Goal: Task Accomplishment & Management: Complete application form

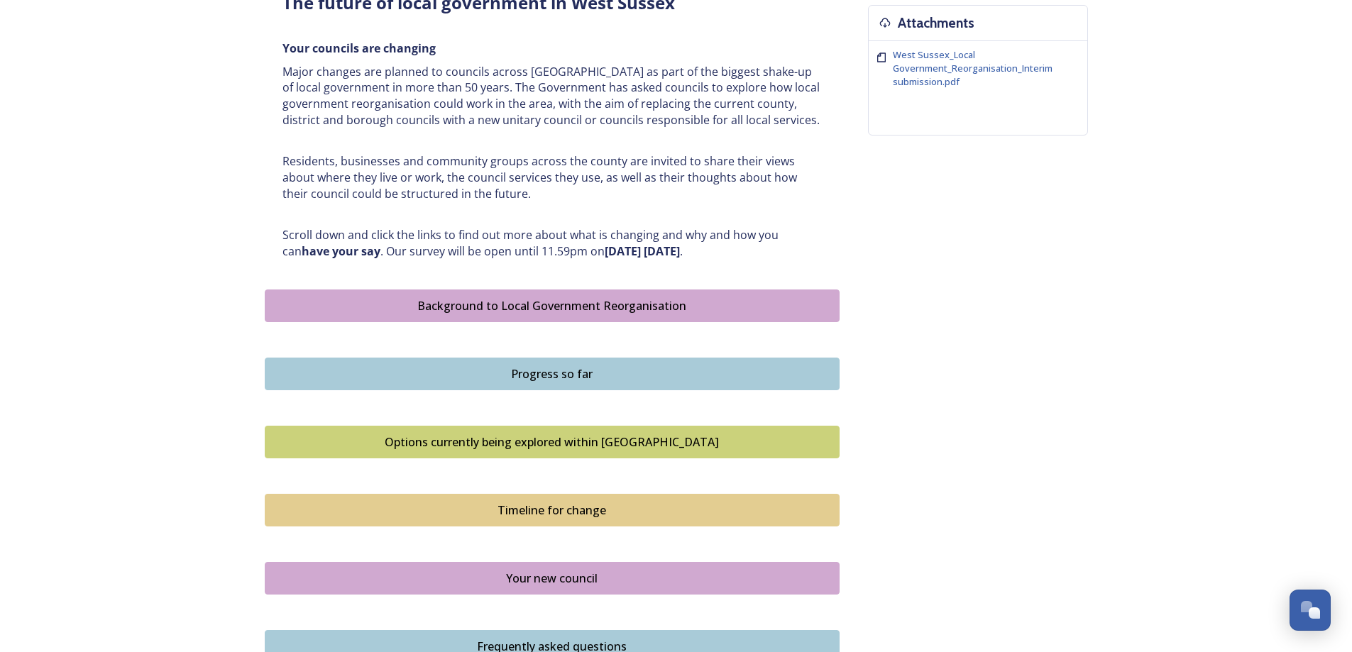
scroll to position [497, 0]
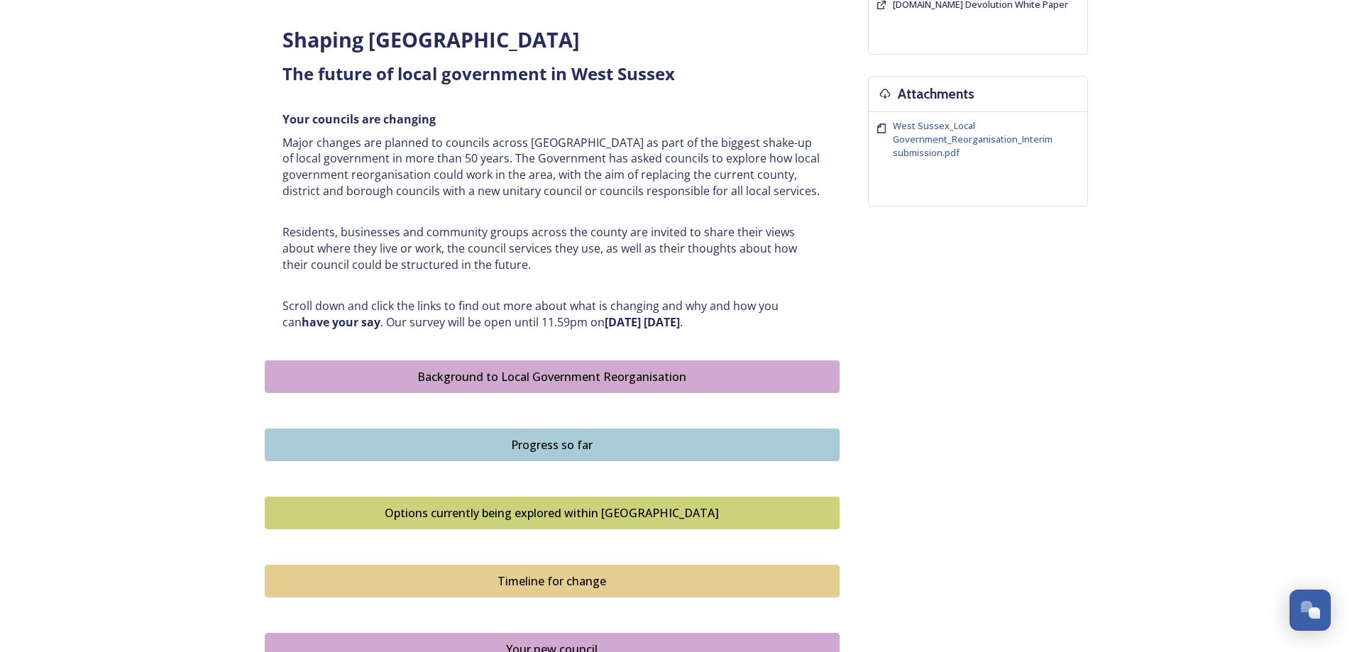
click at [498, 378] on div "Background to Local Government Reorganisation" at bounding box center [551, 376] width 559 height 17
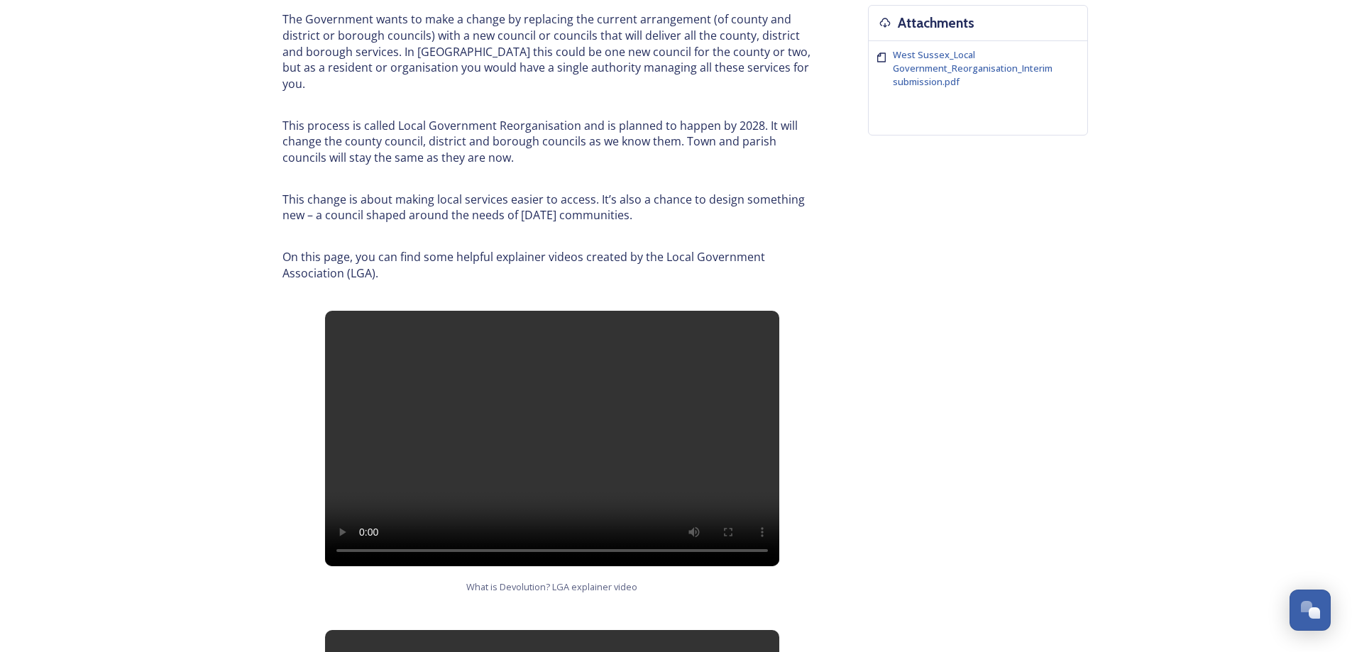
scroll to position [426, 0]
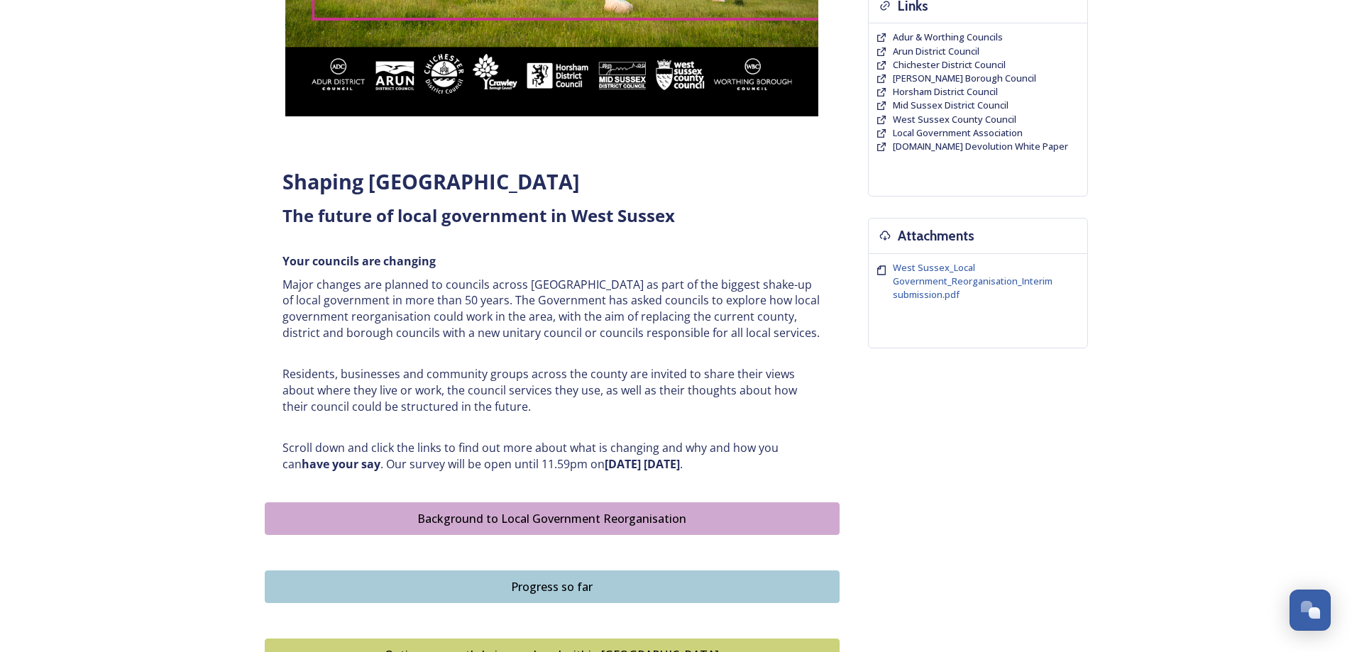
scroll to position [426, 0]
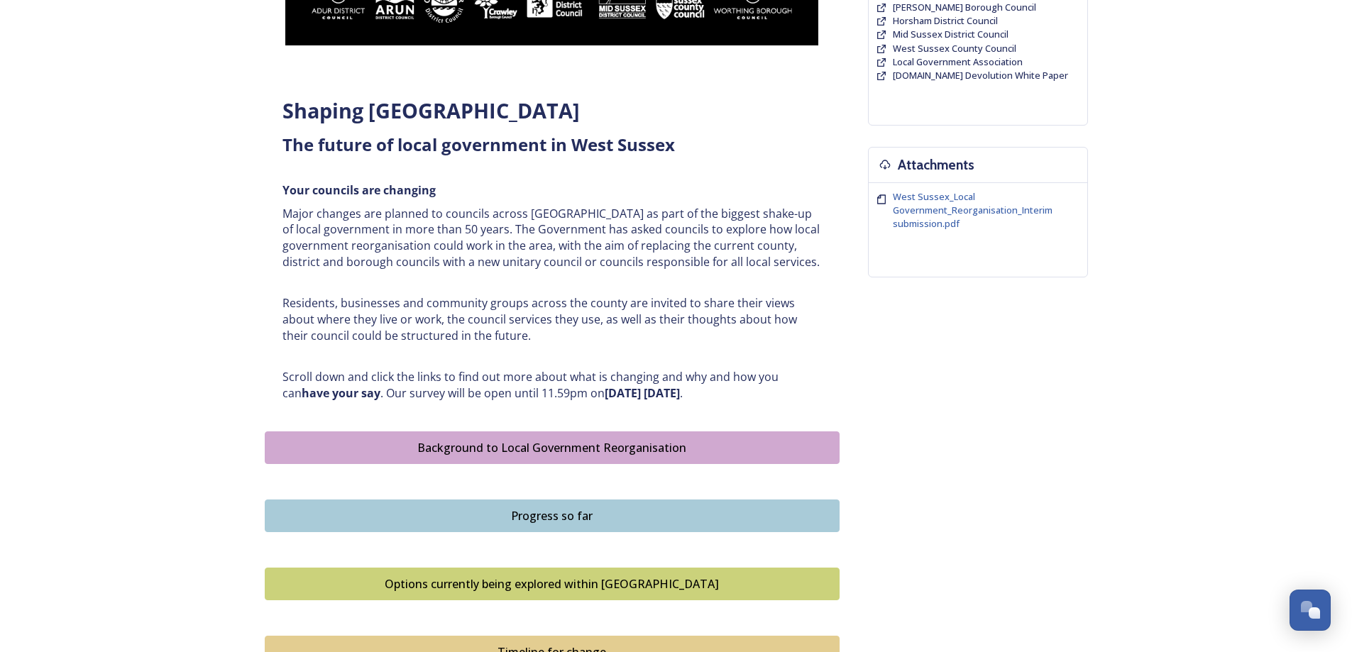
click at [534, 516] on div "Progress so far" at bounding box center [551, 515] width 559 height 17
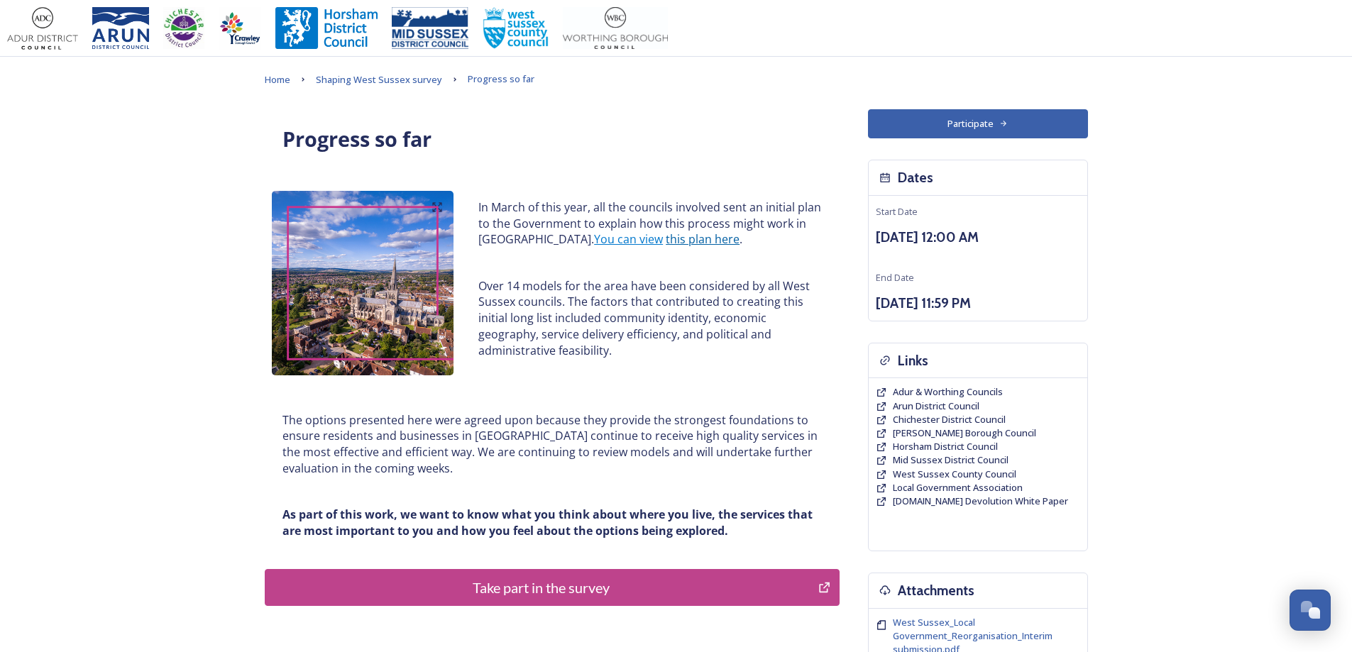
click at [666, 239] on link "this plan here" at bounding box center [703, 239] width 74 height 16
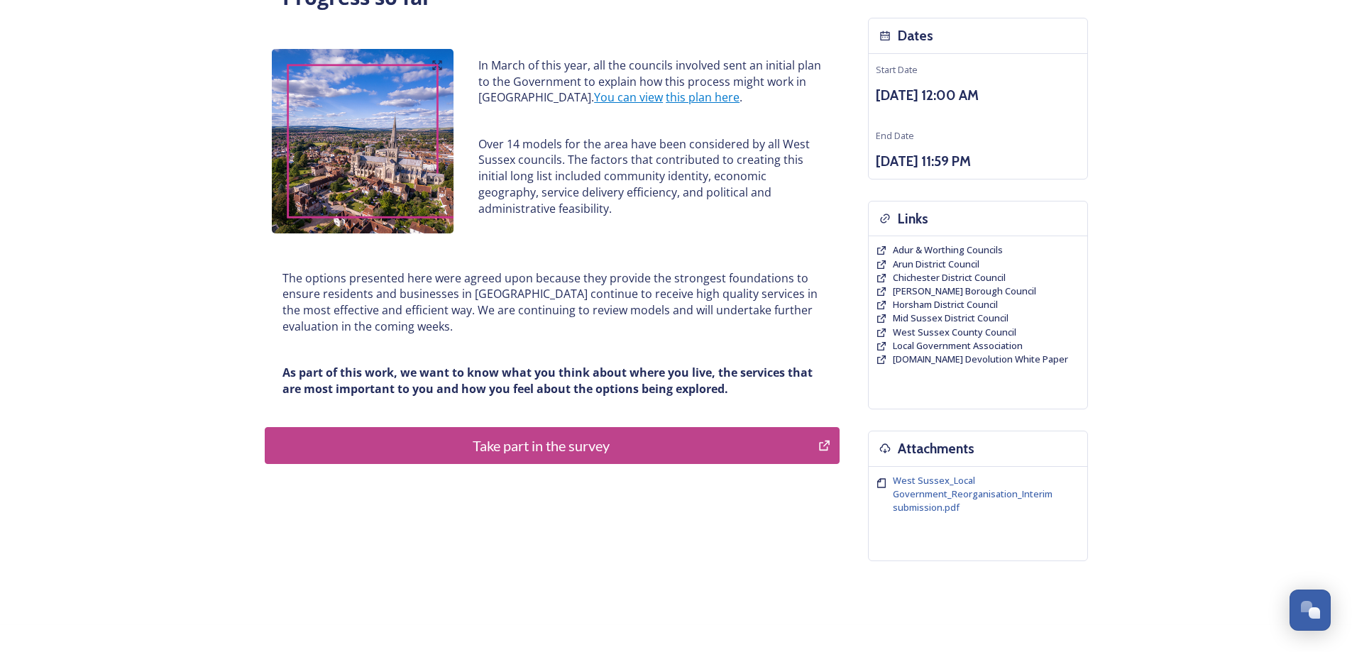
scroll to position [186, 0]
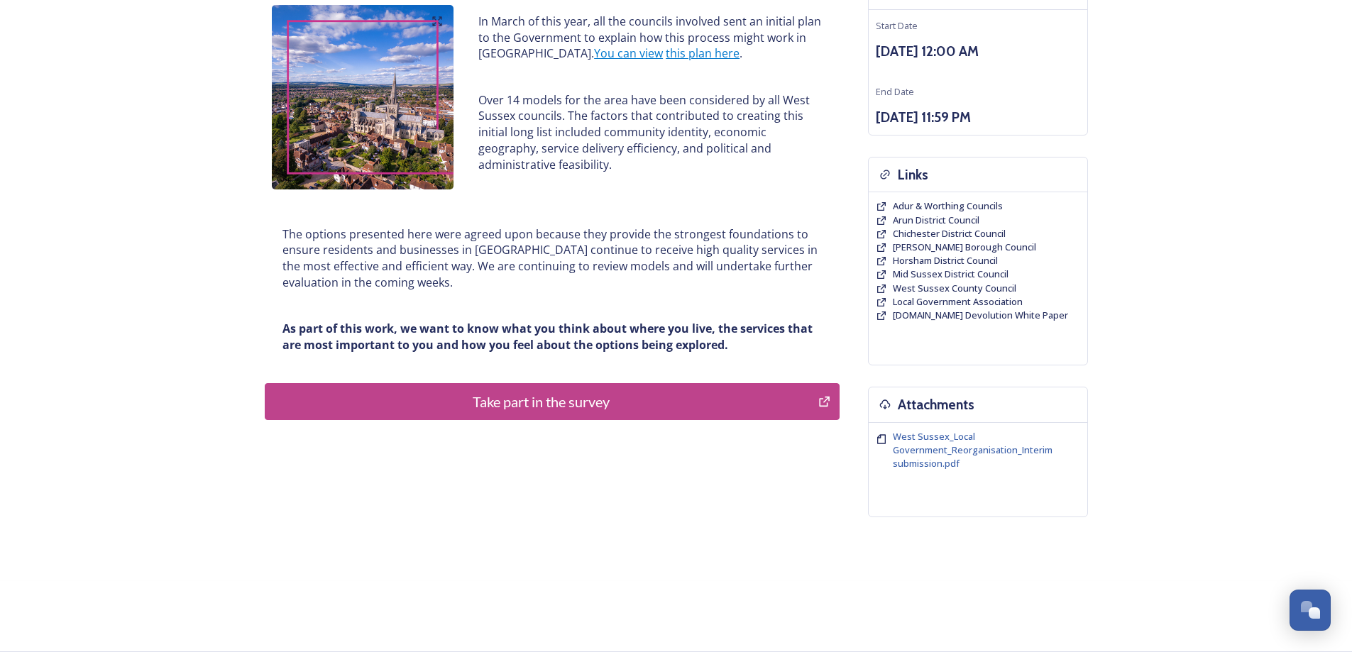
click at [519, 403] on div "Take part in the survey" at bounding box center [541, 401] width 539 height 21
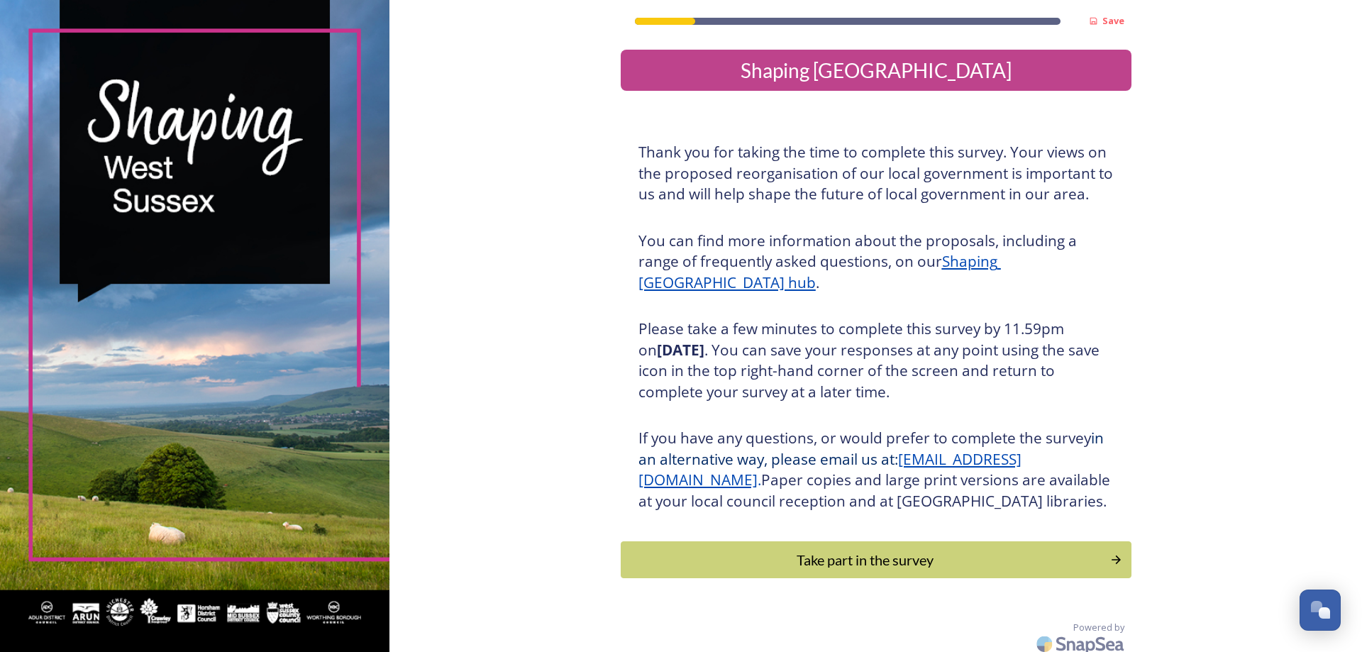
scroll to position [30, 0]
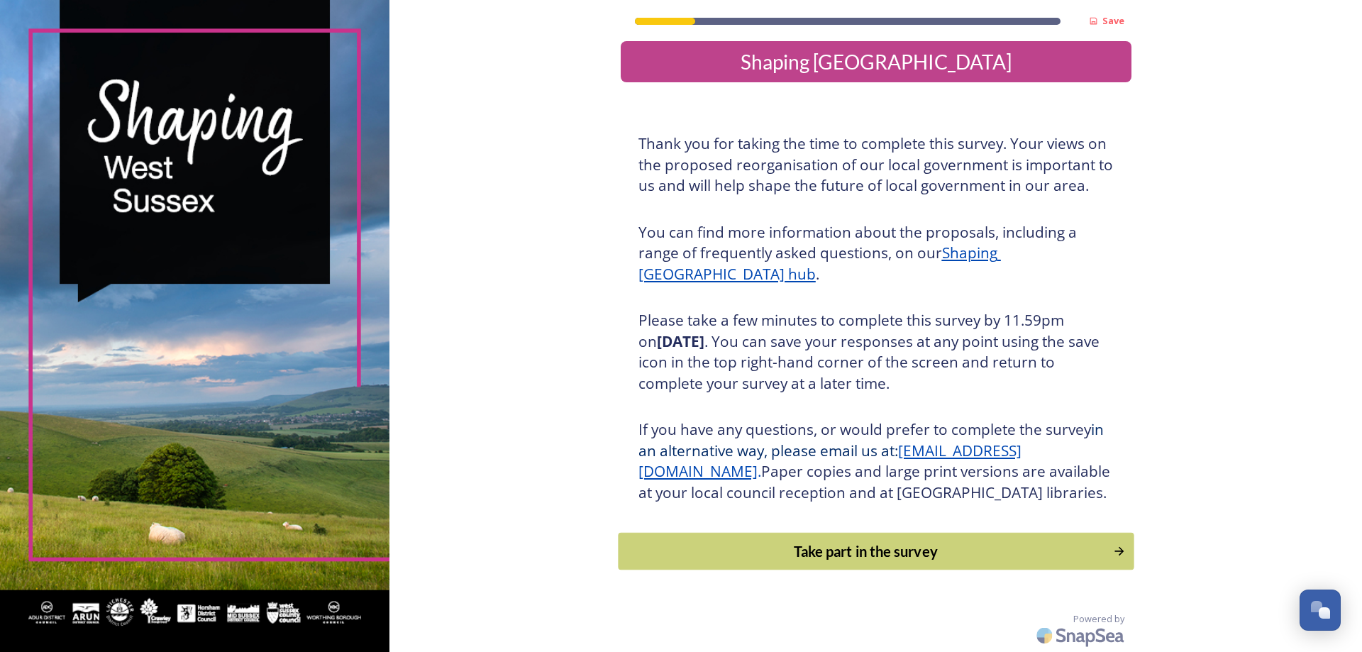
click at [865, 543] on div "Take part in the survey" at bounding box center [866, 551] width 480 height 21
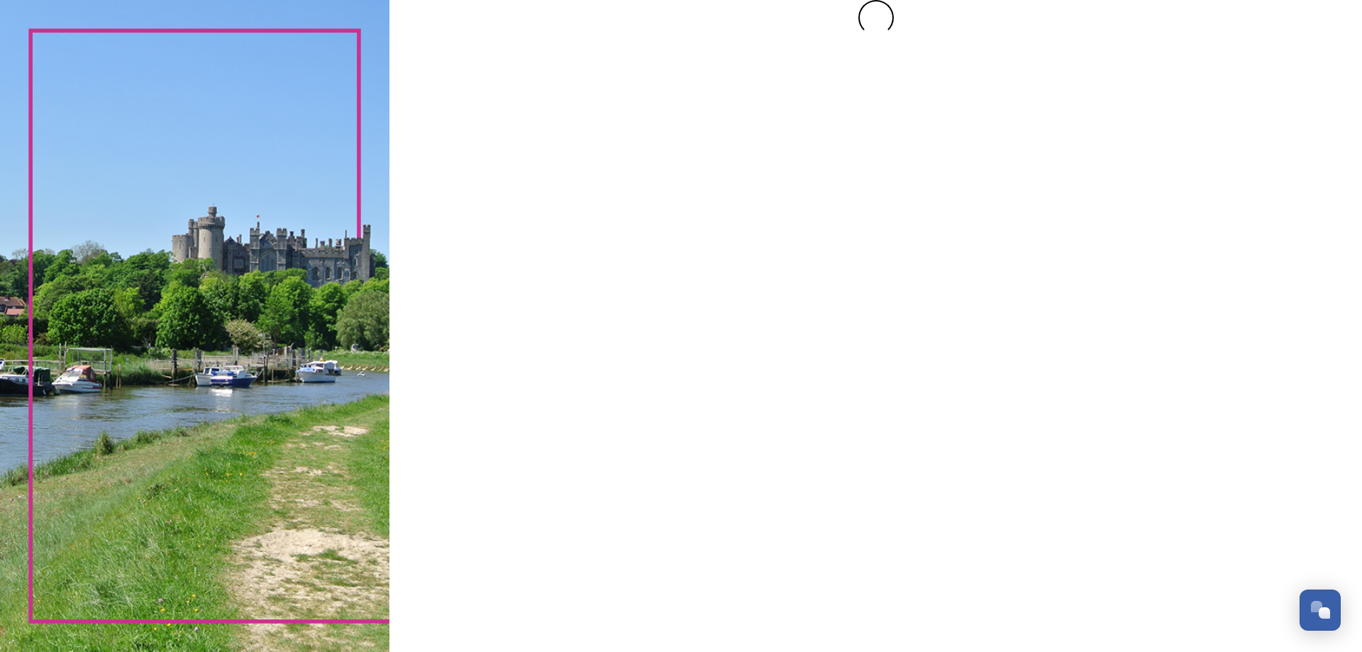
scroll to position [0, 0]
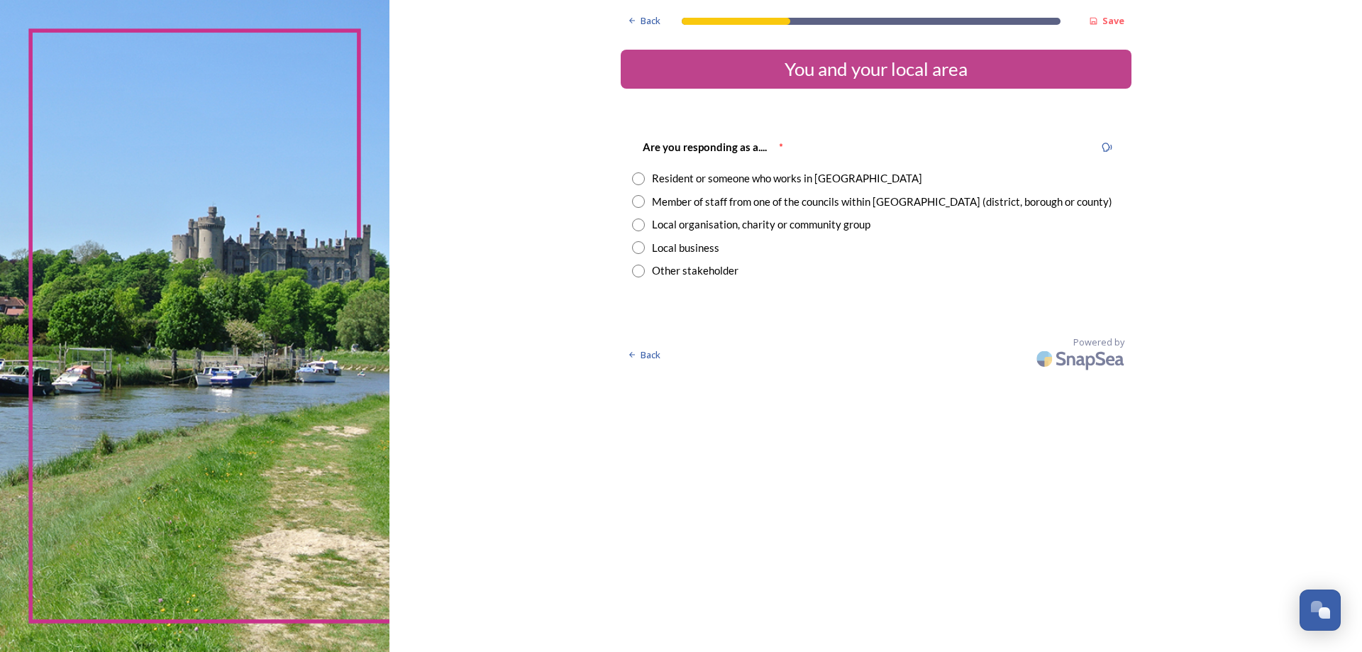
click at [640, 182] on input "radio" at bounding box center [638, 178] width 13 height 13
radio input "true"
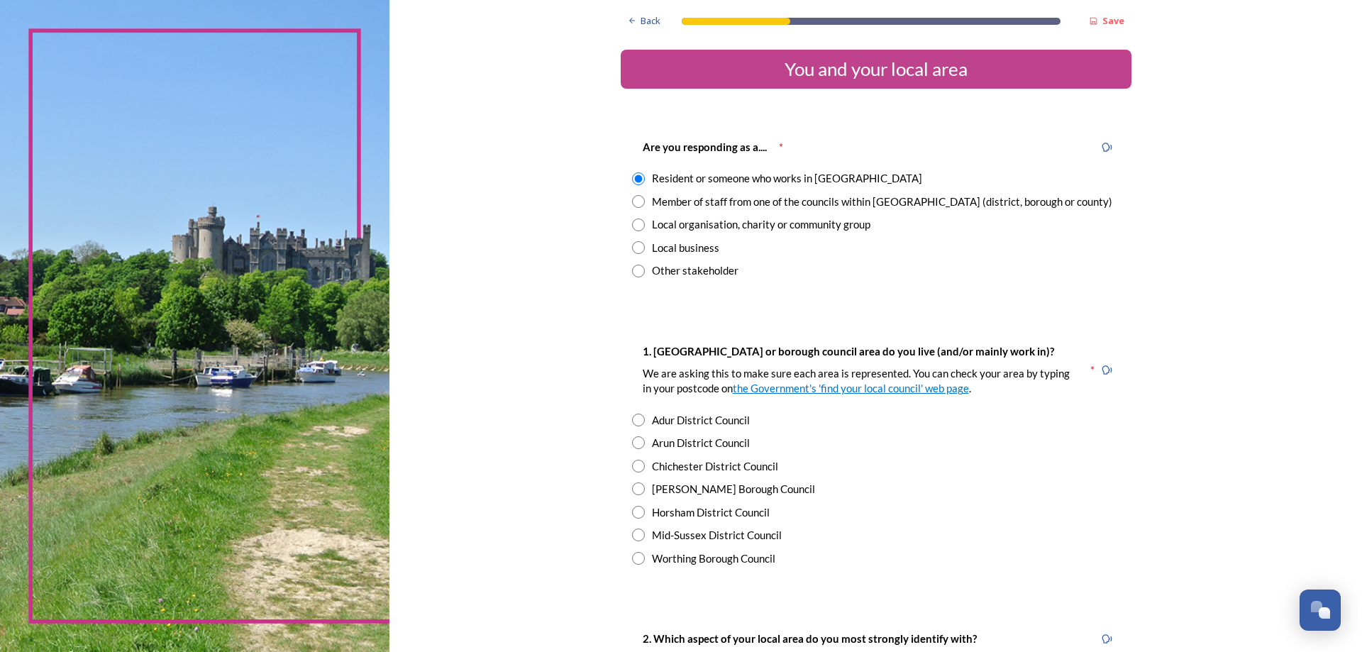
click at [632, 441] on input "radio" at bounding box center [638, 442] width 13 height 13
radio input "true"
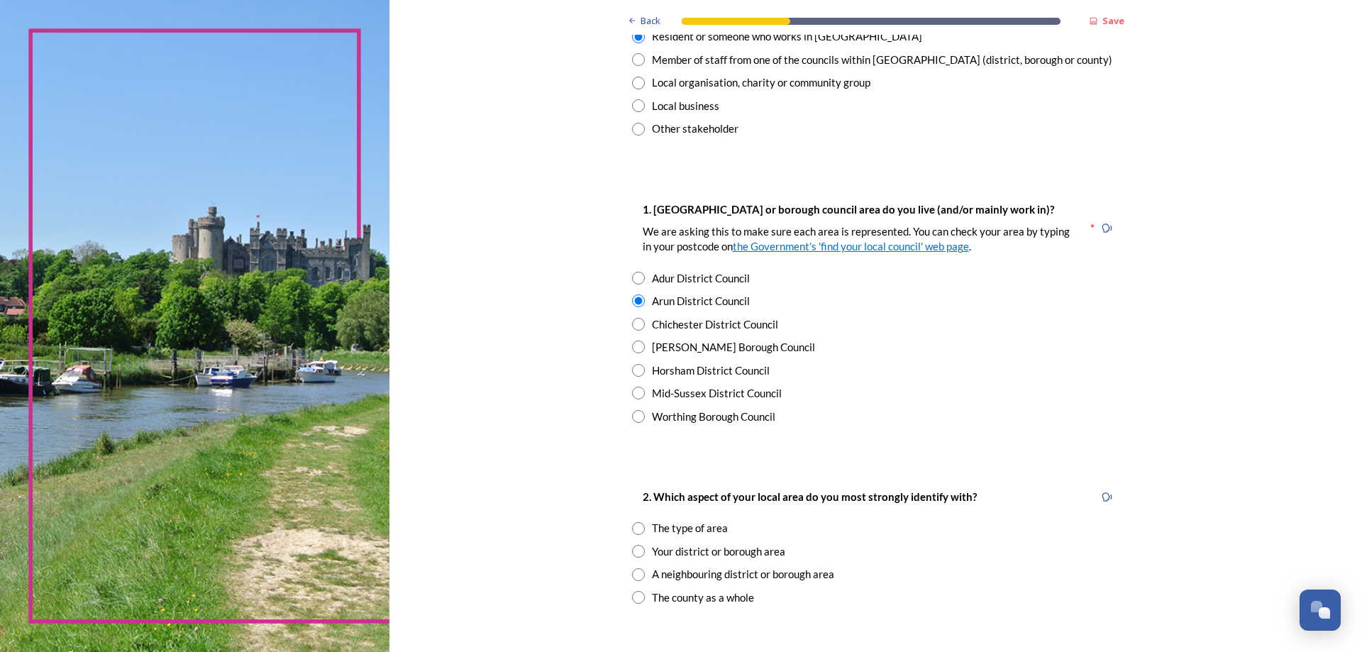
scroll to position [213, 0]
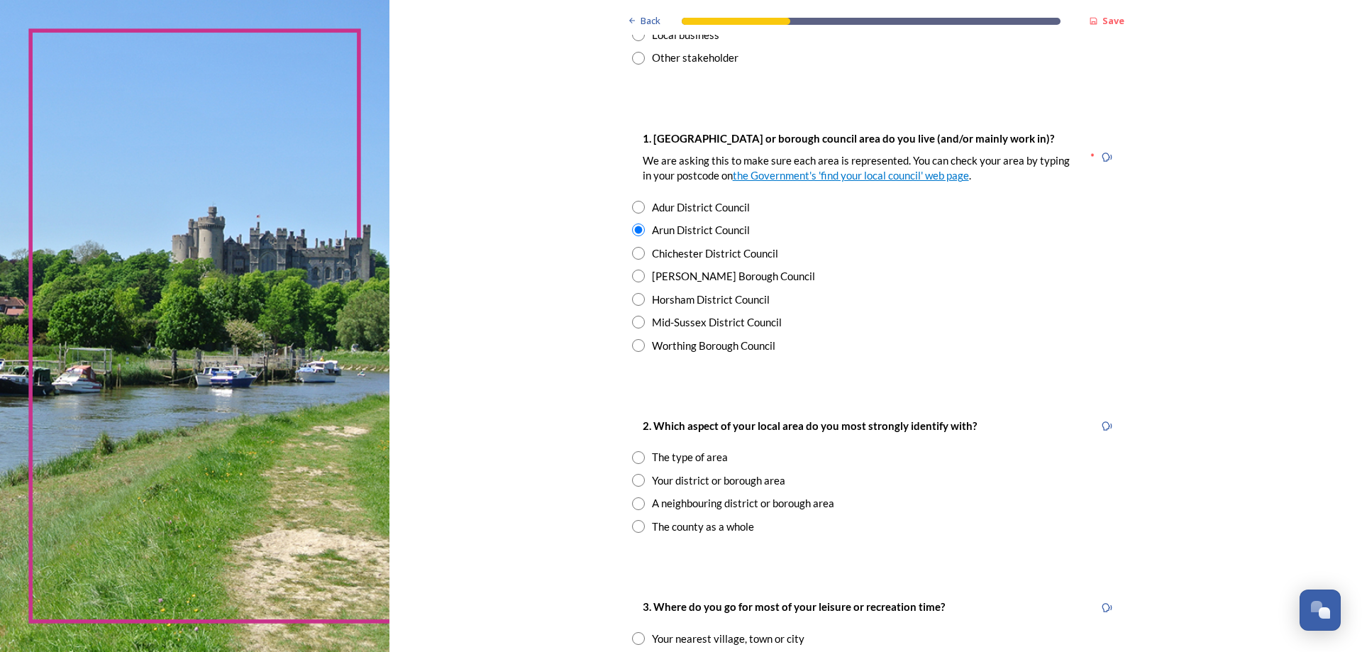
click at [635, 527] on input "radio" at bounding box center [638, 526] width 13 height 13
radio input "true"
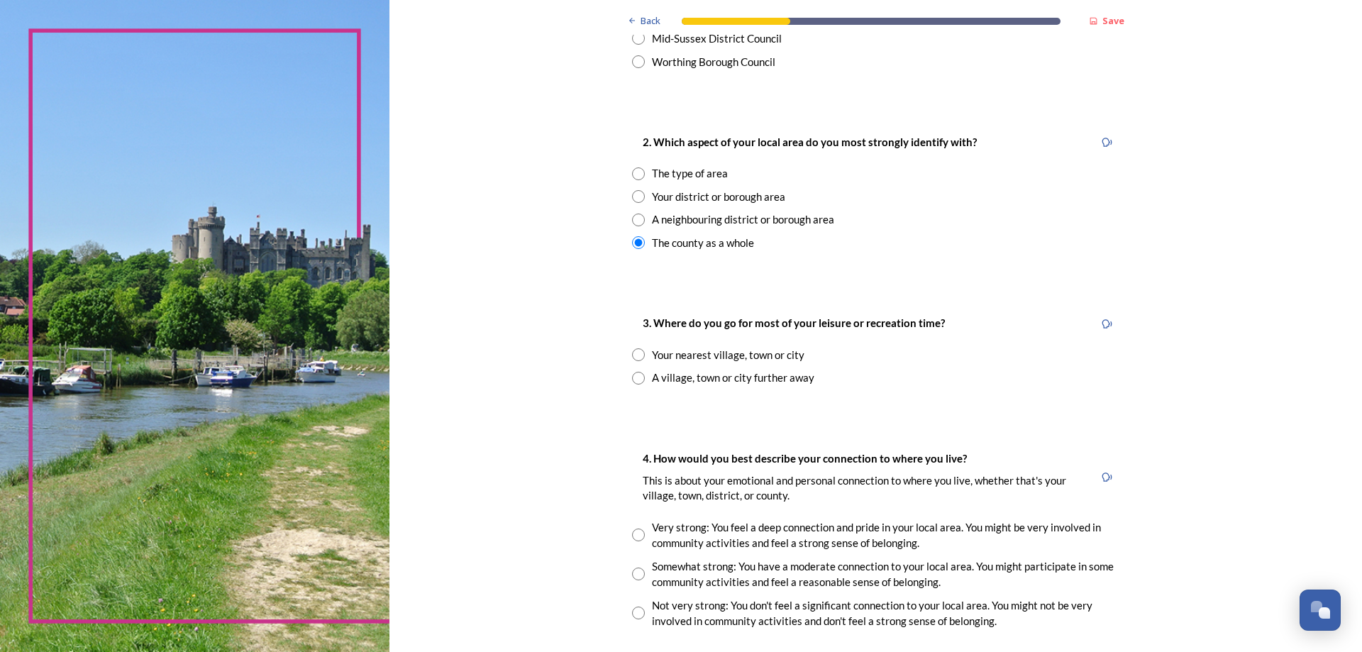
scroll to position [568, 0]
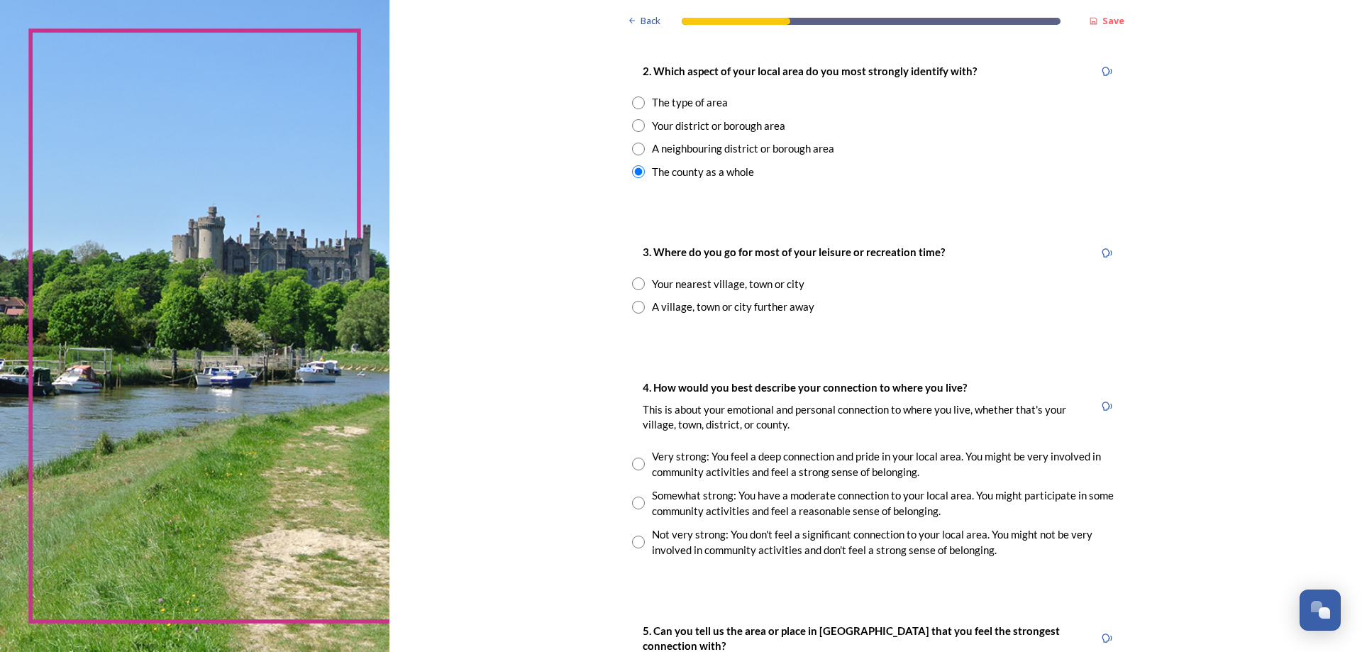
click at [634, 282] on input "radio" at bounding box center [638, 283] width 13 height 13
radio input "true"
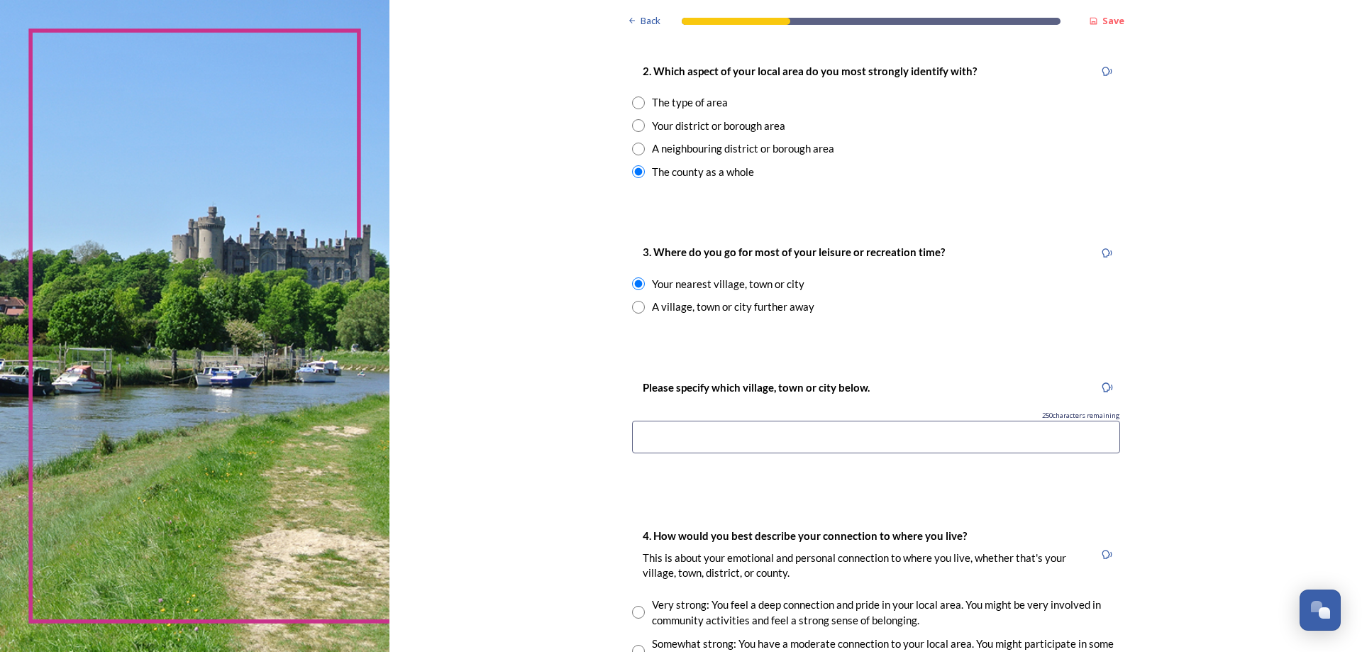
click at [688, 439] on input at bounding box center [876, 437] width 488 height 33
click at [642, 439] on input "Rstington" at bounding box center [876, 437] width 488 height 33
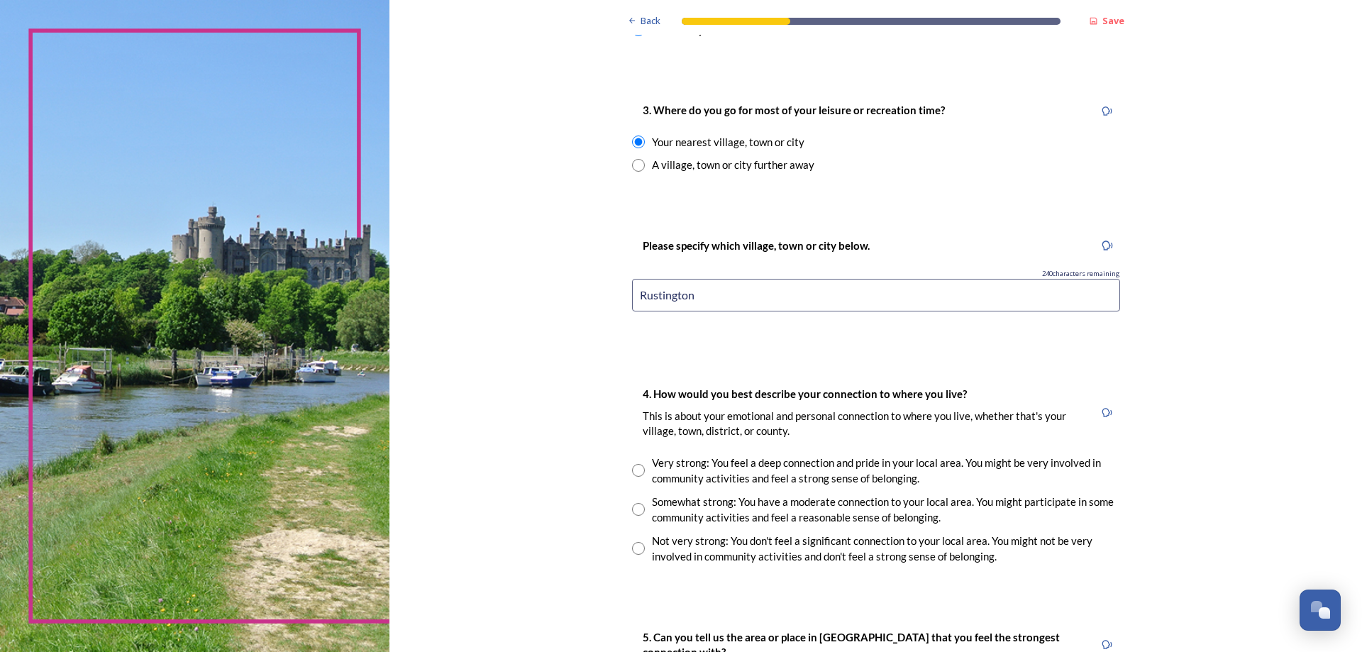
scroll to position [639, 0]
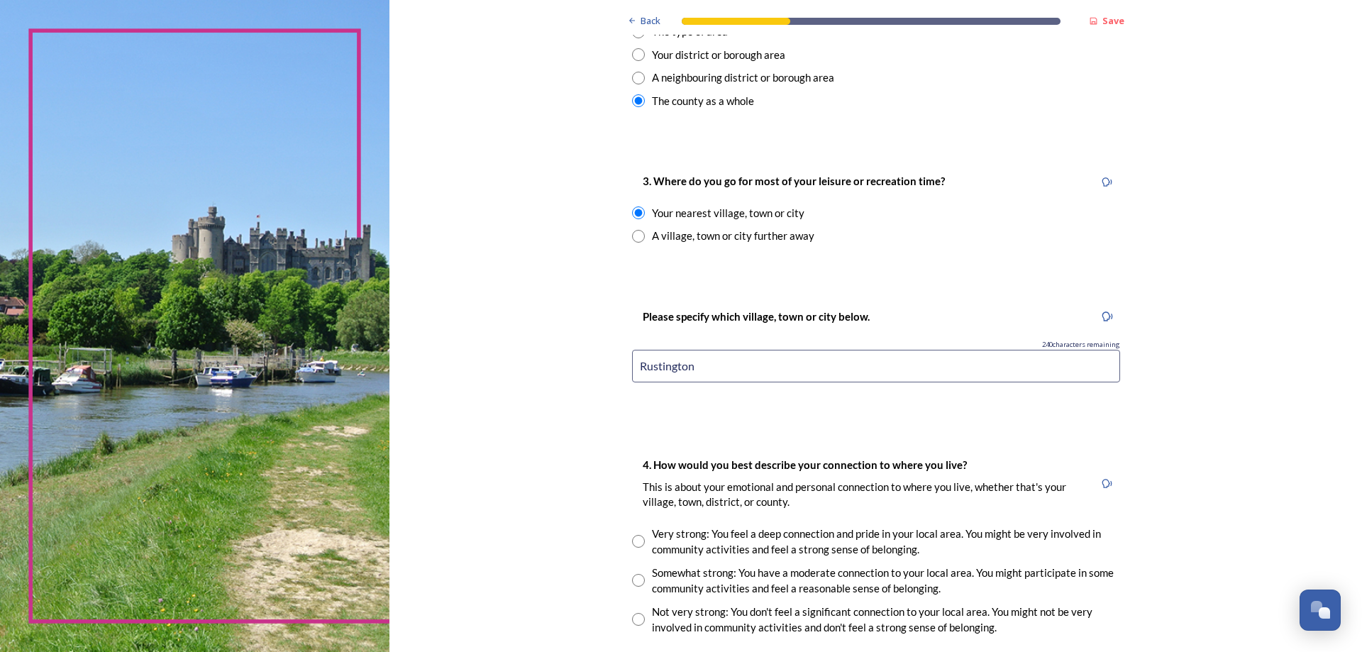
type input "Rustington"
click at [632, 583] on input "radio" at bounding box center [638, 580] width 13 height 13
radio input "true"
click at [634, 235] on input "radio" at bounding box center [638, 236] width 13 height 13
radio input "true"
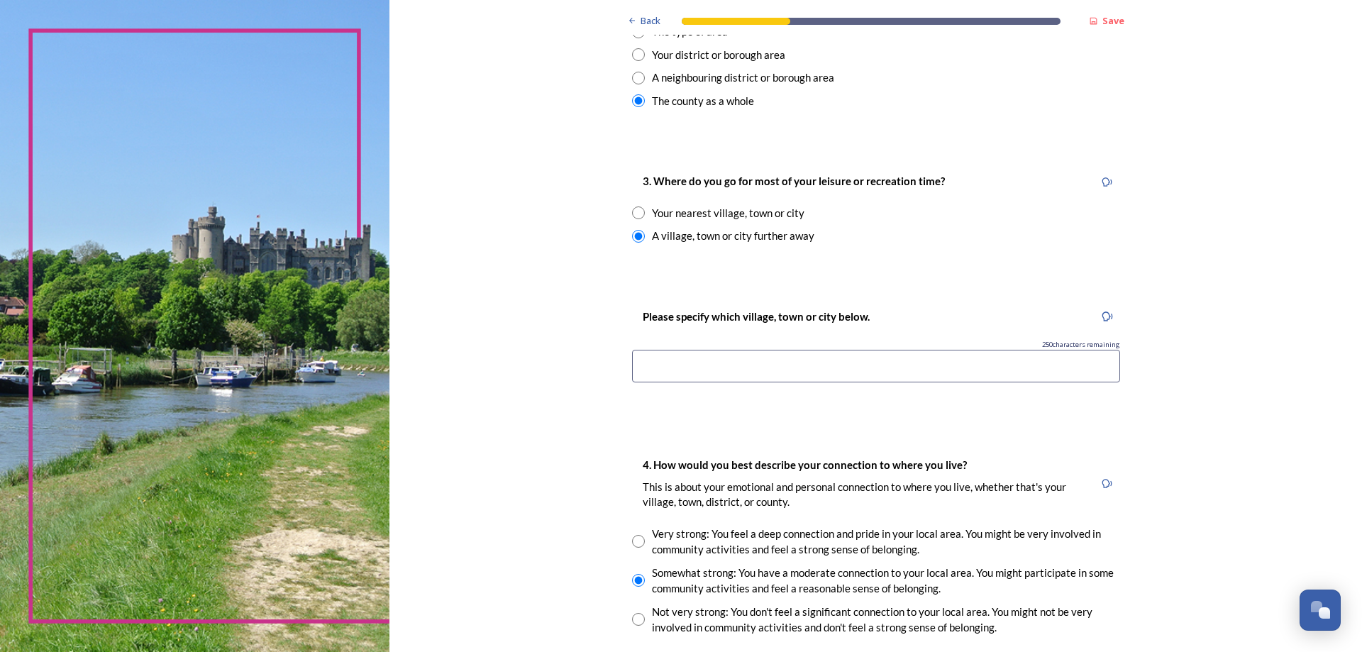
click at [656, 366] on input at bounding box center [876, 366] width 488 height 33
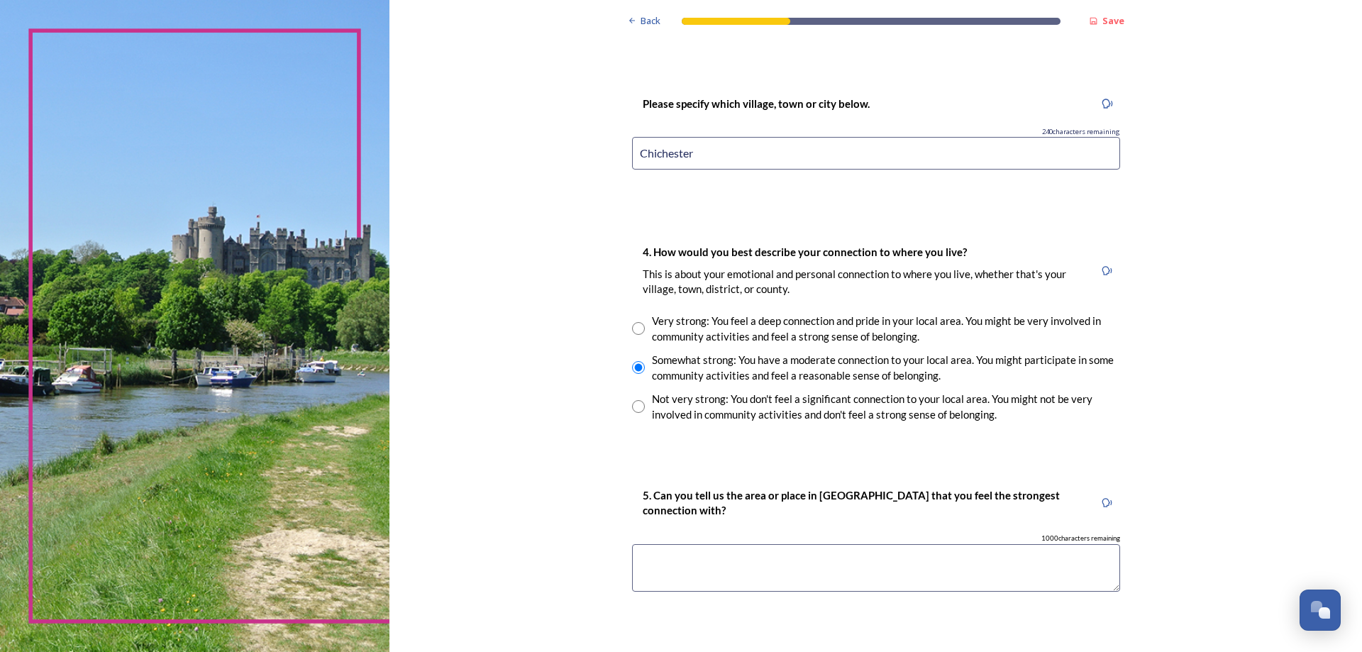
scroll to position [923, 0]
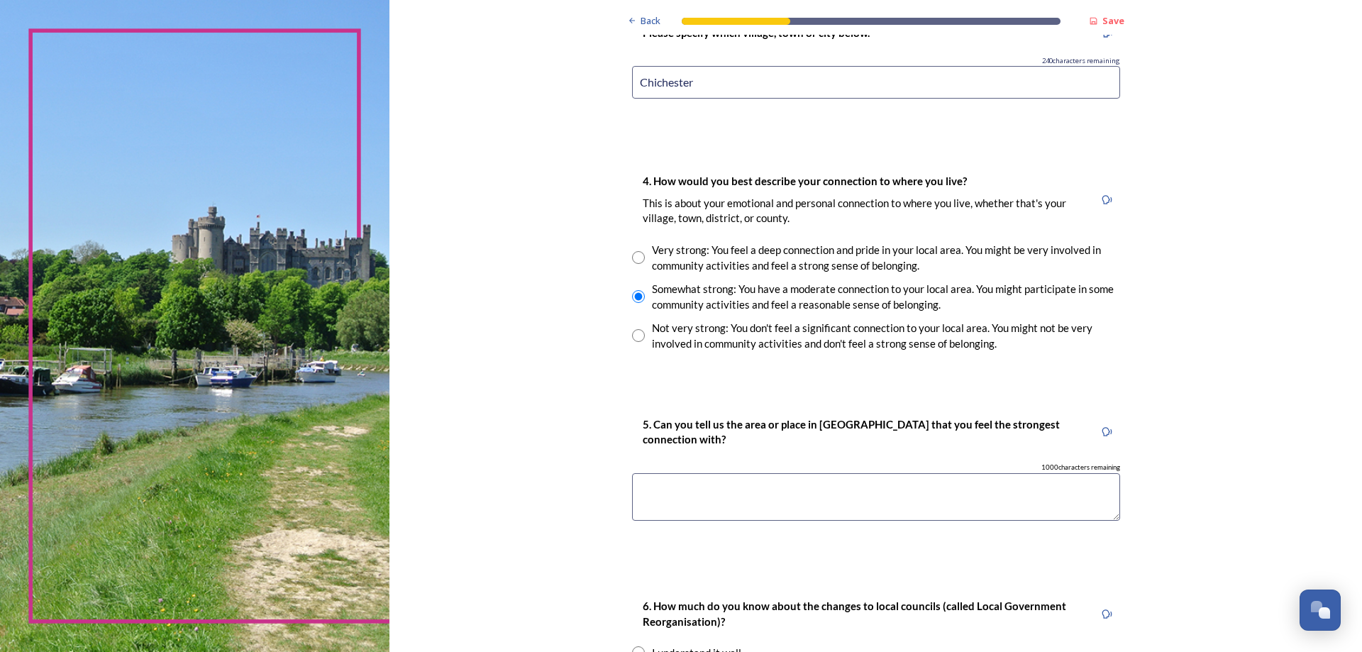
type input "Chichester"
click at [692, 496] on textarea at bounding box center [876, 497] width 488 height 48
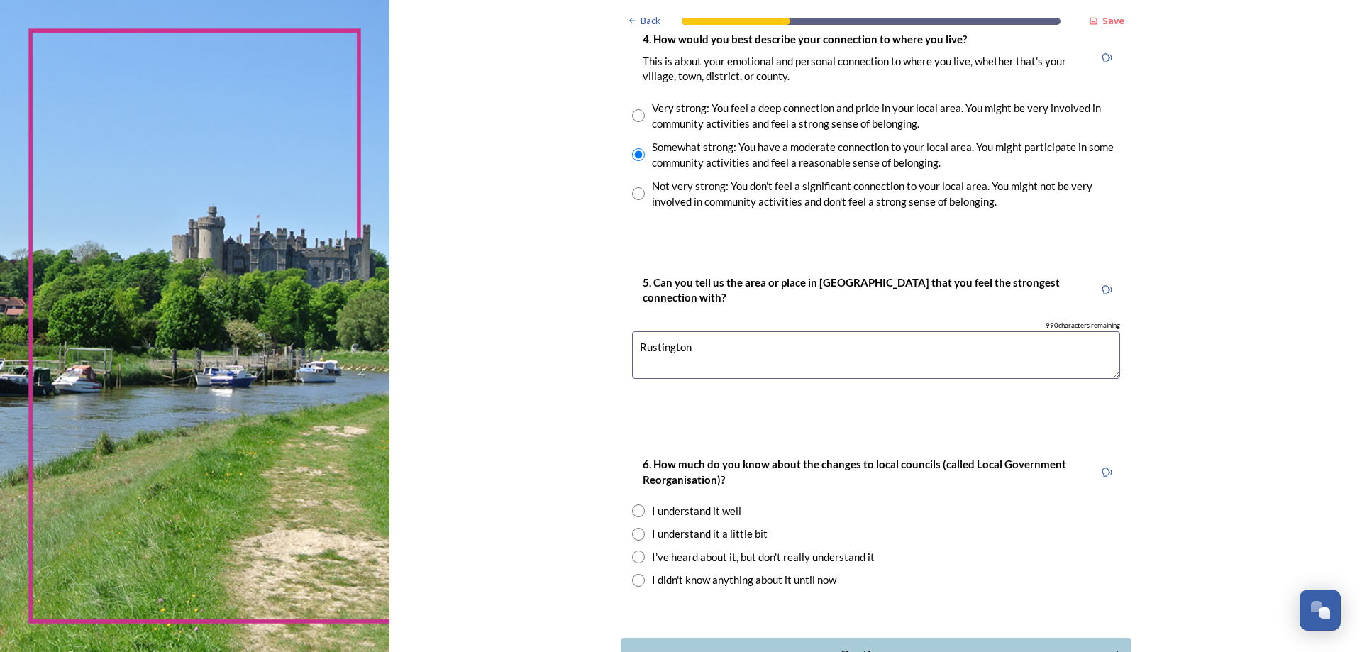
type textarea "Rustington"
click at [632, 533] on input "radio" at bounding box center [638, 534] width 13 height 13
radio input "true"
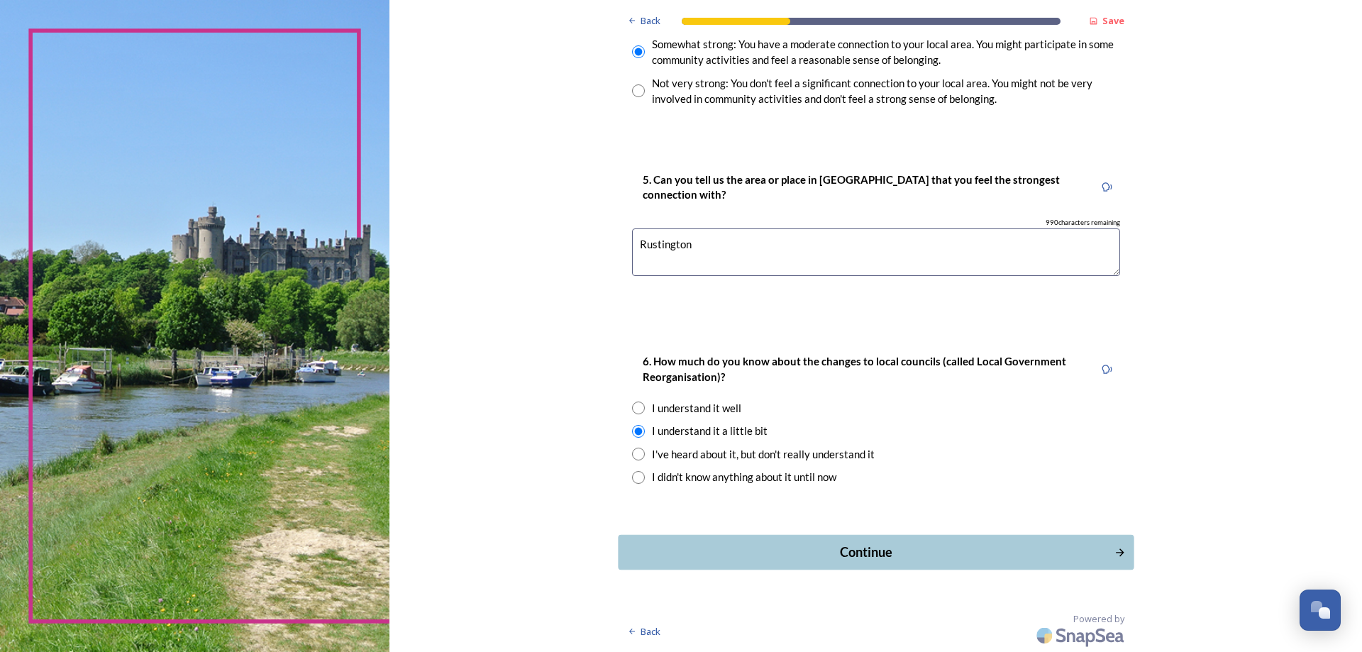
click at [846, 555] on div "Continue" at bounding box center [866, 552] width 480 height 19
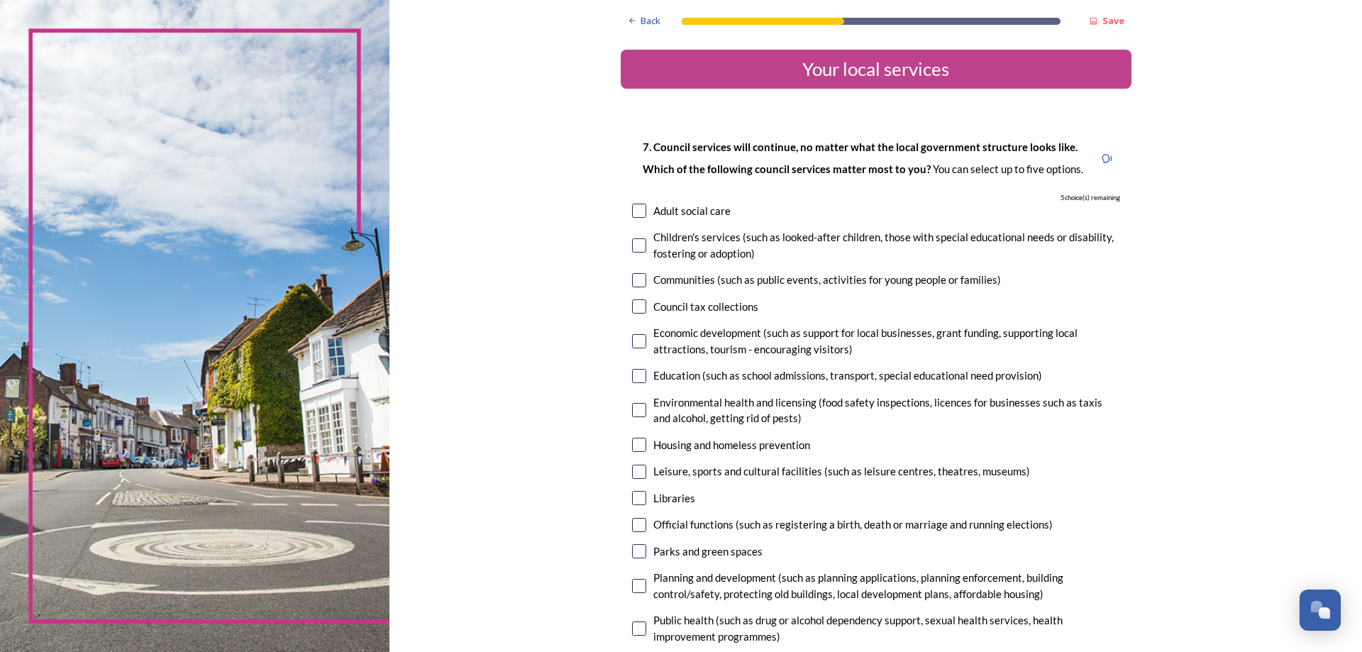
click at [634, 380] on input "checkbox" at bounding box center [639, 376] width 14 height 14
checkbox input "true"
click at [632, 445] on input "checkbox" at bounding box center [639, 445] width 14 height 14
checkbox input "true"
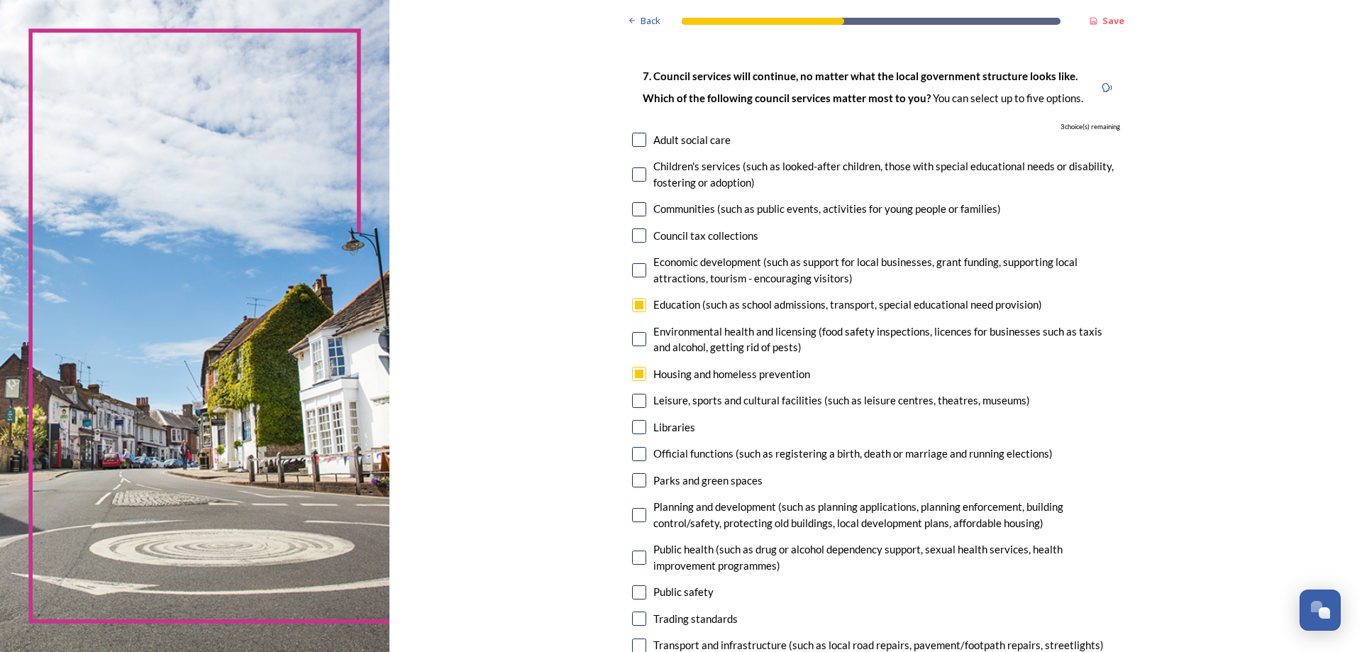
click at [633, 479] on input "checkbox" at bounding box center [639, 480] width 14 height 14
checkbox input "true"
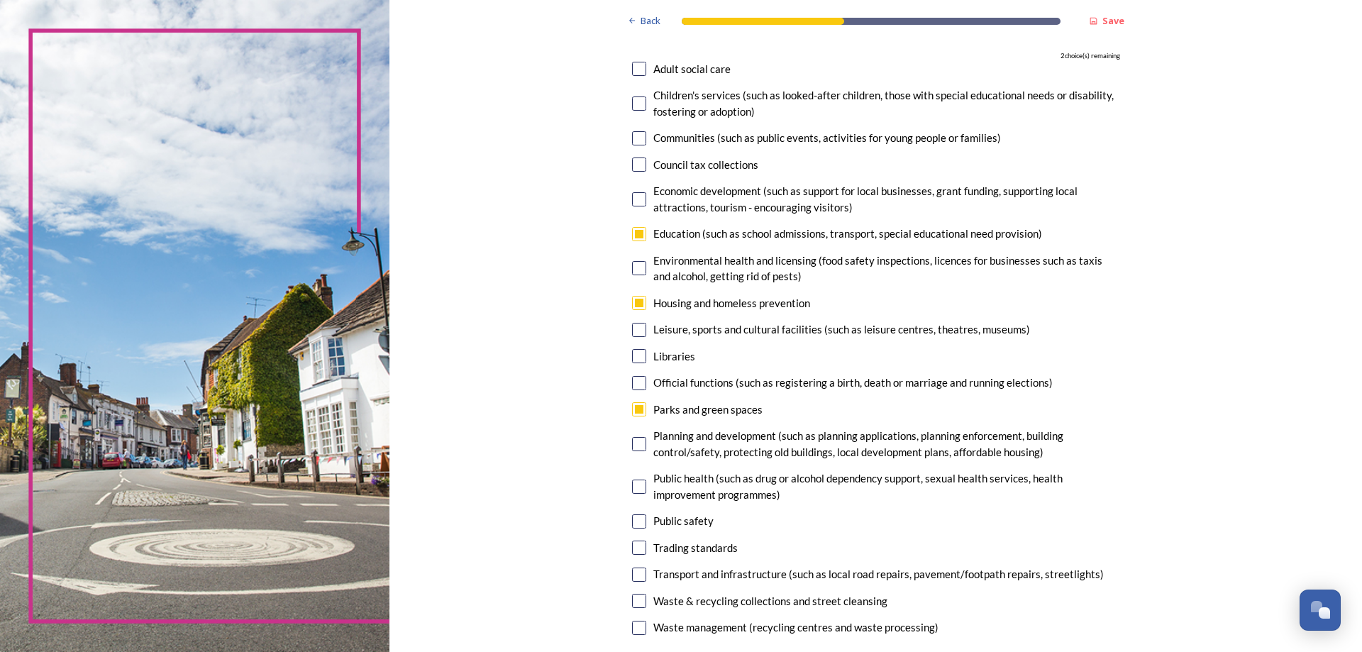
click at [638, 523] on input "checkbox" at bounding box center [639, 521] width 14 height 14
checkbox input "true"
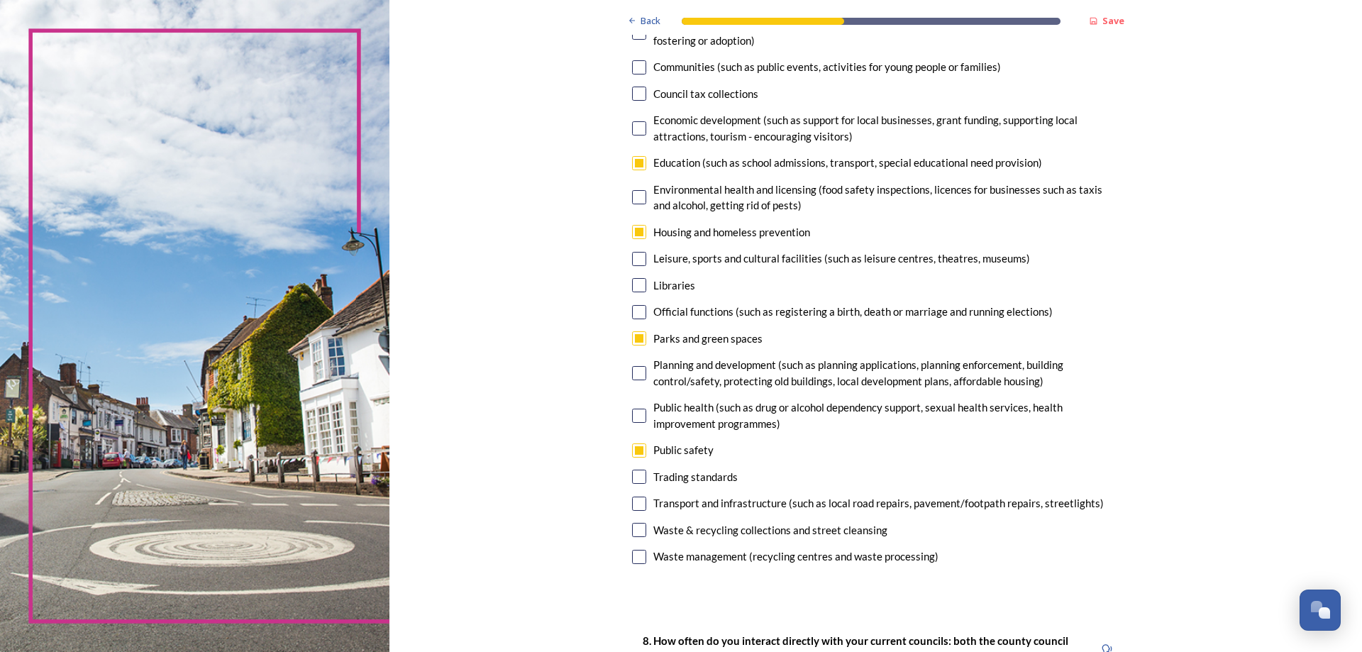
click at [634, 501] on input "checkbox" at bounding box center [639, 504] width 14 height 14
checkbox input "true"
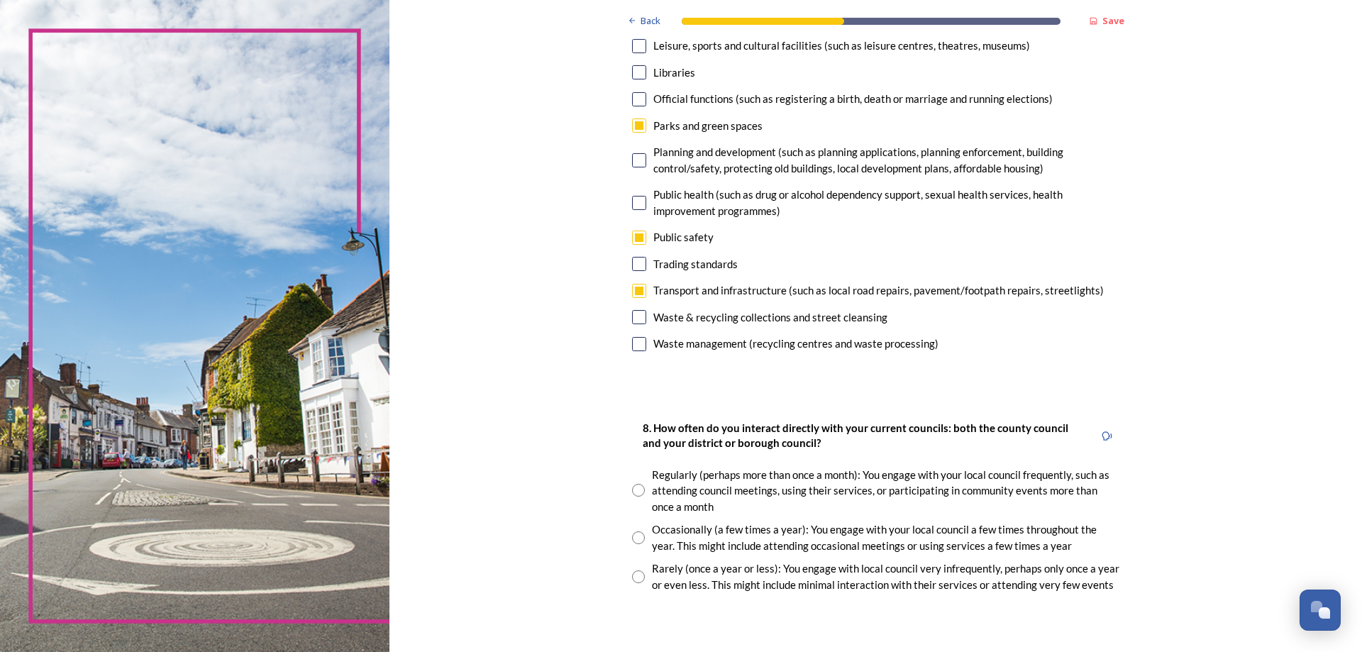
scroll to position [497, 0]
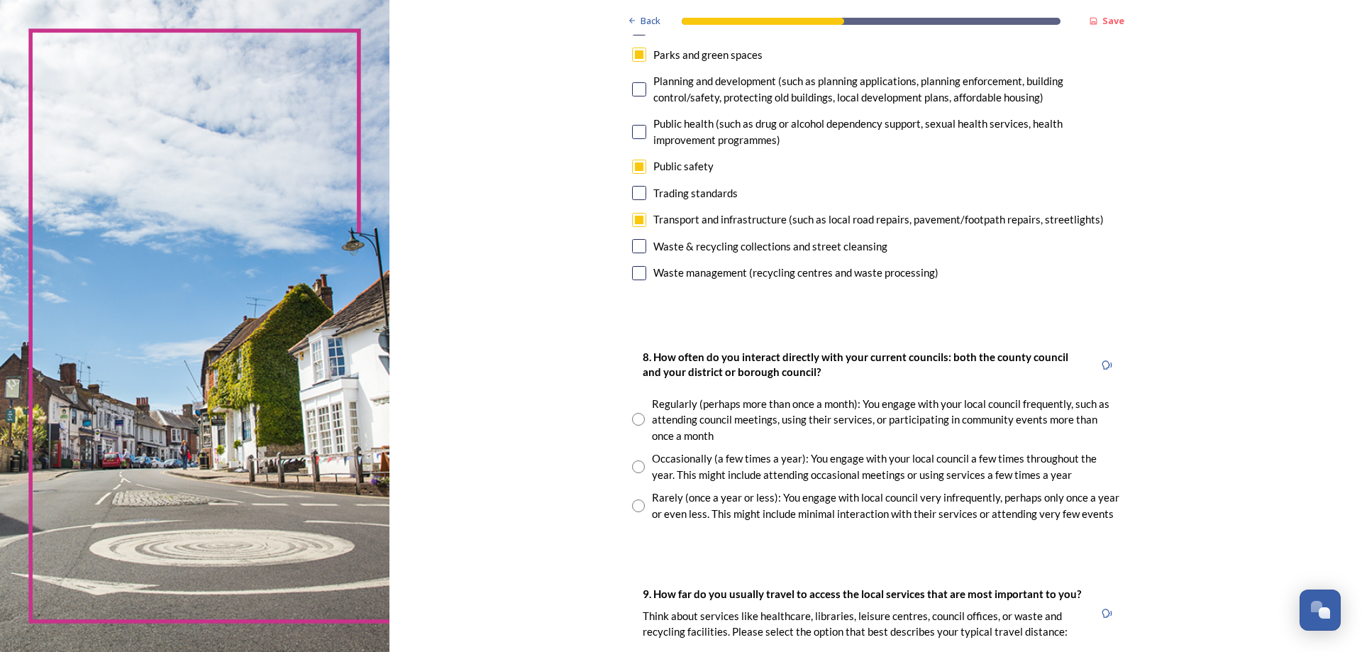
click at [636, 508] on input "radio" at bounding box center [638, 506] width 13 height 13
radio input "true"
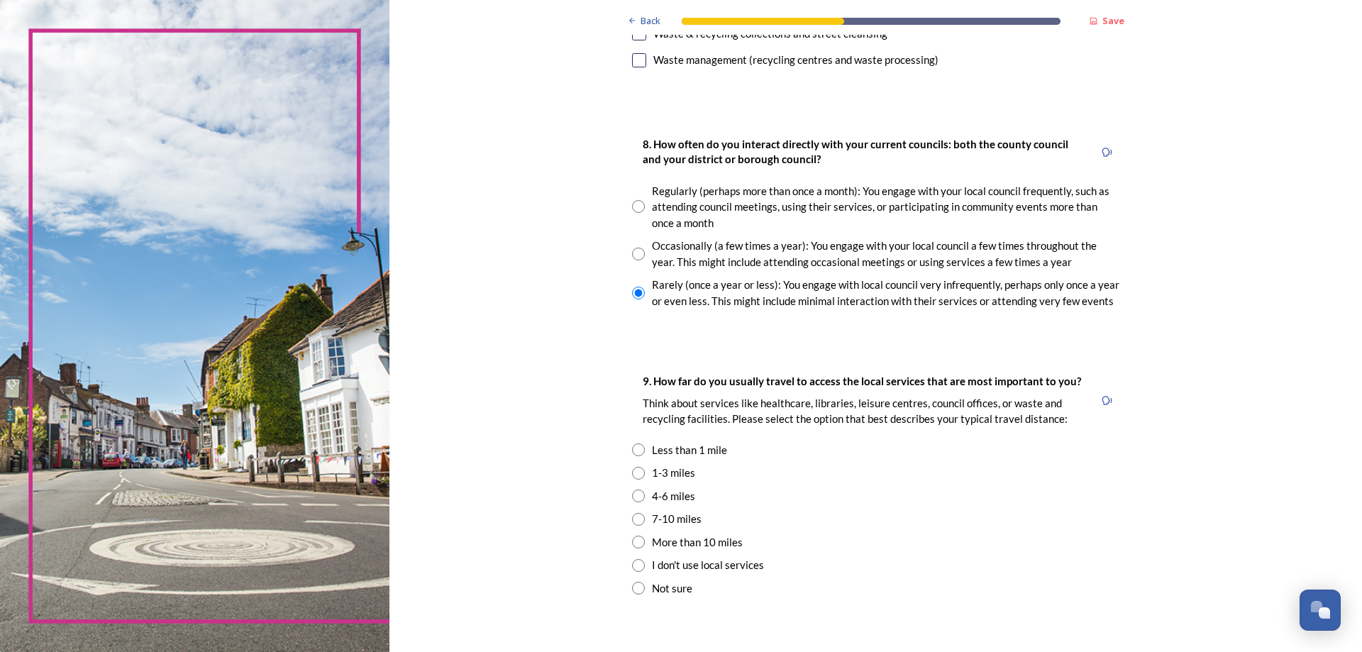
scroll to position [639, 0]
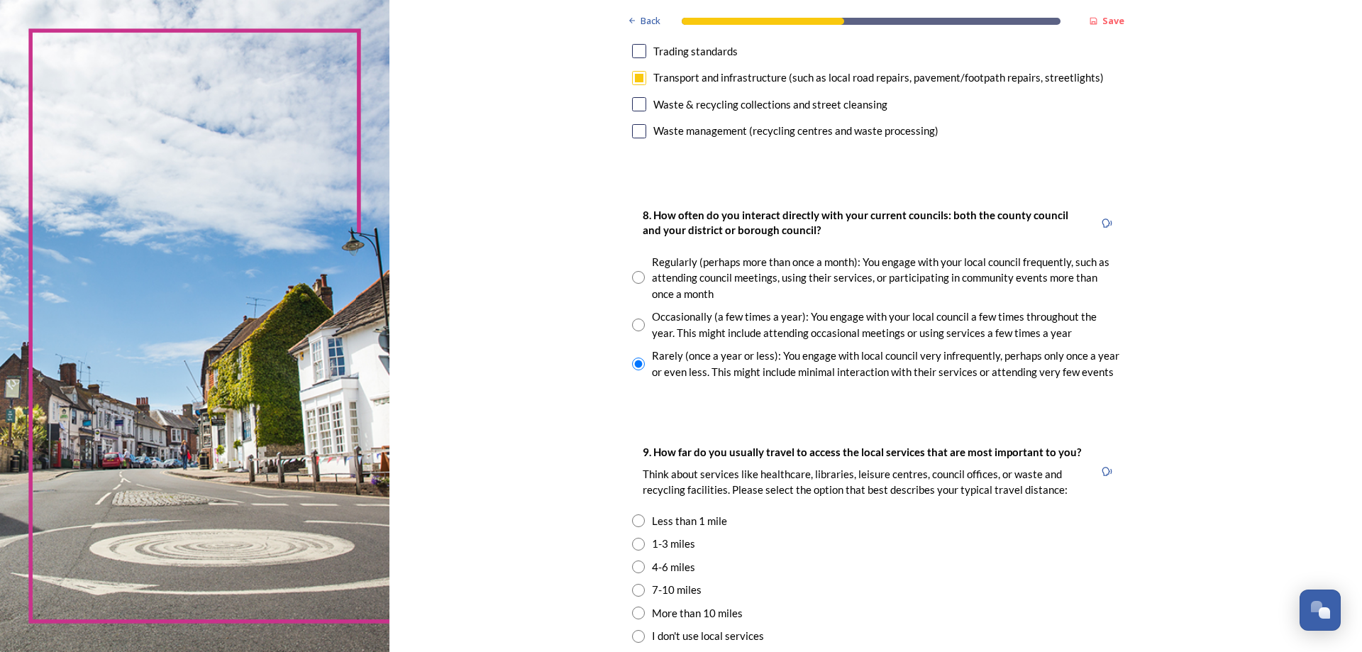
click at [632, 519] on input "radio" at bounding box center [638, 520] width 13 height 13
click at [632, 520] on input "radio" at bounding box center [638, 520] width 13 height 13
radio input "false"
click at [634, 549] on input "radio" at bounding box center [638, 544] width 13 height 13
radio input "true"
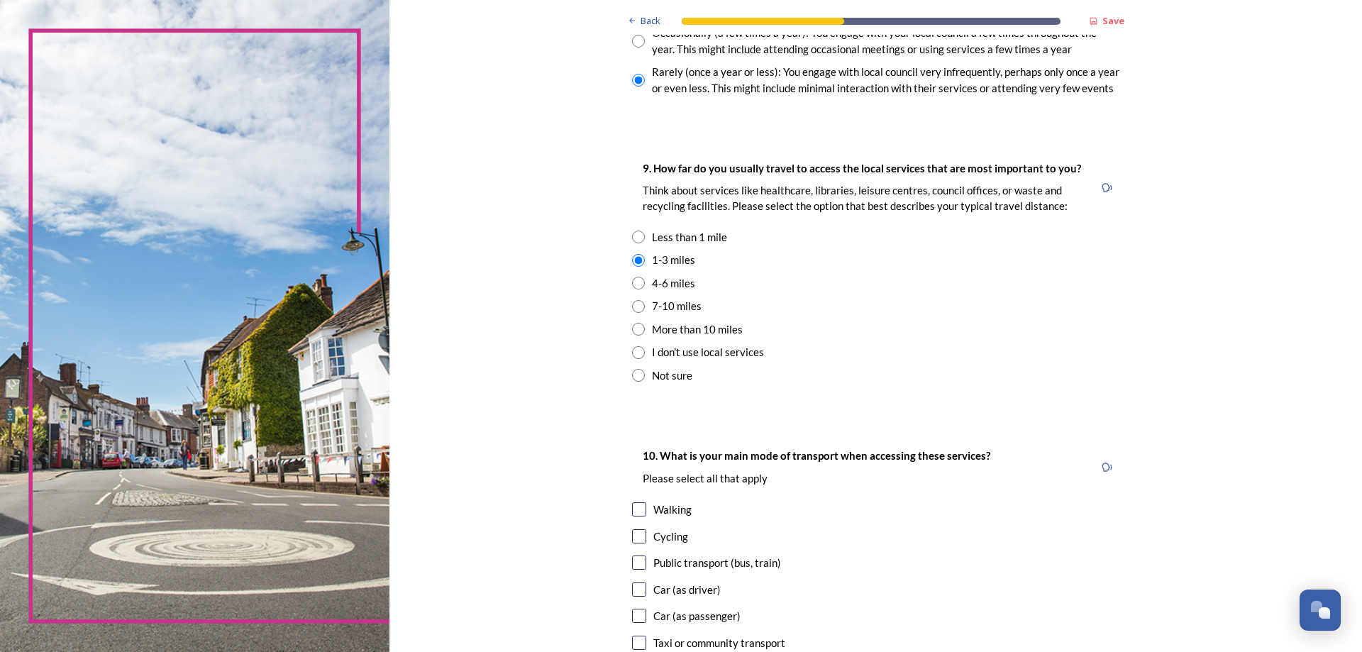
scroll to position [993, 0]
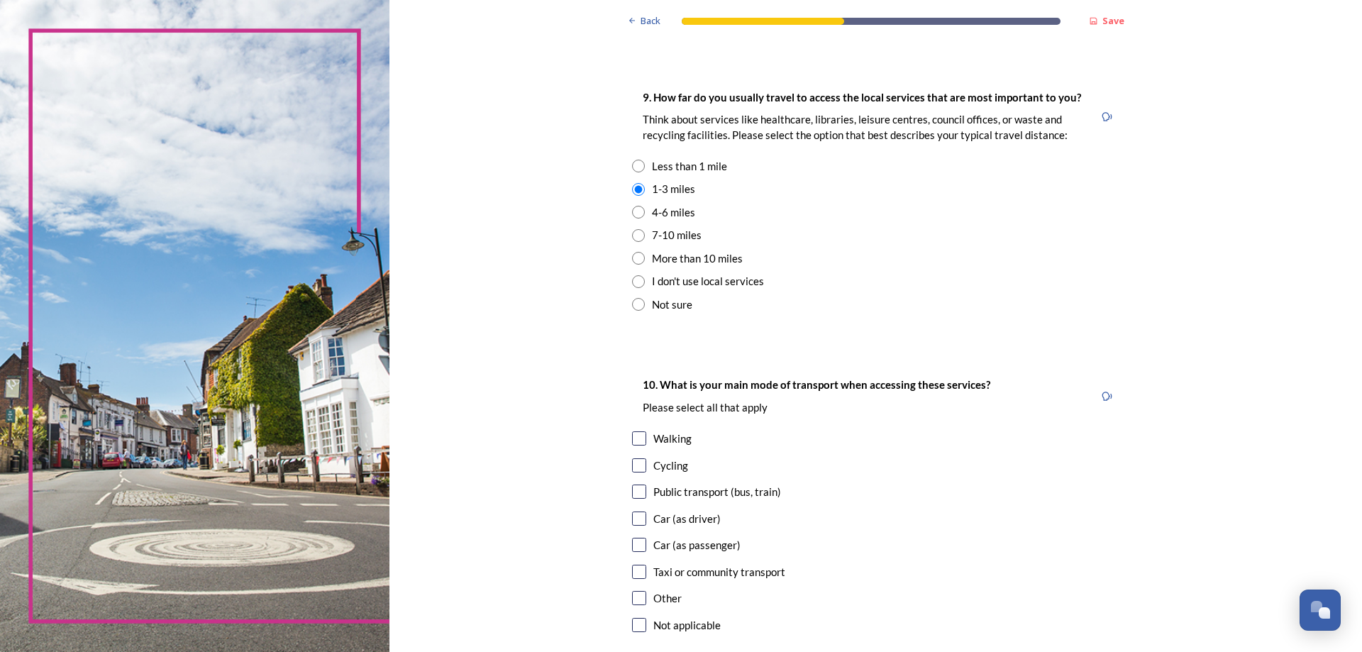
click at [634, 519] on input "checkbox" at bounding box center [639, 519] width 14 height 14
checkbox input "true"
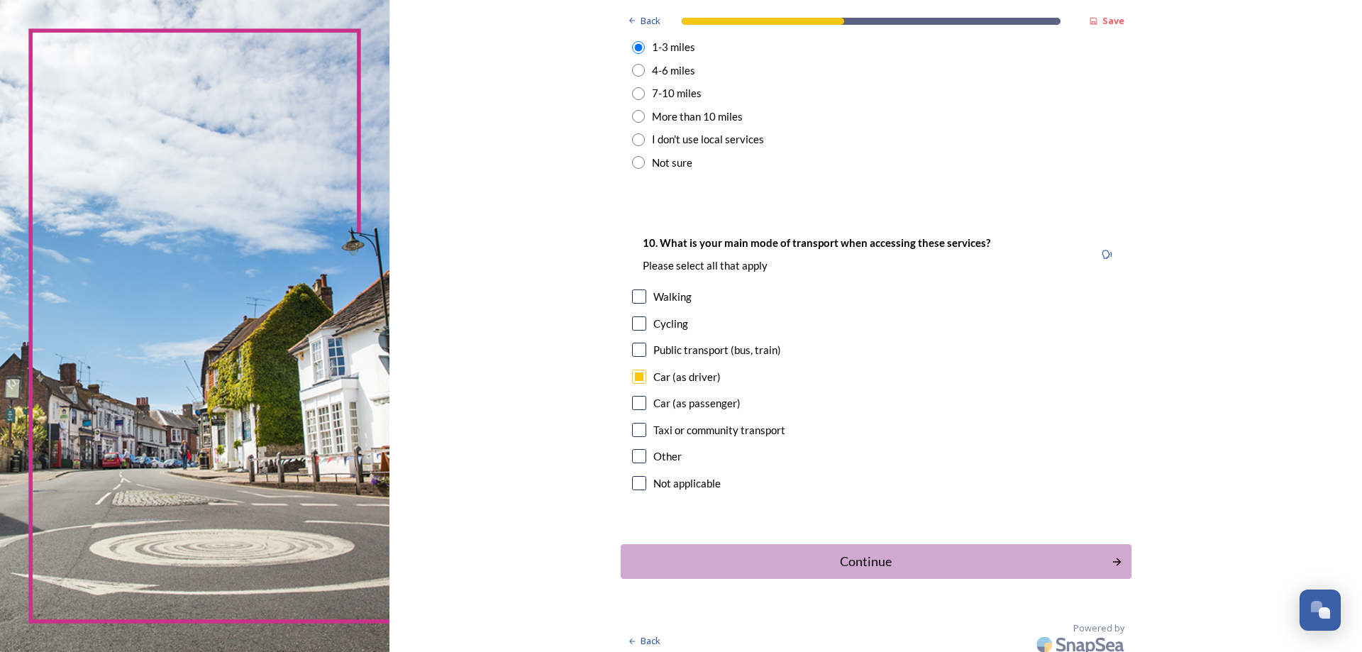
scroll to position [1145, 0]
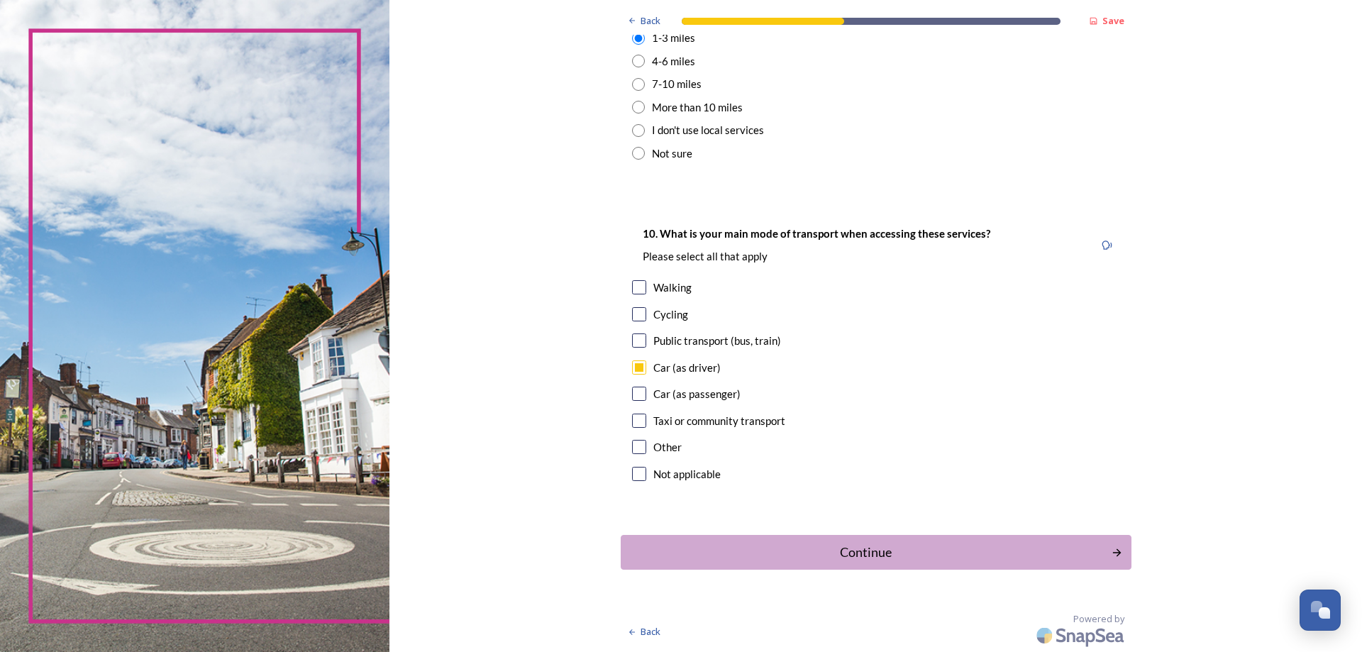
drag, startPoint x: 822, startPoint y: 551, endPoint x: 808, endPoint y: 541, distance: 16.3
click at [820, 549] on div "Continue" at bounding box center [867, 552] width 476 height 19
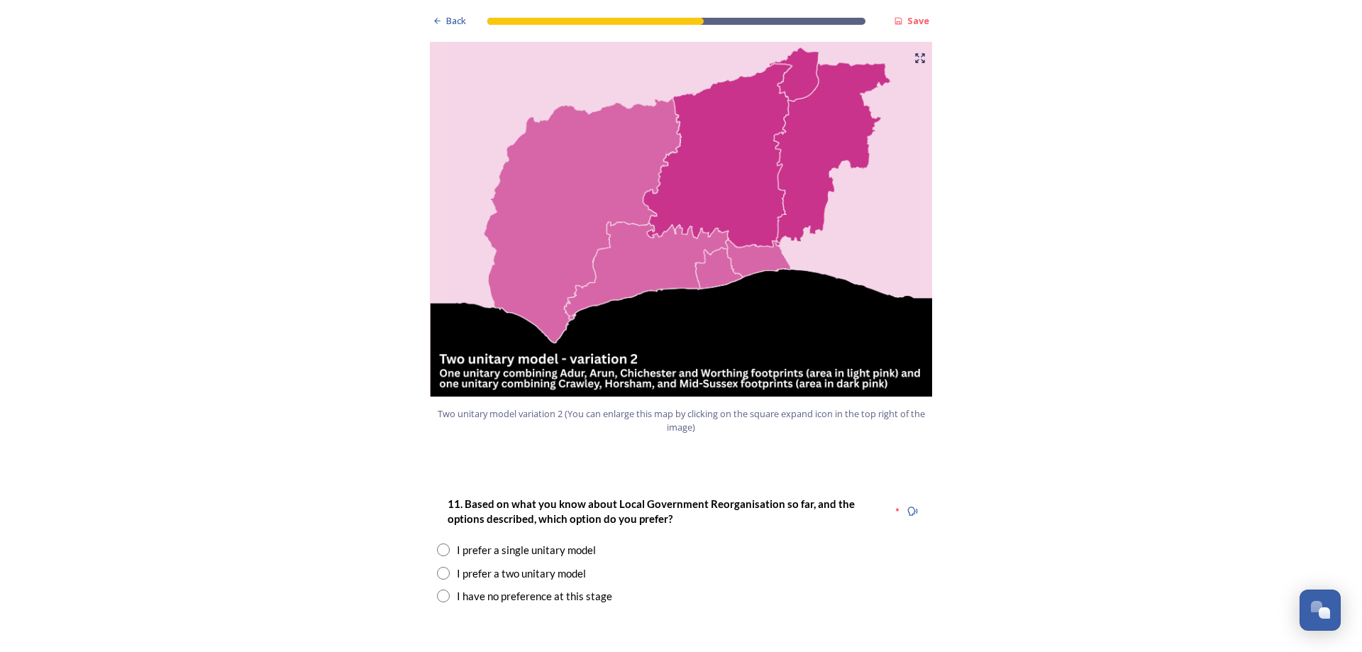
scroll to position [1561, 0]
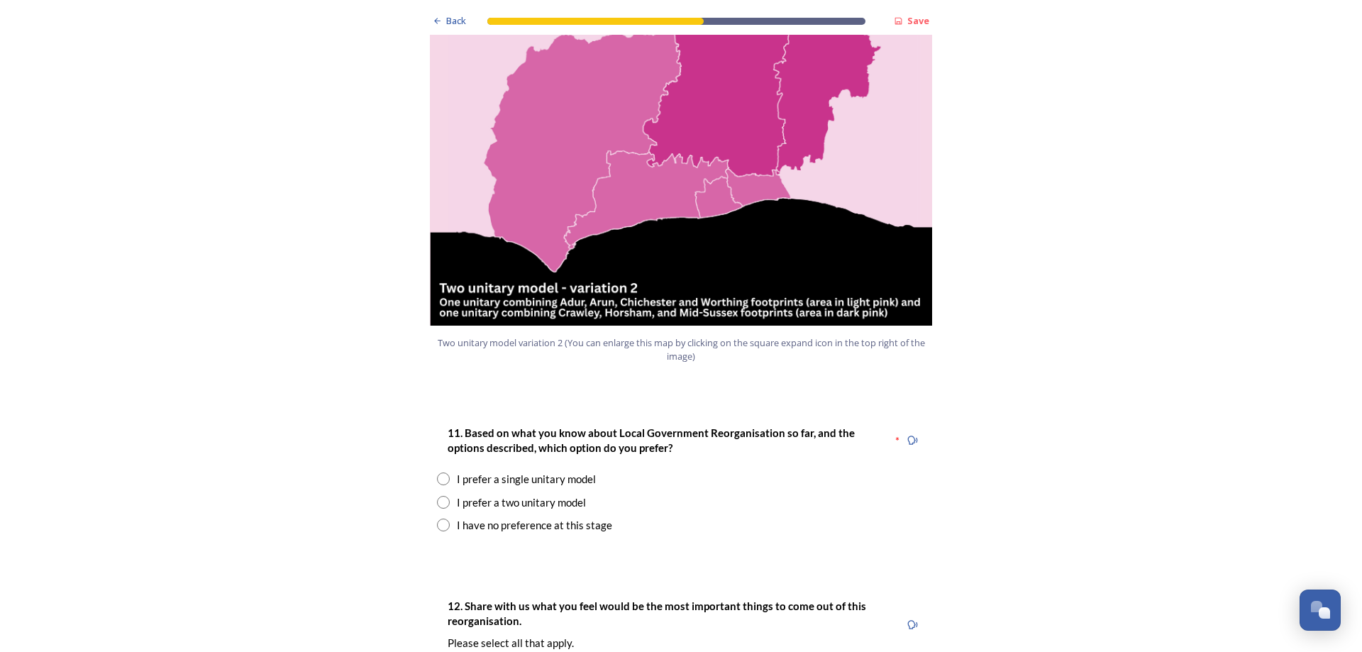
click at [437, 496] on input "radio" at bounding box center [443, 502] width 13 height 13
radio input "true"
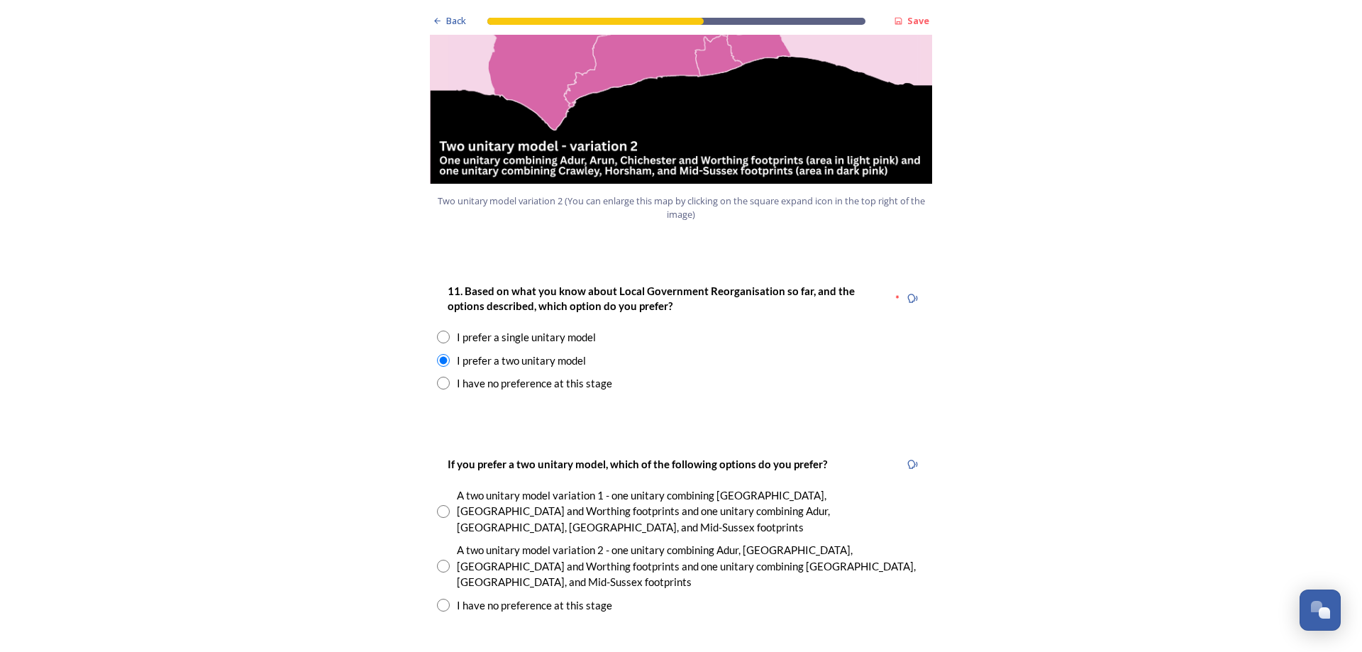
scroll to position [1774, 0]
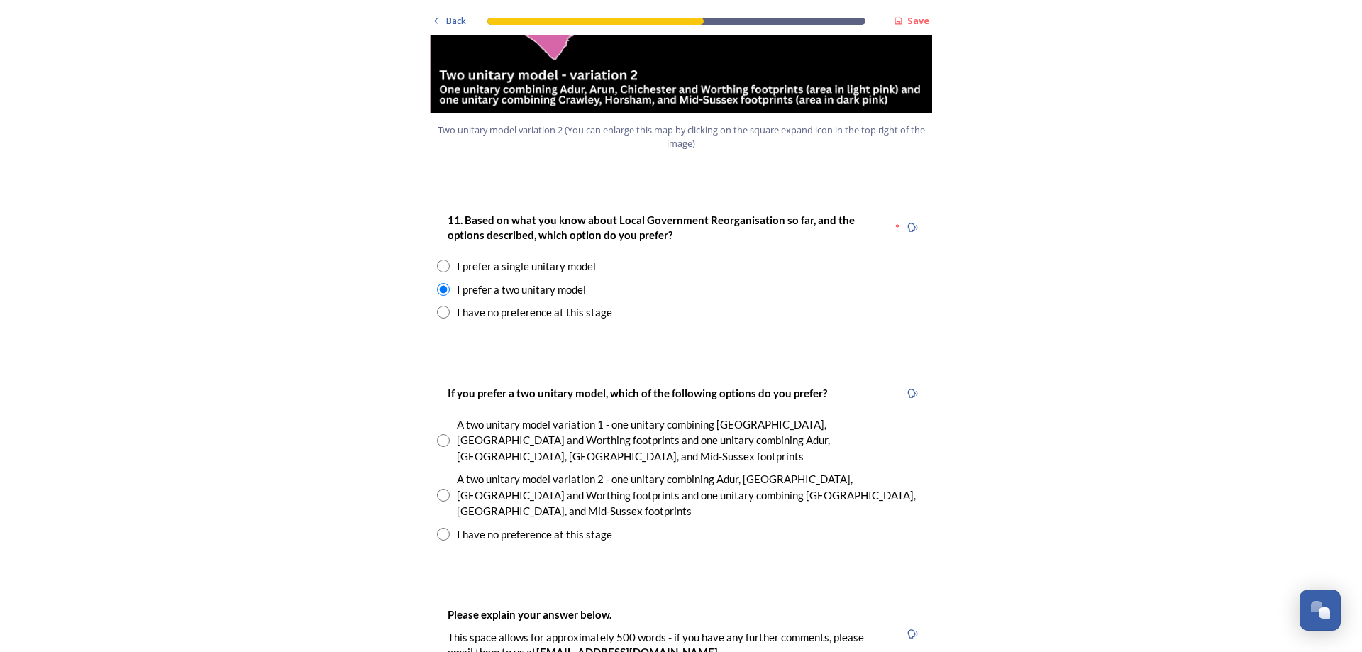
click at [437, 489] on input "radio" at bounding box center [443, 495] width 13 height 13
radio input "true"
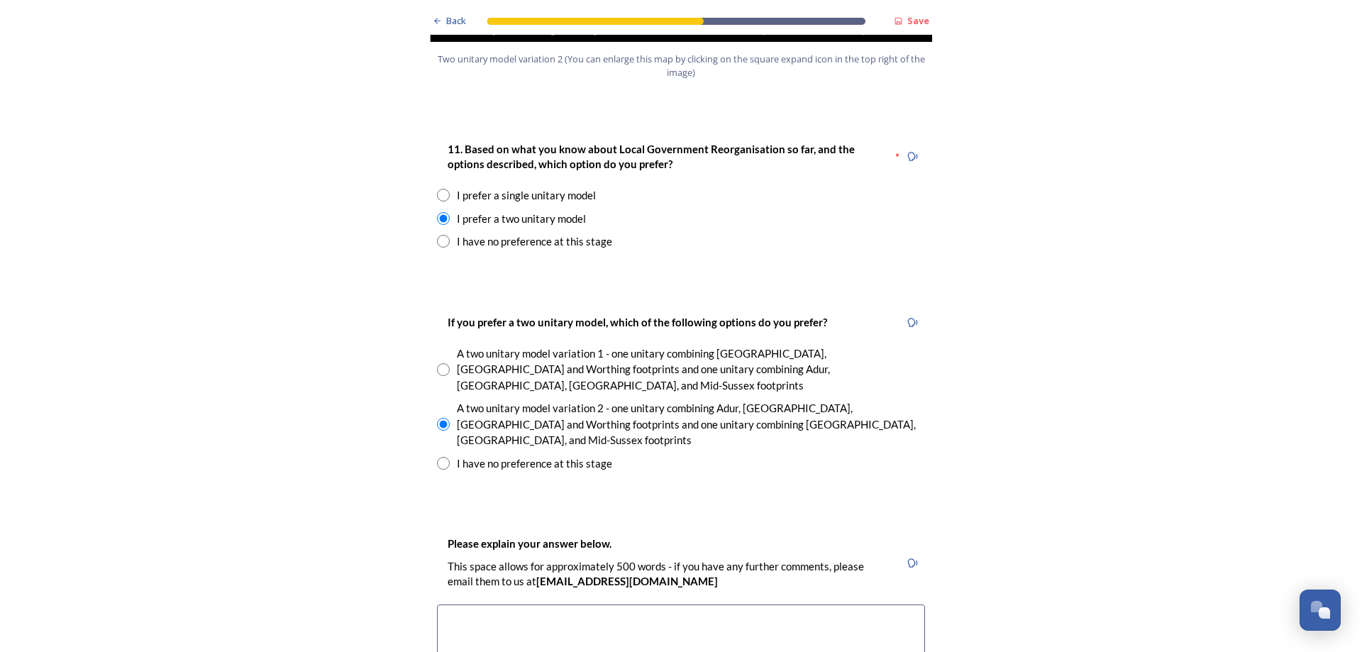
scroll to position [1916, 0]
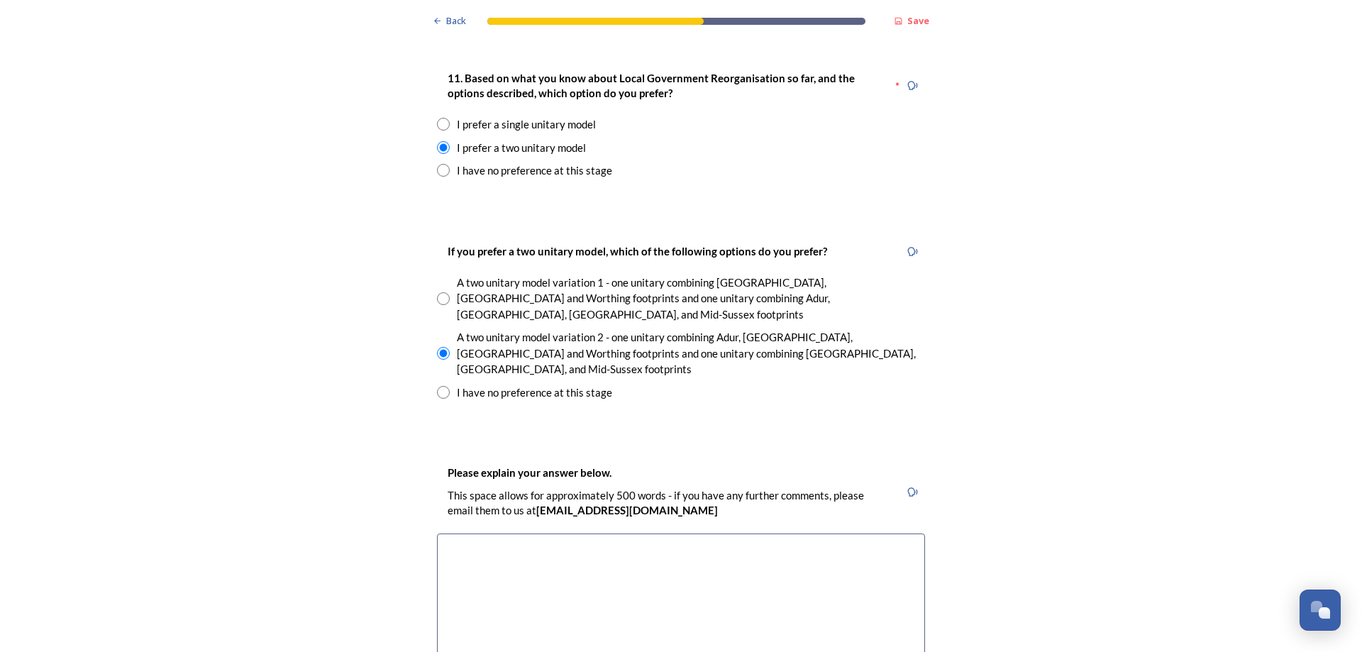
click at [460, 534] on textarea at bounding box center [681, 614] width 488 height 160
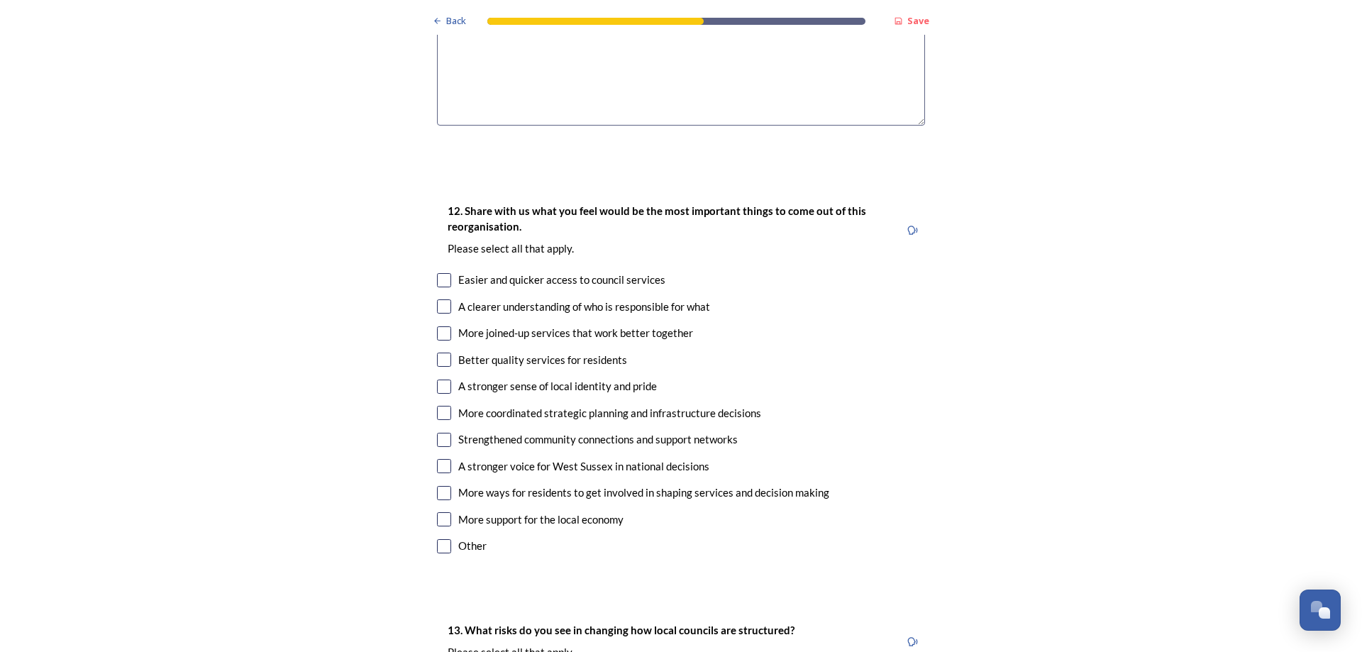
scroll to position [2129, 0]
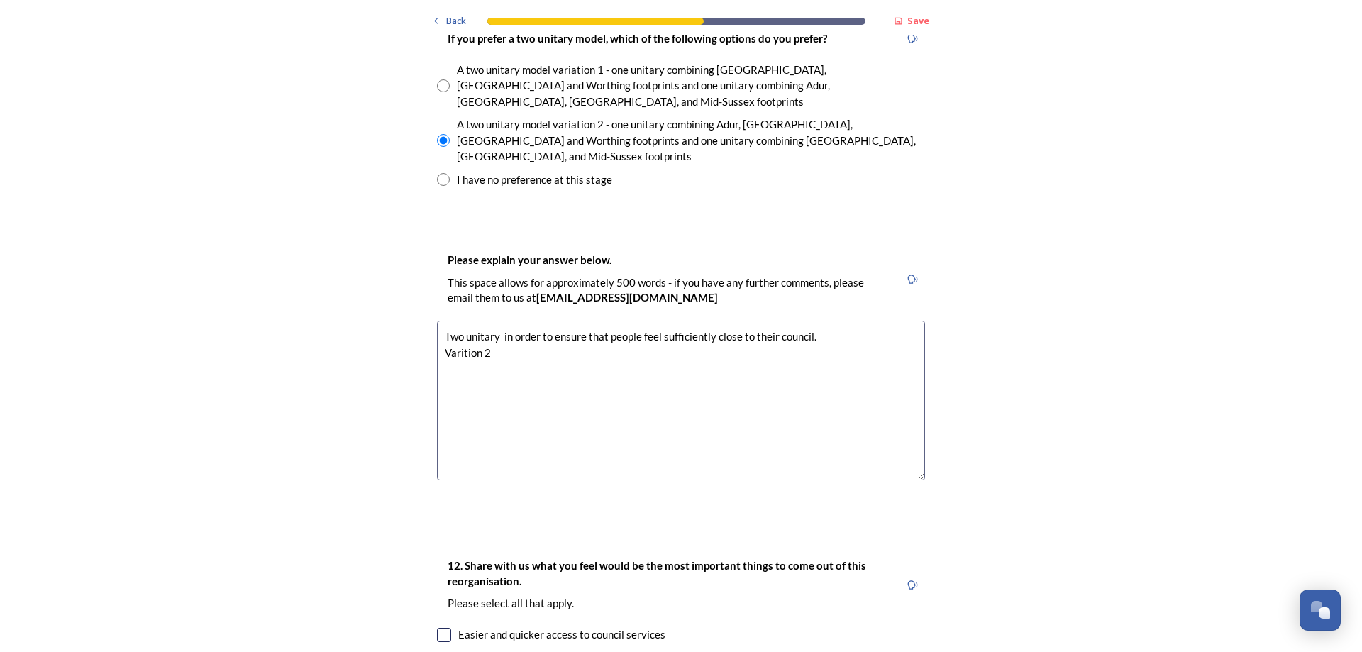
click at [459, 321] on textarea "Two unitary in order to ensure that people feel sufficiently close to their cou…" at bounding box center [681, 401] width 488 height 160
click at [507, 321] on textarea "Two unitary in order to ensure that people feel sufficiently close to their cou…" at bounding box center [681, 401] width 488 height 160
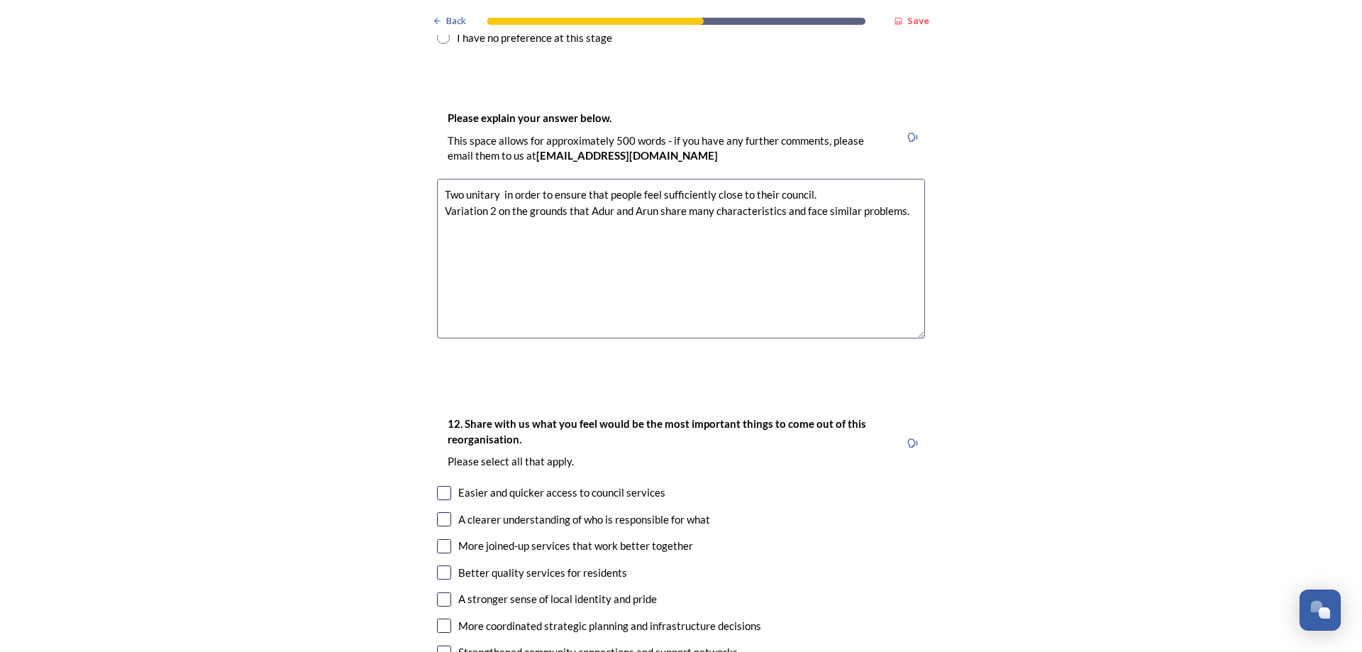
scroll to position [2342, 0]
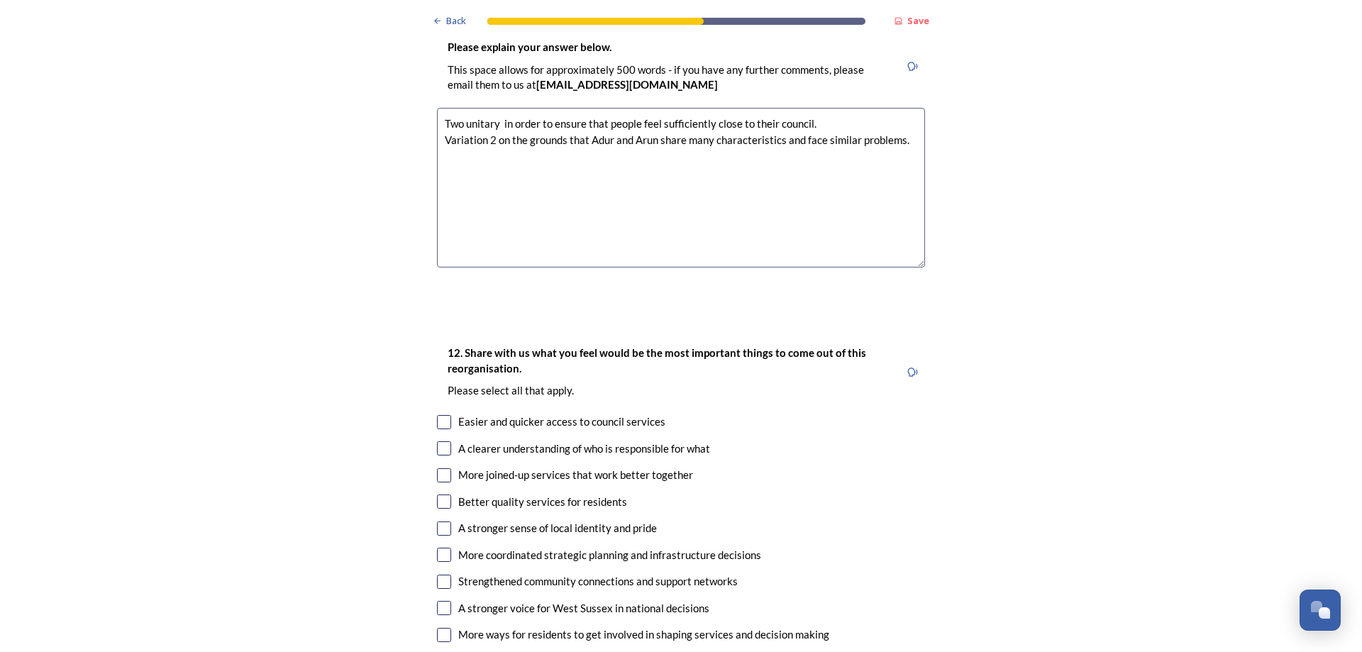
type textarea "Two unitary in order to ensure that people feel sufficiently close to their cou…"
click at [441, 468] on input "checkbox" at bounding box center [444, 475] width 14 height 14
checkbox input "true"
click at [439, 548] on input "checkbox" at bounding box center [444, 555] width 14 height 14
checkbox input "true"
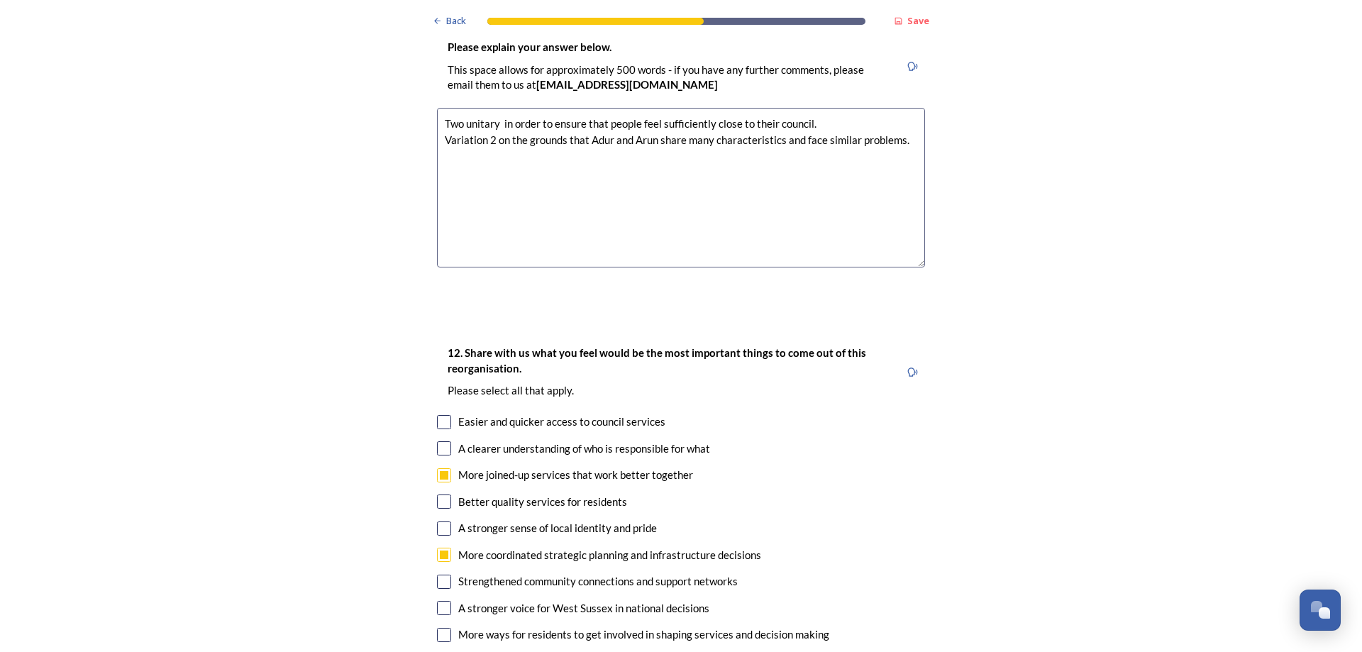
click at [439, 601] on input "checkbox" at bounding box center [444, 608] width 14 height 14
checkbox input "true"
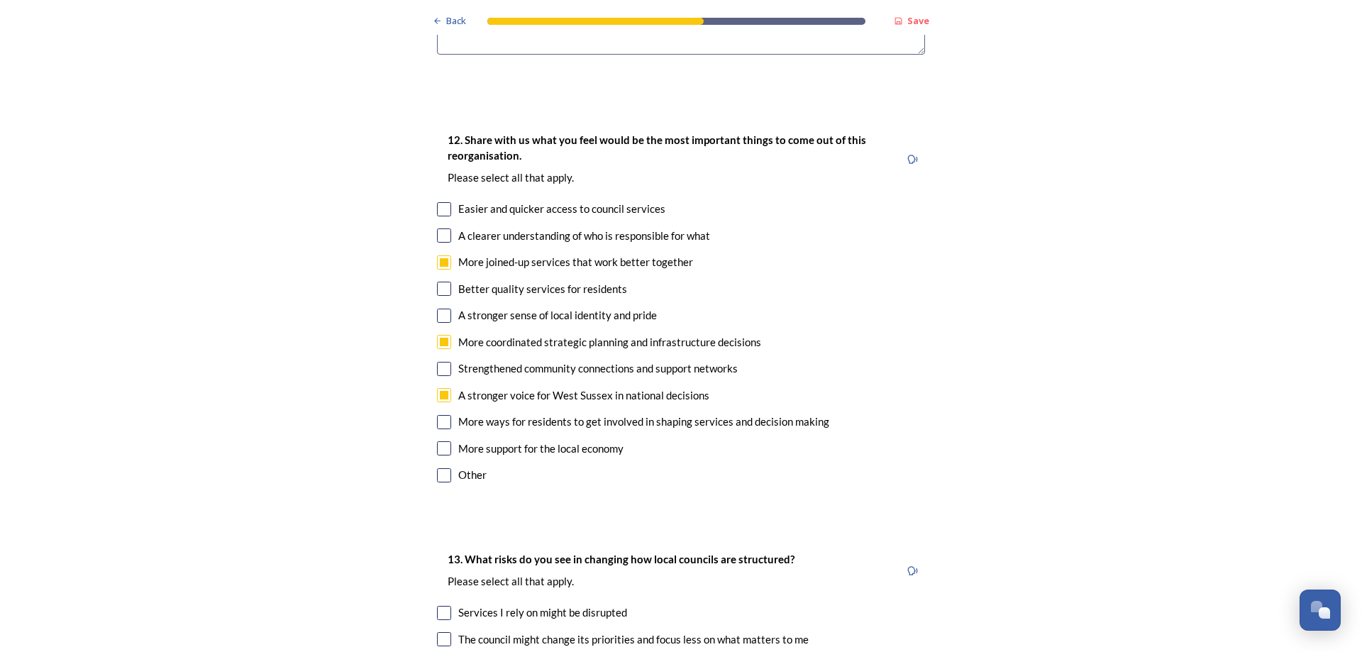
scroll to position [2626, 0]
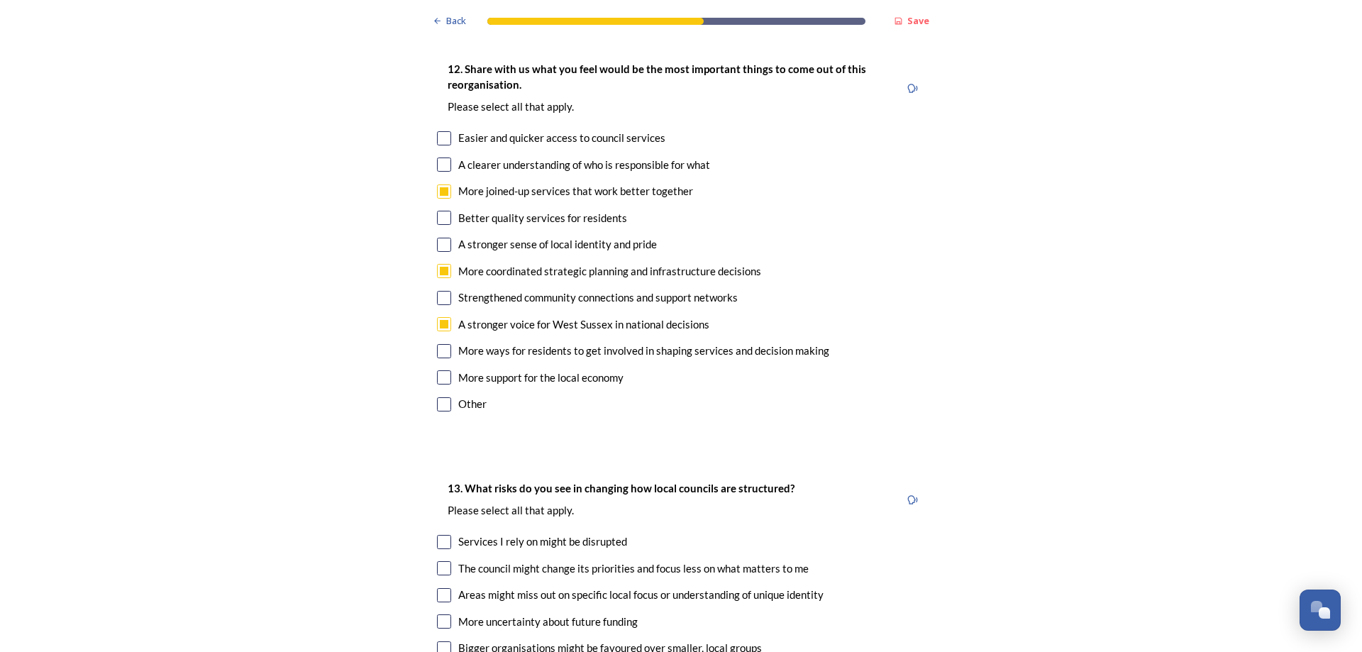
click at [439, 535] on input "checkbox" at bounding box center [444, 542] width 14 height 14
checkbox input "true"
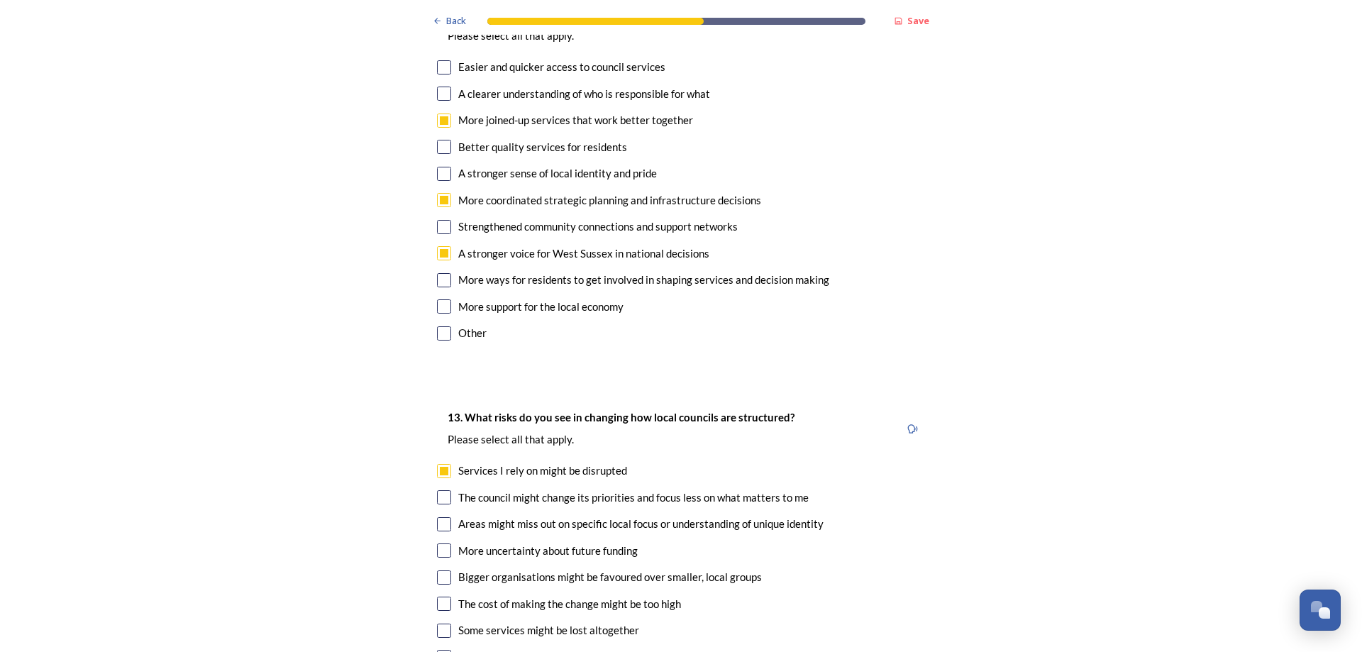
click at [442, 624] on input "checkbox" at bounding box center [444, 631] width 14 height 14
checkbox input "true"
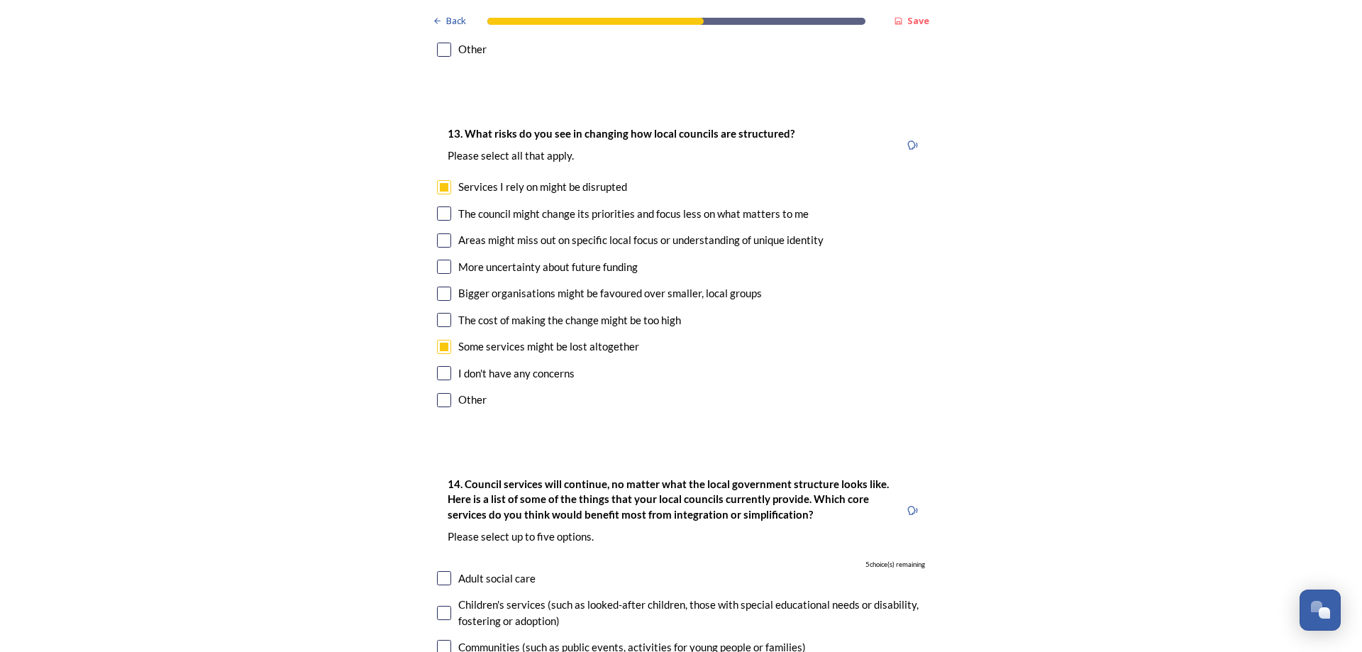
scroll to position [3051, 0]
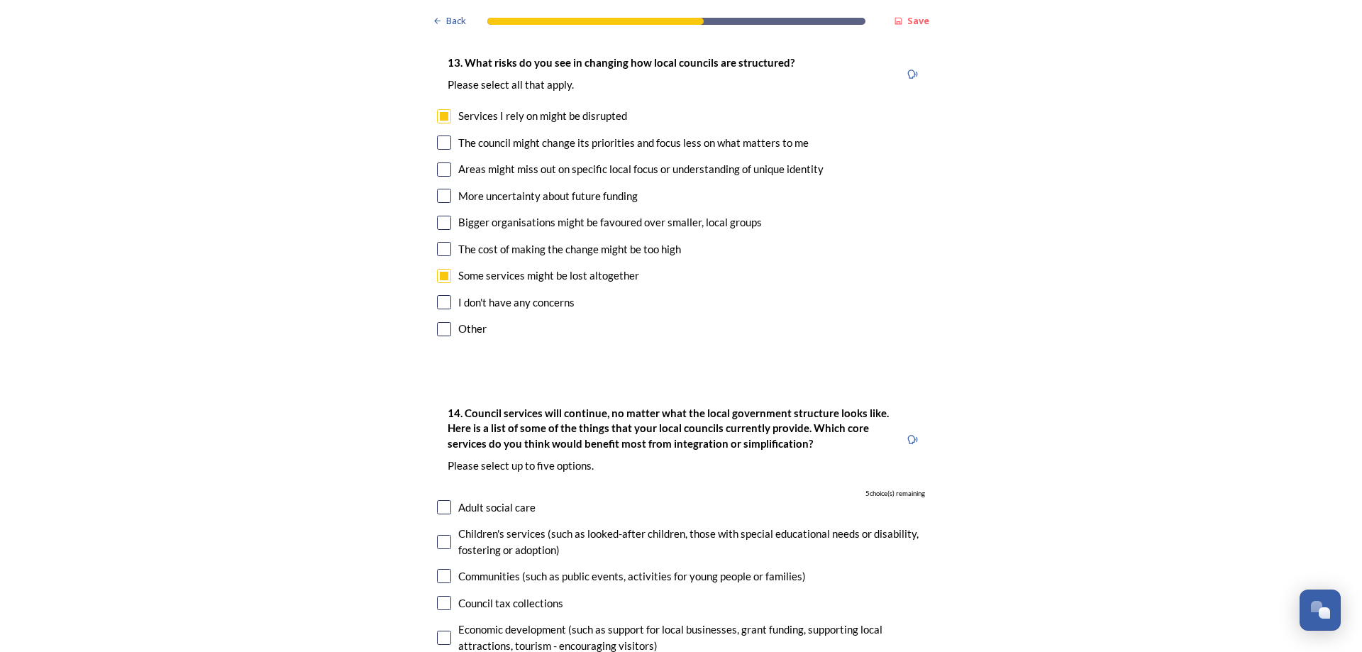
click at [441, 535] on input "checkbox" at bounding box center [444, 542] width 14 height 14
checkbox input "true"
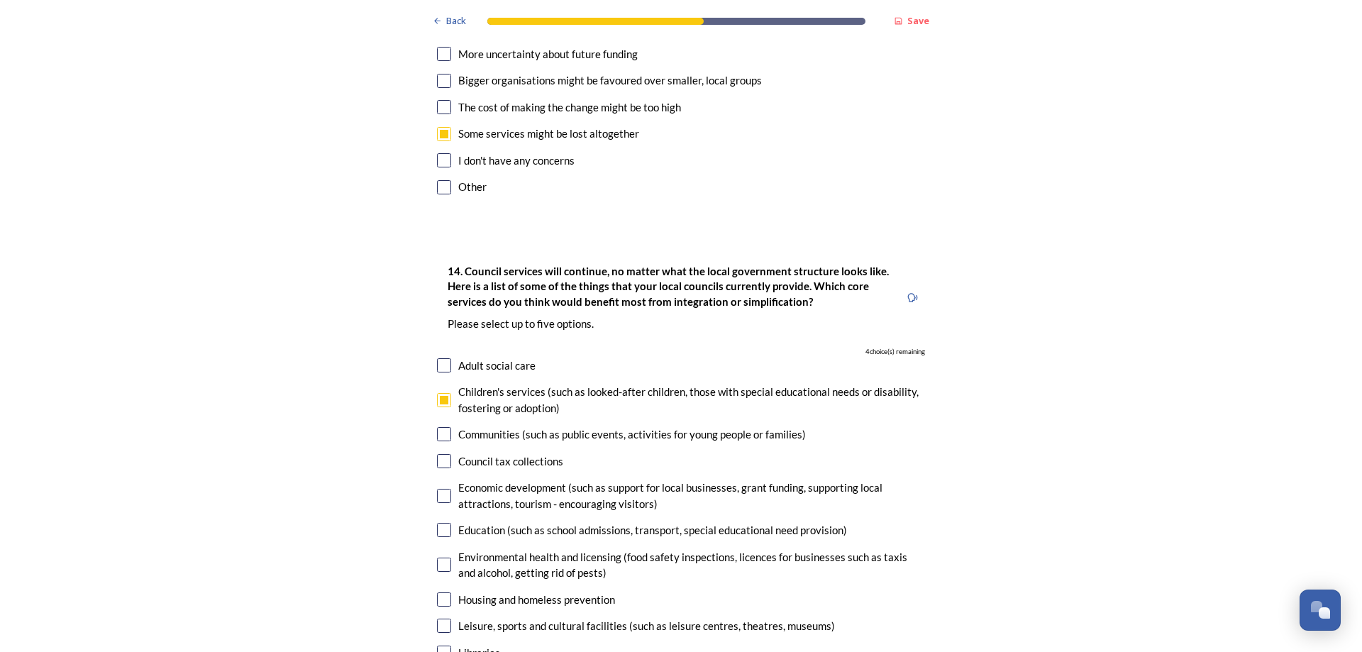
scroll to position [3264, 0]
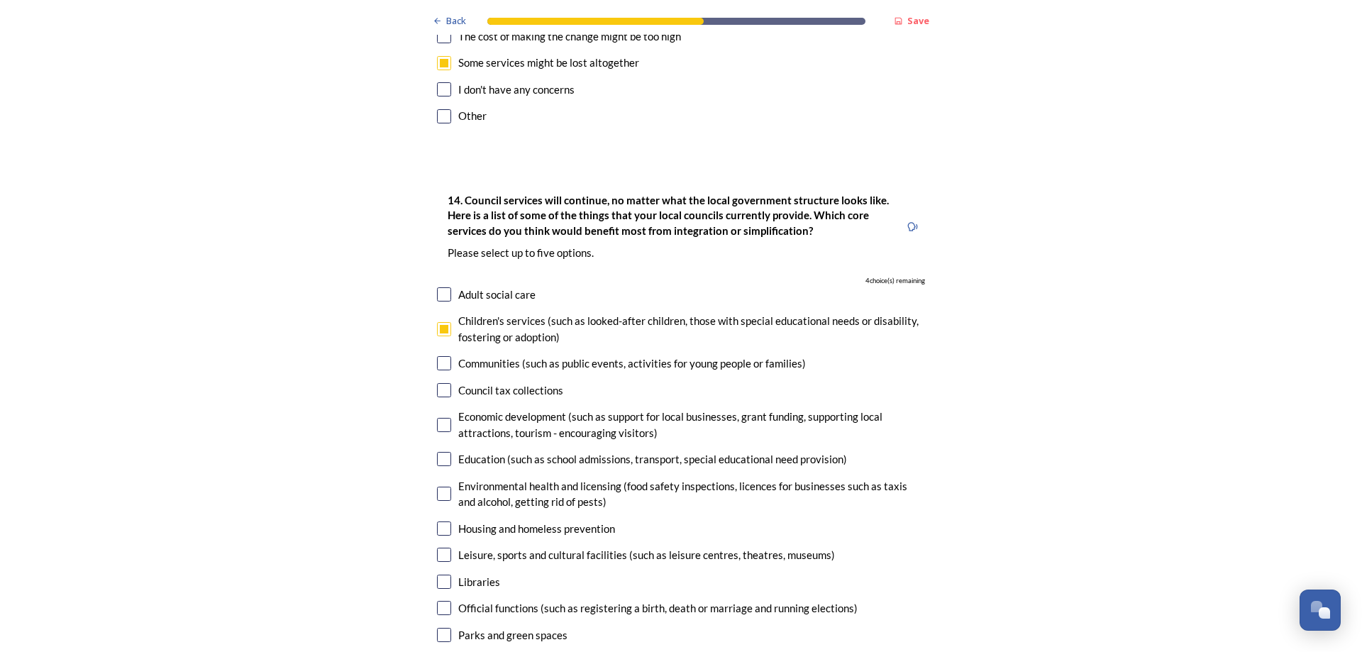
click at [437, 452] on input "checkbox" at bounding box center [444, 459] width 14 height 14
checkbox input "true"
click at [443, 522] on input "checkbox" at bounding box center [444, 529] width 14 height 14
checkbox input "true"
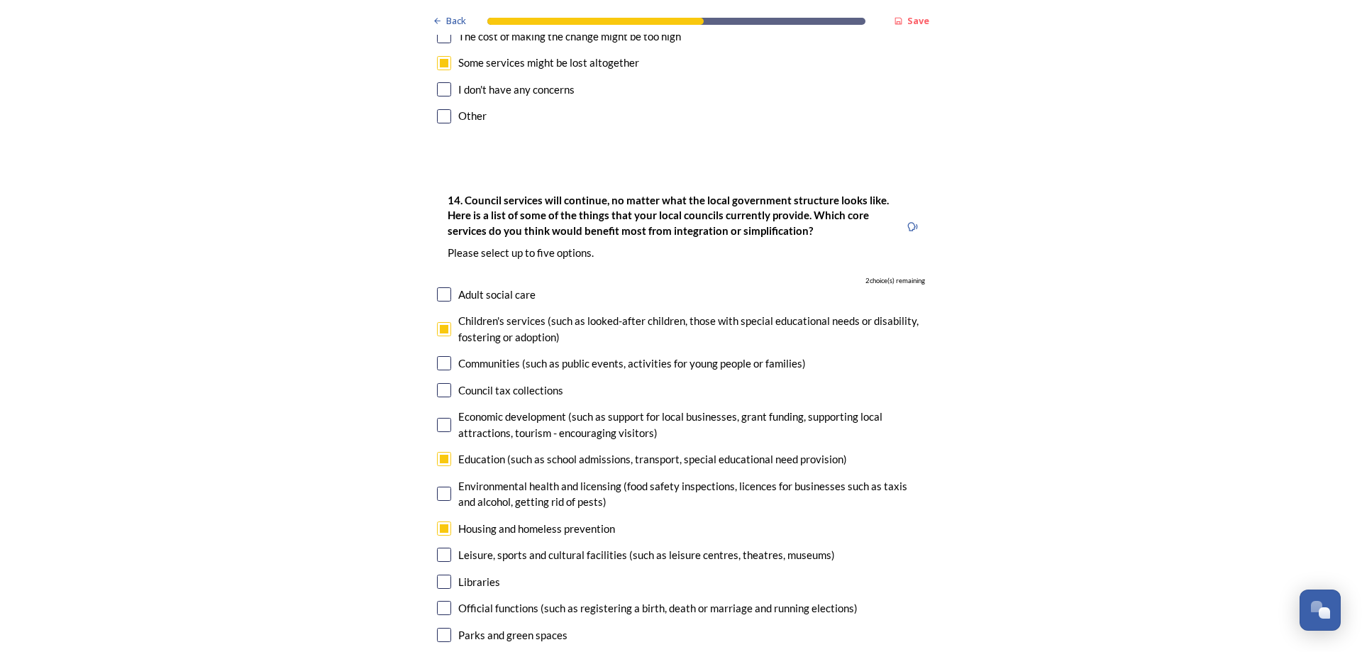
checkbox input "true"
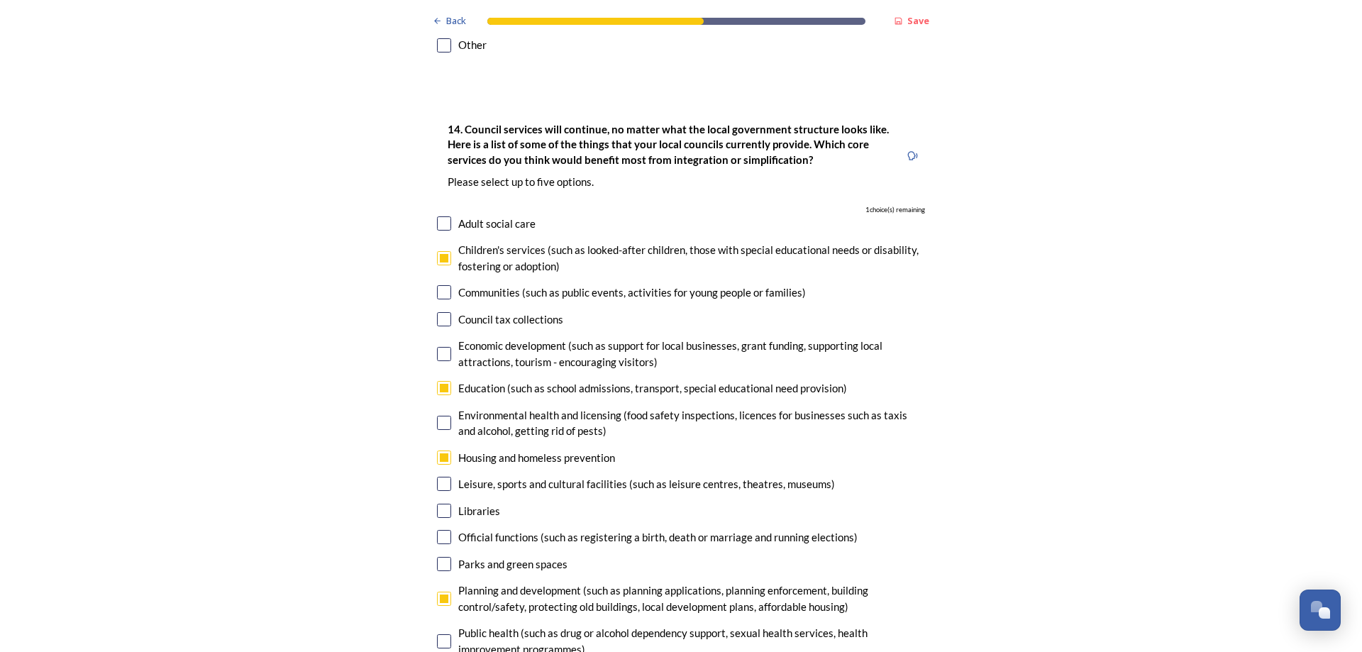
scroll to position [3406, 0]
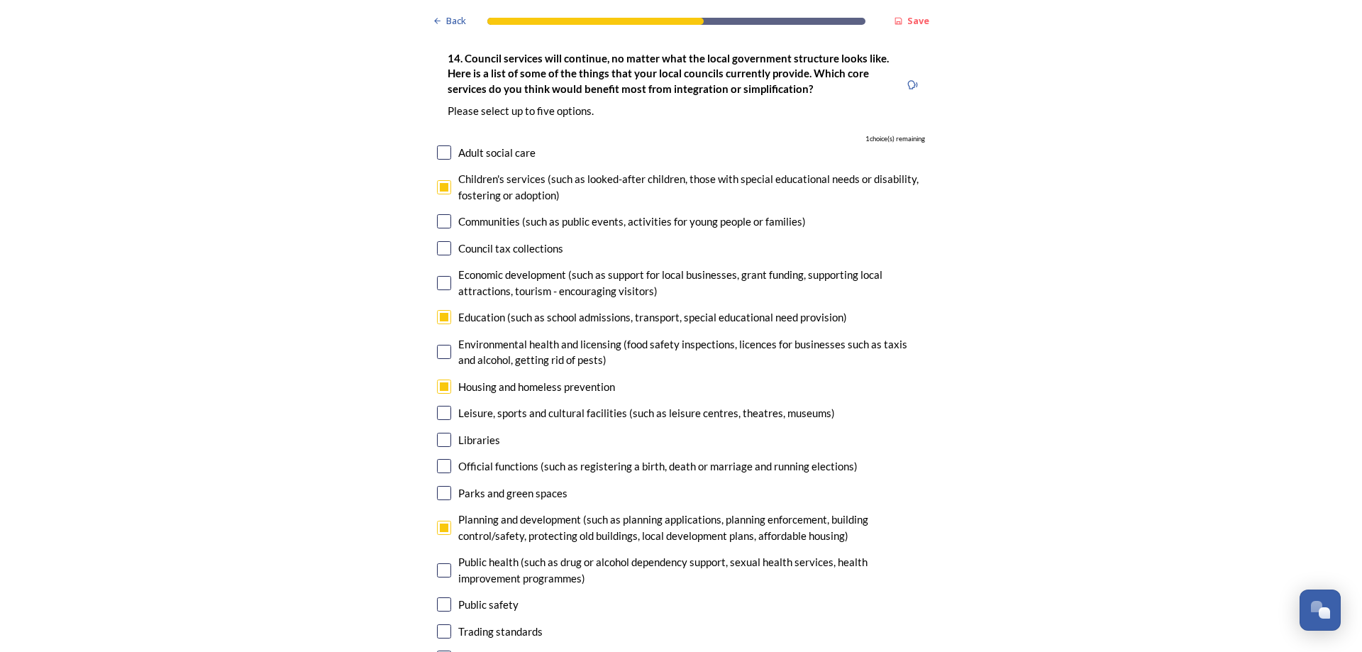
click at [438, 651] on input "checkbox" at bounding box center [444, 658] width 14 height 14
checkbox input "true"
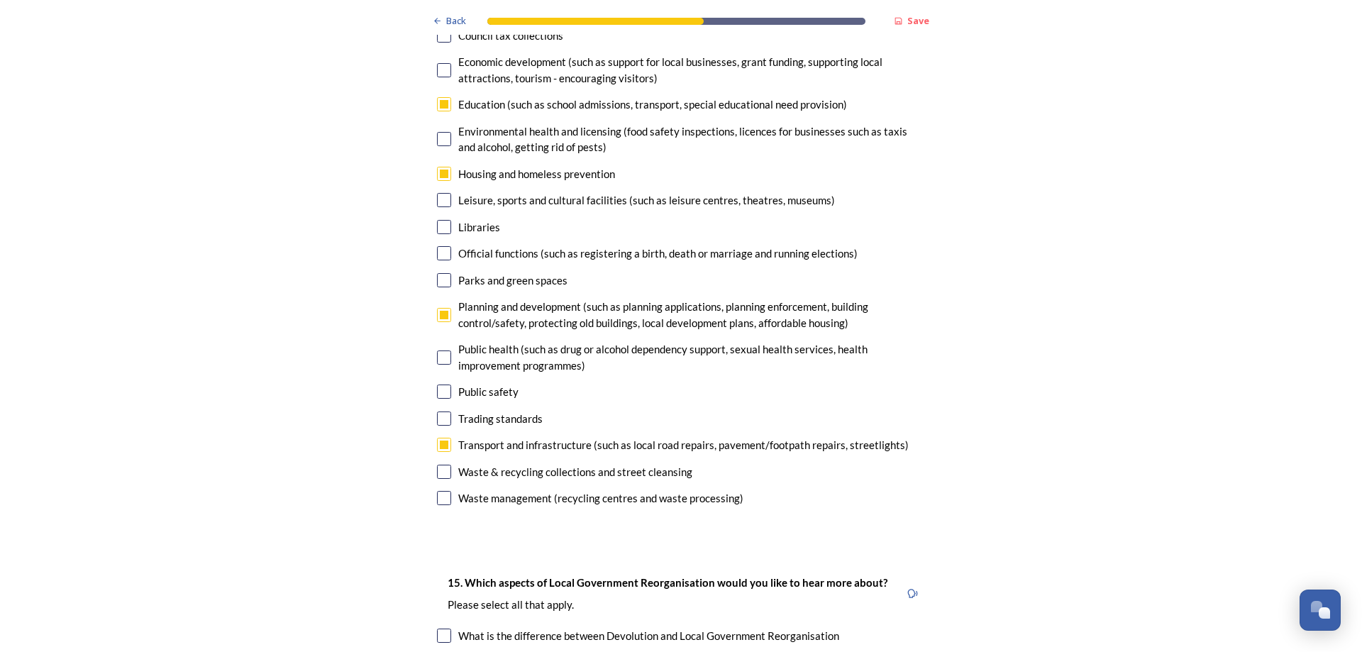
scroll to position [3690, 0]
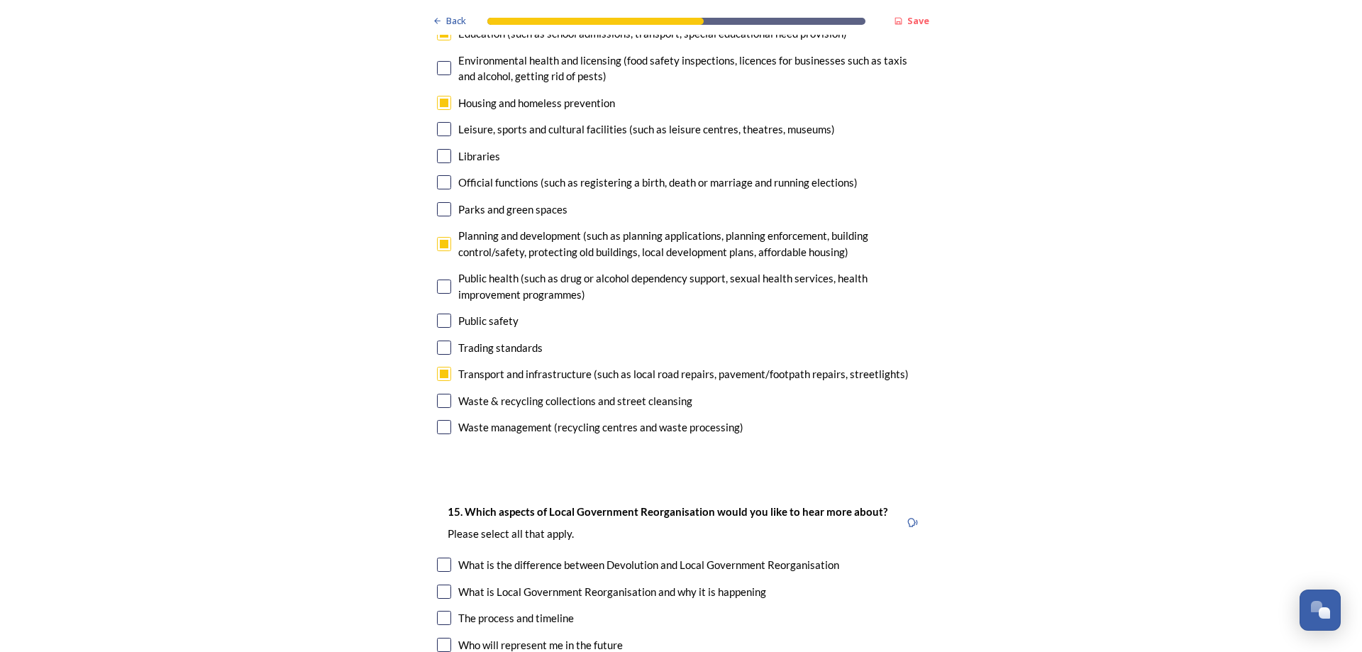
click at [439, 611] on input "checkbox" at bounding box center [444, 618] width 14 height 14
checkbox input "true"
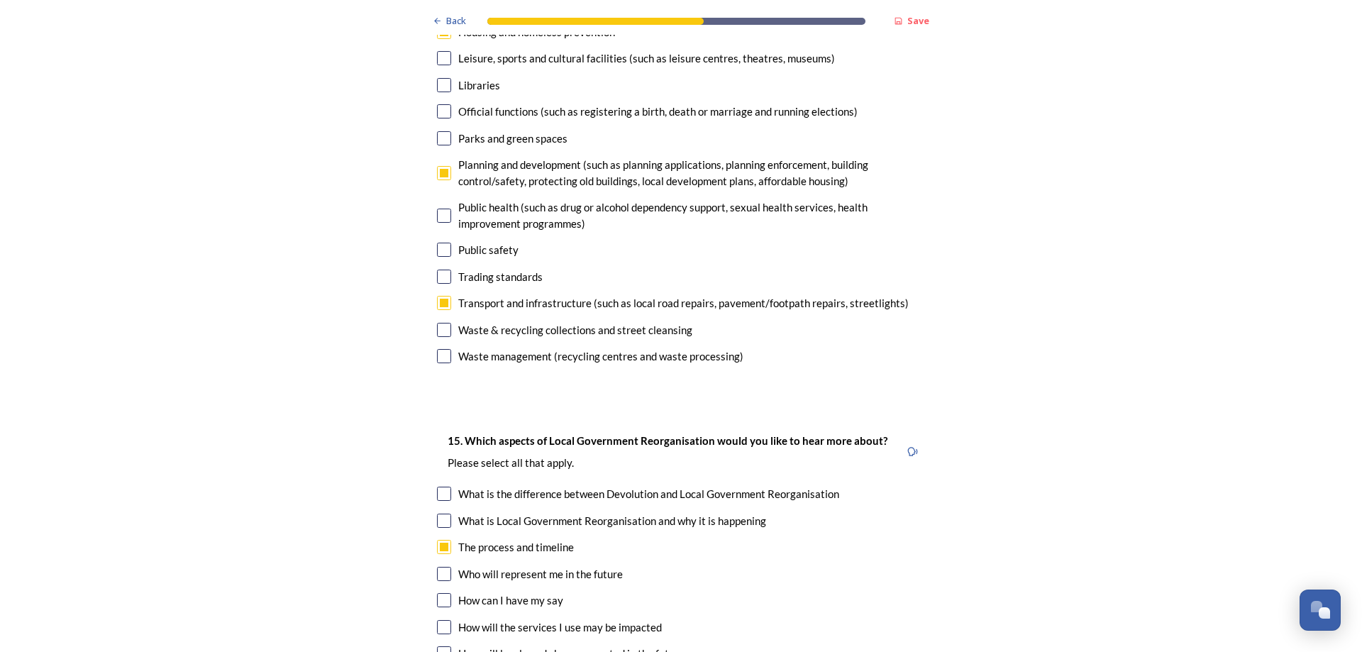
click at [439, 646] on input "checkbox" at bounding box center [444, 653] width 14 height 14
checkbox input "true"
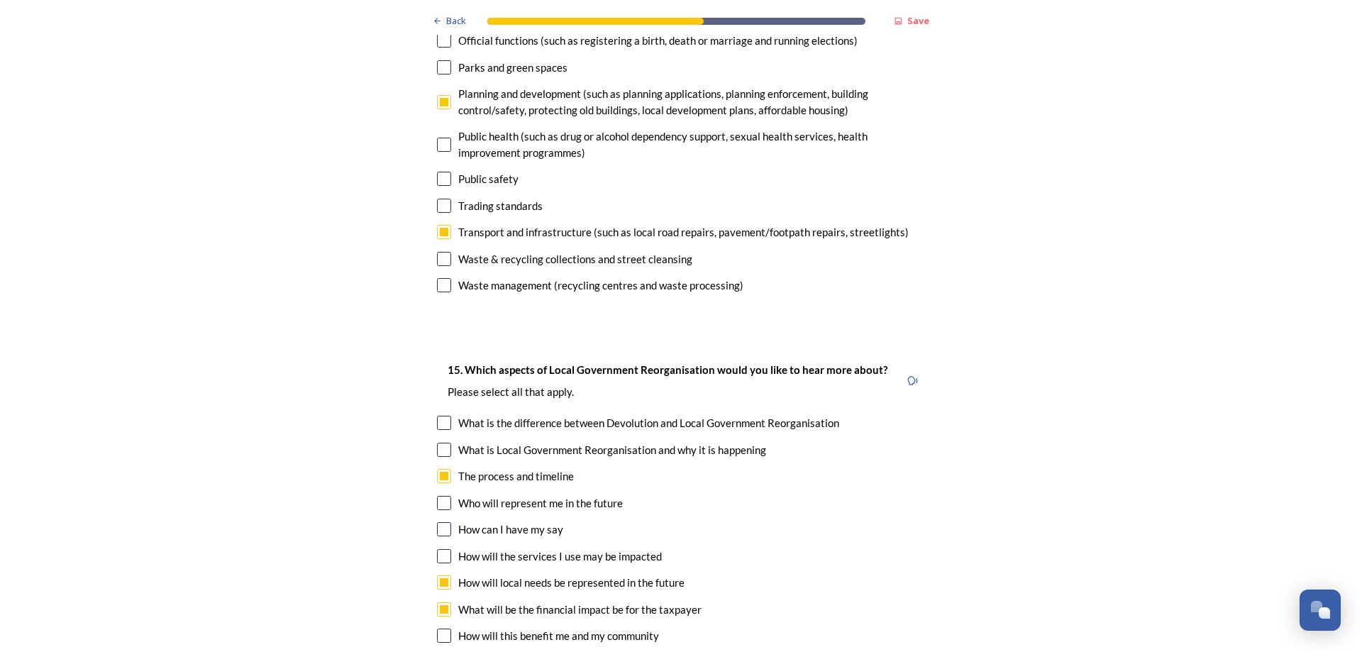
click at [440, 629] on input "checkbox" at bounding box center [444, 636] width 14 height 14
checkbox input "true"
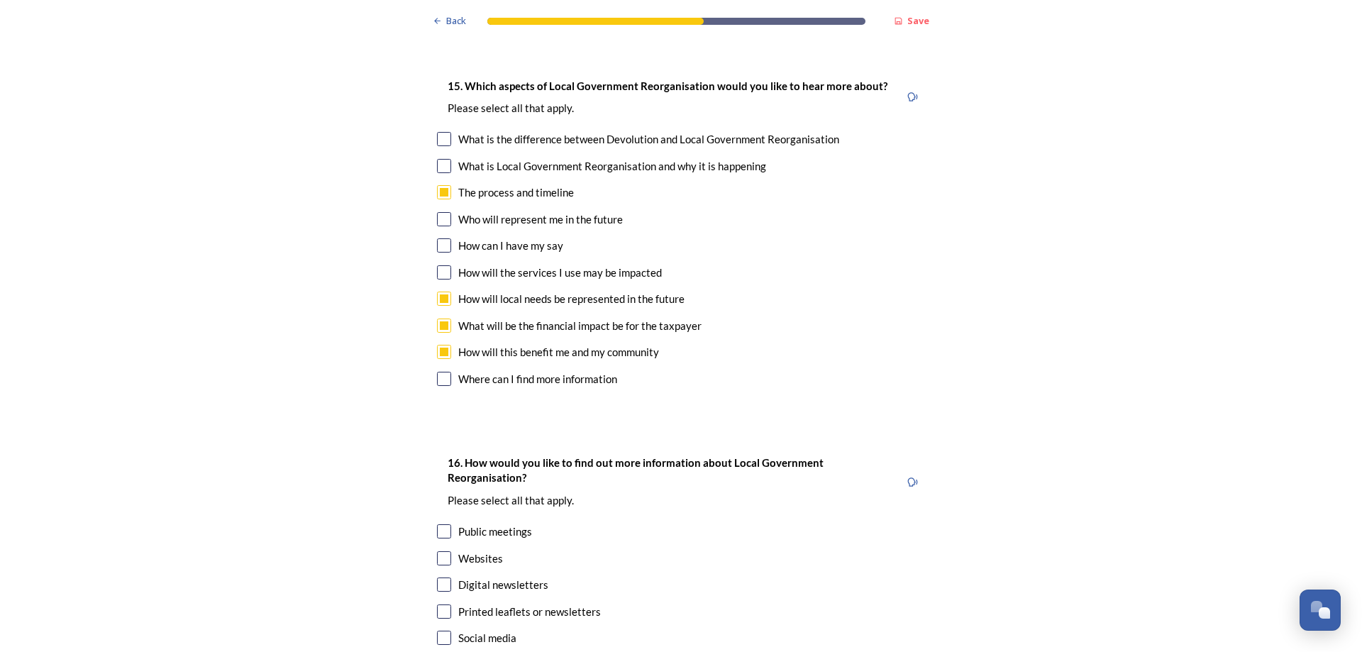
scroll to position [4045, 0]
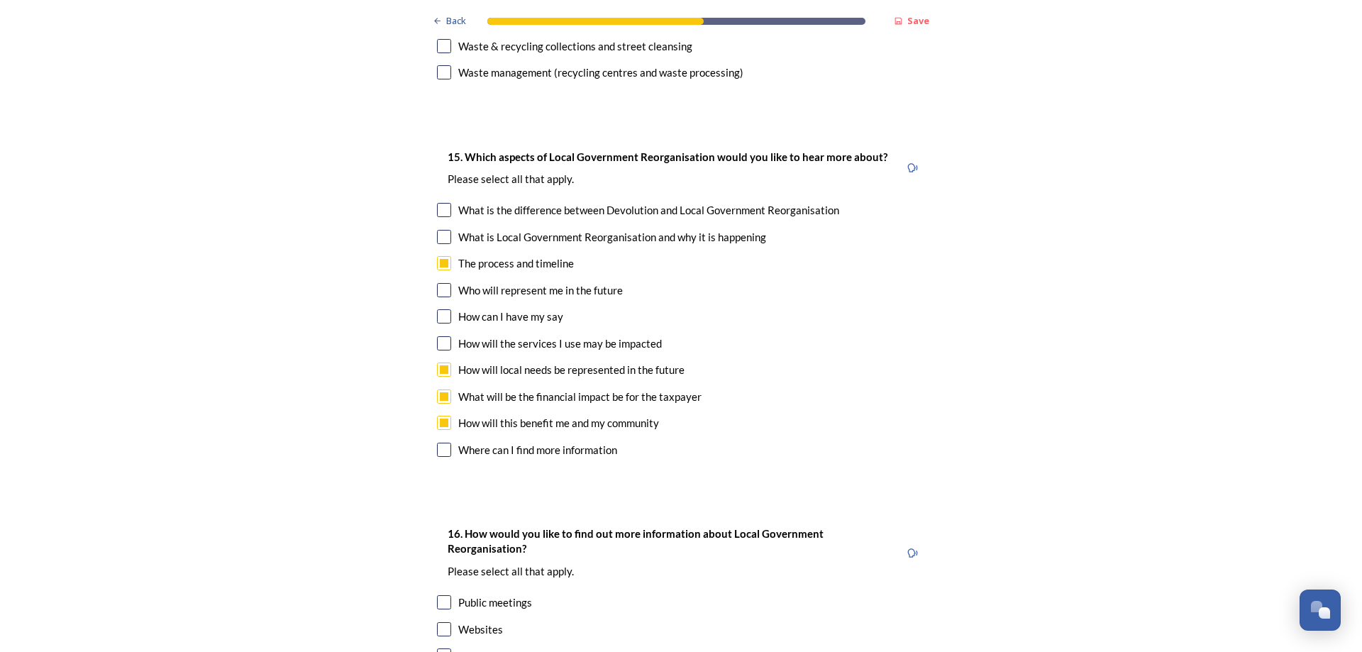
click at [441, 622] on input "checkbox" at bounding box center [444, 629] width 14 height 14
checkbox input "true"
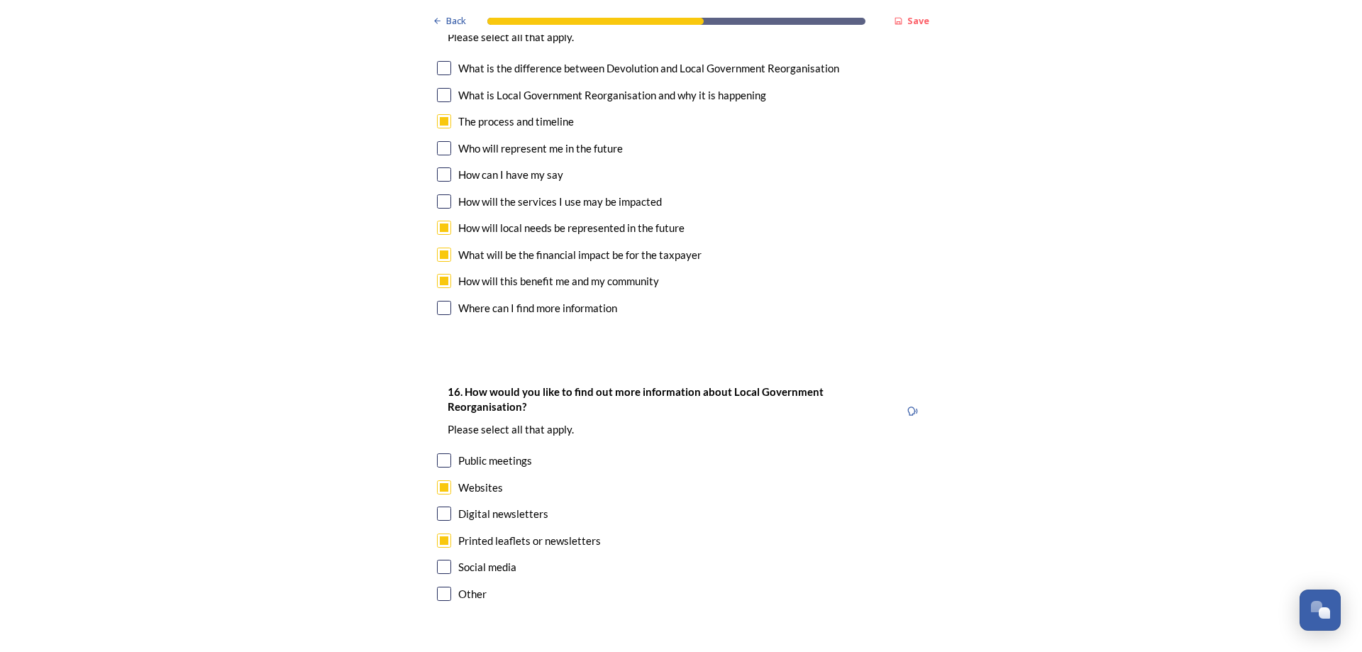
scroll to position [4233, 0]
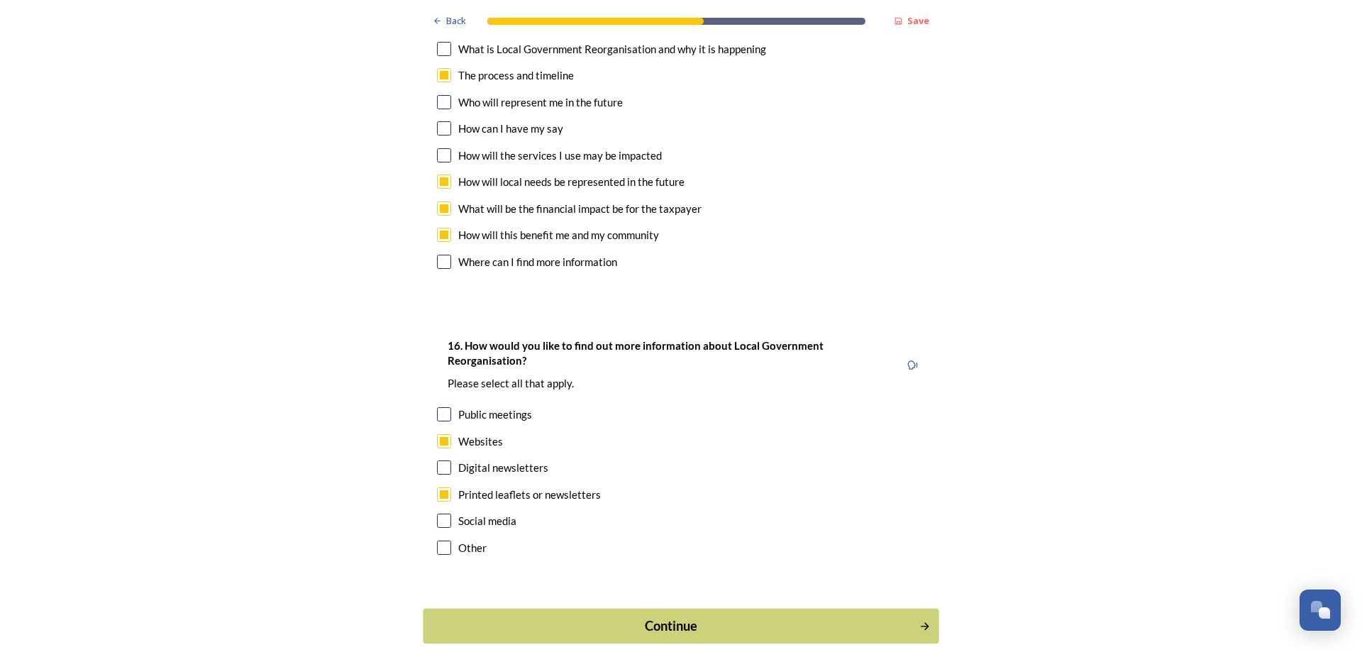
click at [661, 617] on div "Continue" at bounding box center [671, 626] width 480 height 19
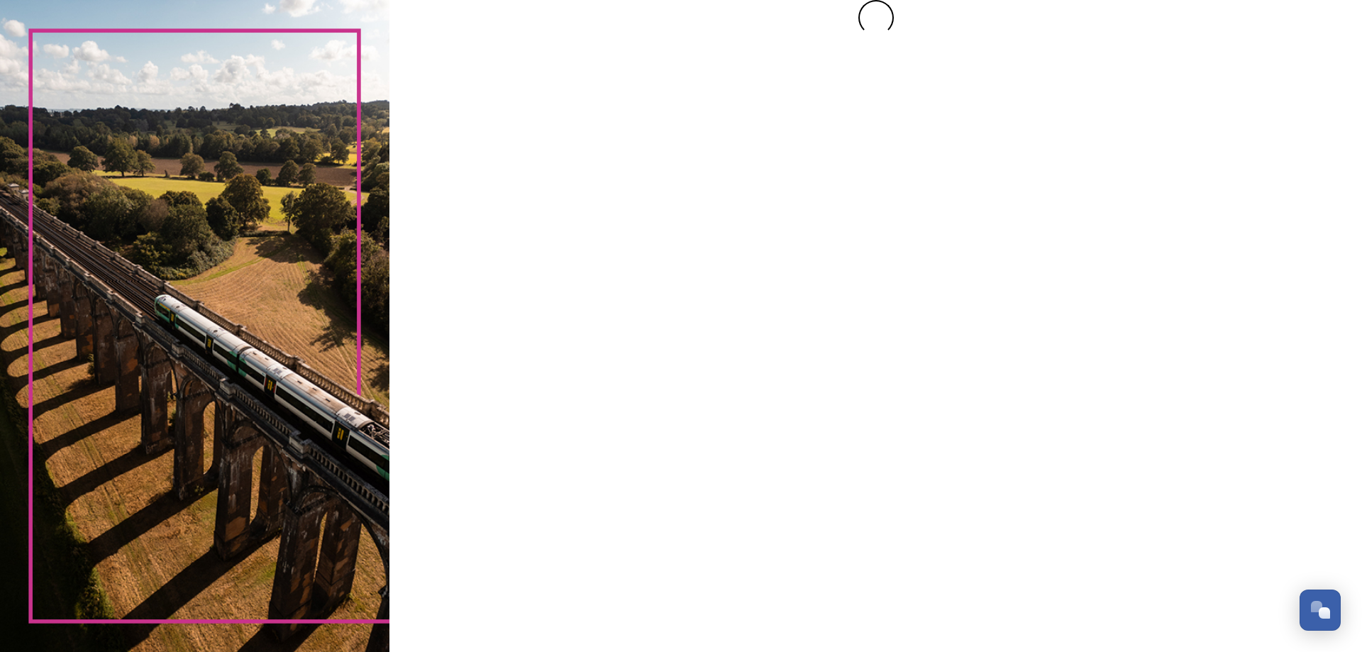
scroll to position [0, 0]
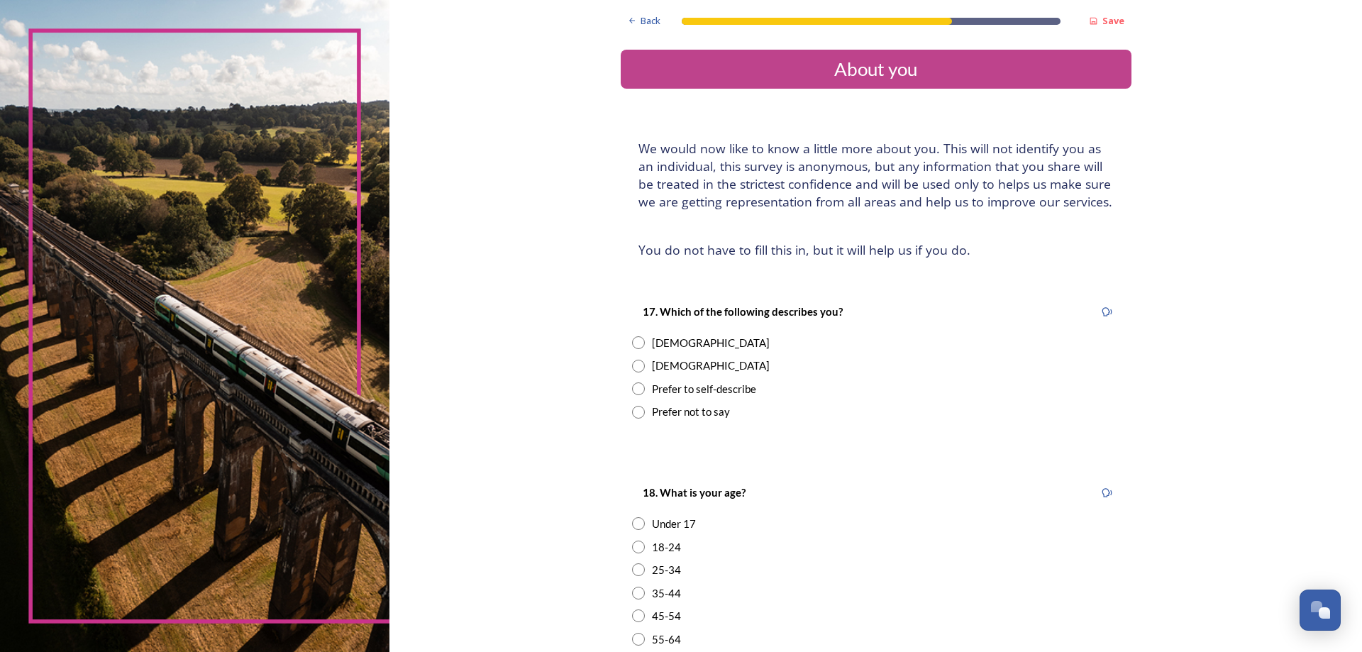
click at [629, 374] on div "17. Which of the following describes you? Female Male Prefer to self-describe P…" at bounding box center [876, 361] width 511 height 145
click at [634, 369] on input "radio" at bounding box center [638, 366] width 13 height 13
radio input "true"
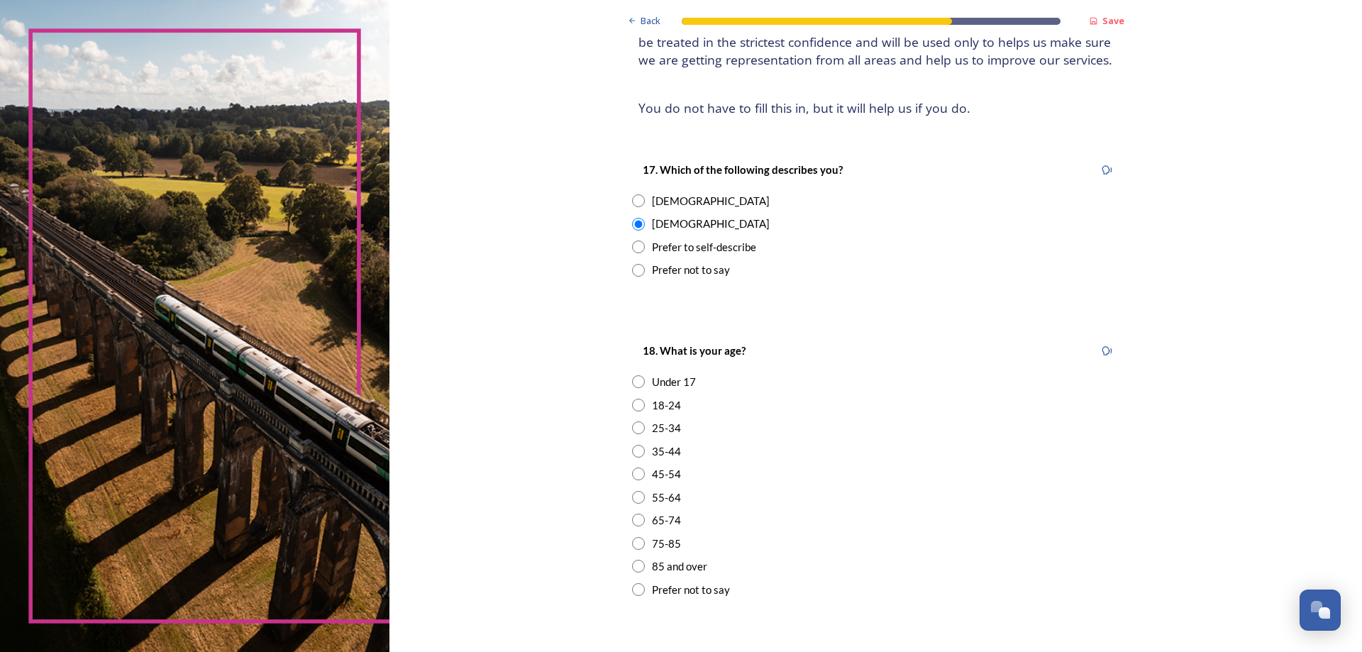
scroll to position [213, 0]
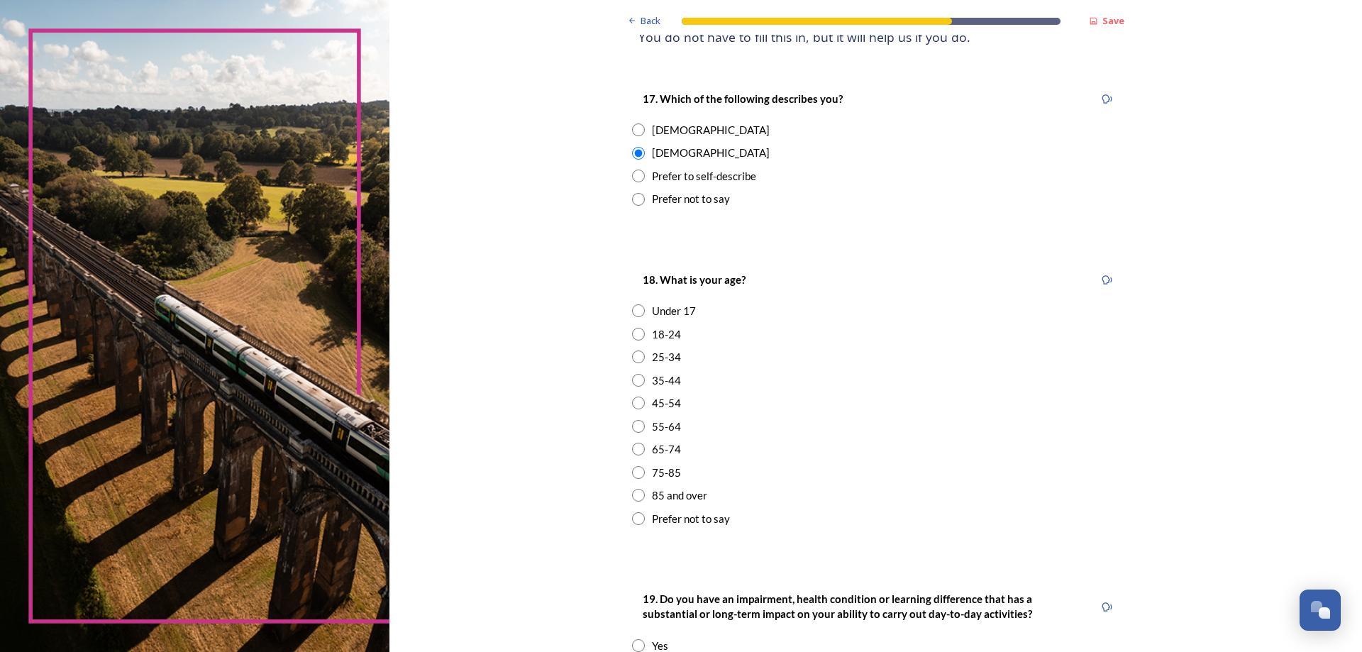
click at [632, 474] on input "radio" at bounding box center [638, 472] width 13 height 13
radio input "true"
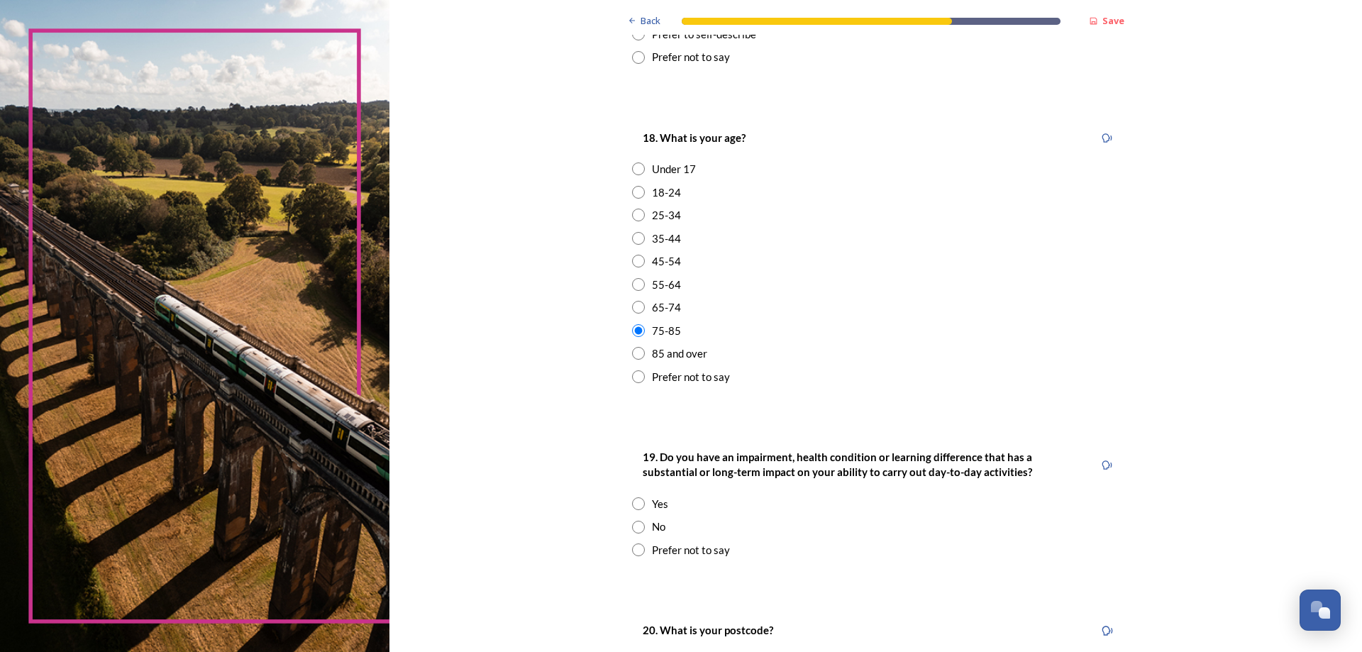
scroll to position [426, 0]
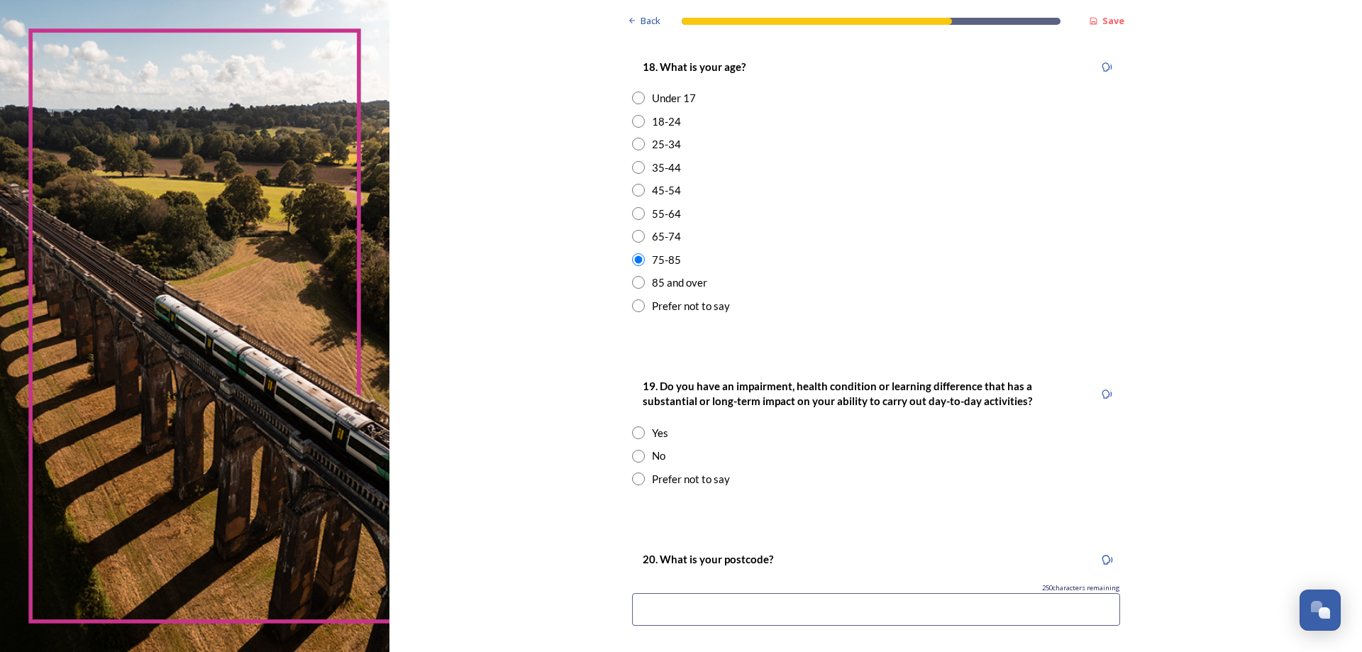
click at [632, 455] on input "radio" at bounding box center [638, 456] width 13 height 13
radio input "true"
click at [673, 610] on input at bounding box center [876, 609] width 488 height 33
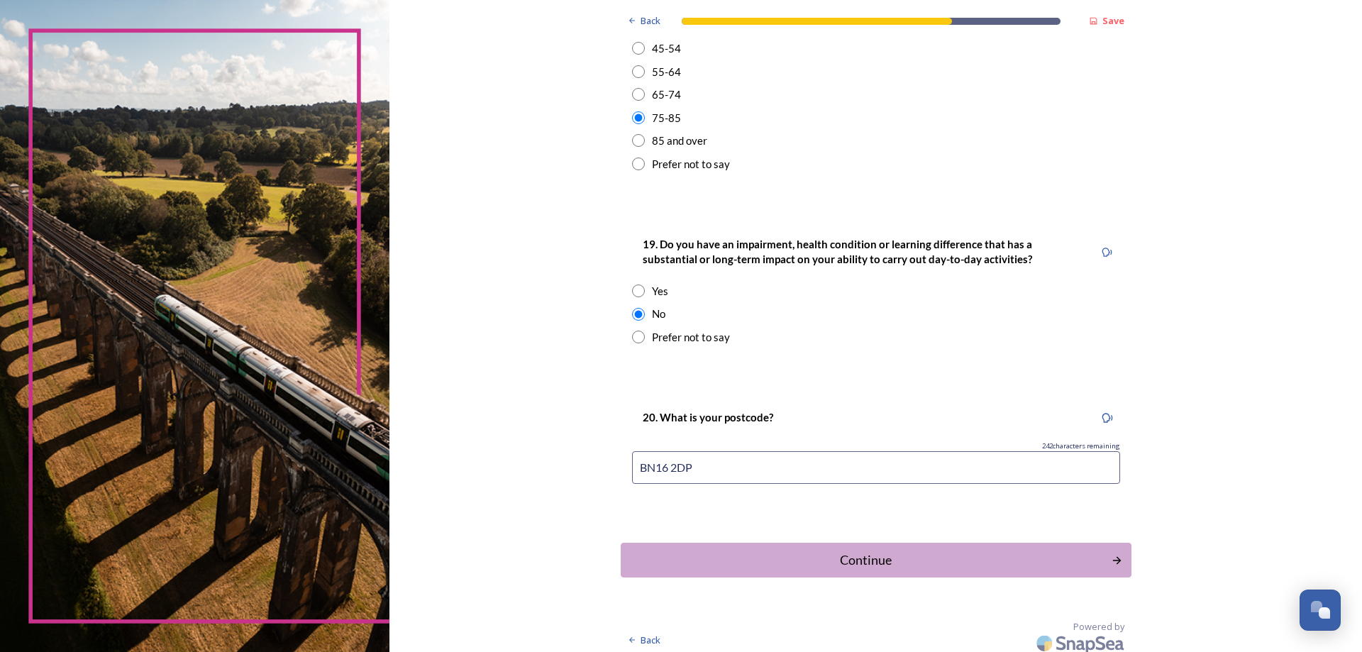
scroll to position [576, 0]
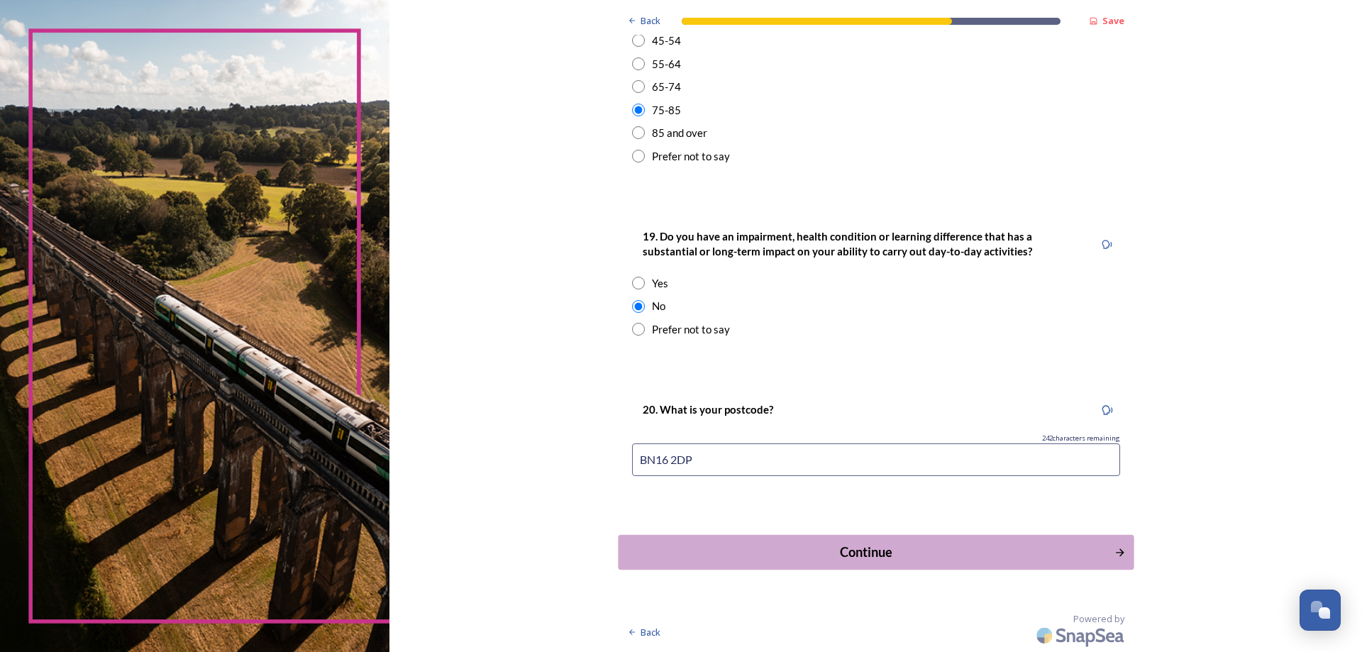
type input "BN16 2DP"
click at [839, 556] on div "Continue" at bounding box center [866, 552] width 480 height 19
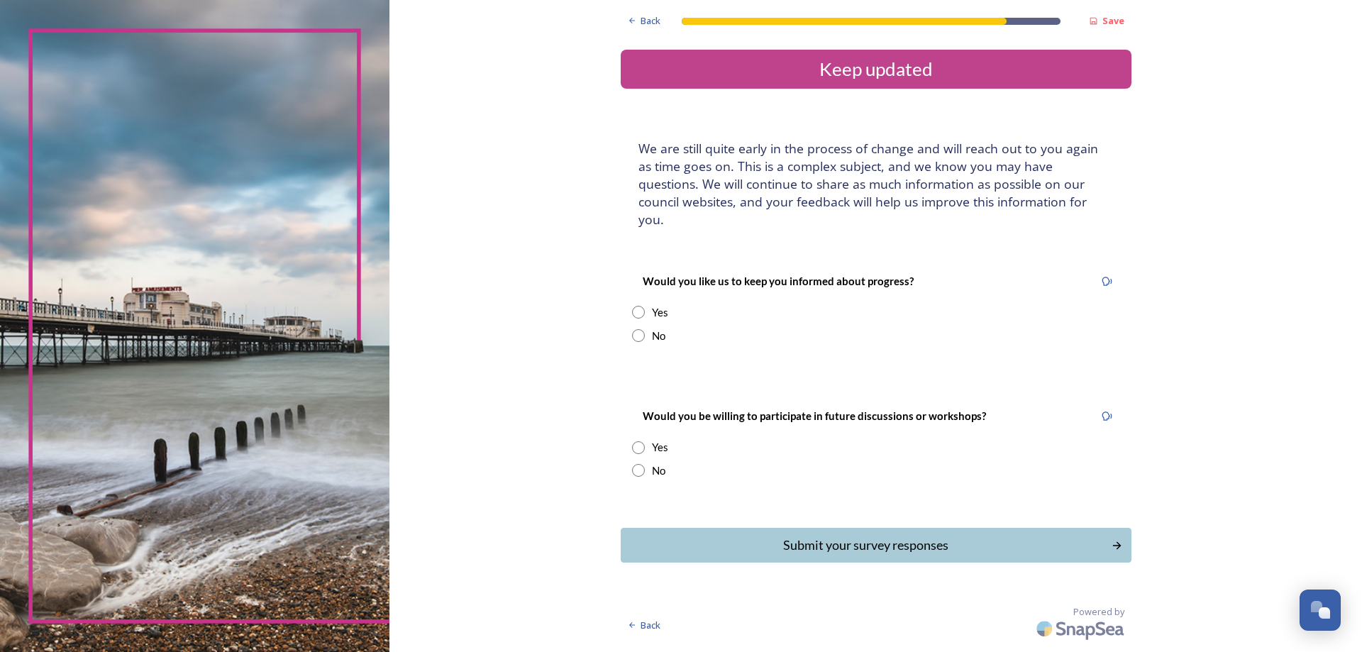
click at [637, 306] on input "radio" at bounding box center [638, 312] width 13 height 13
radio input "true"
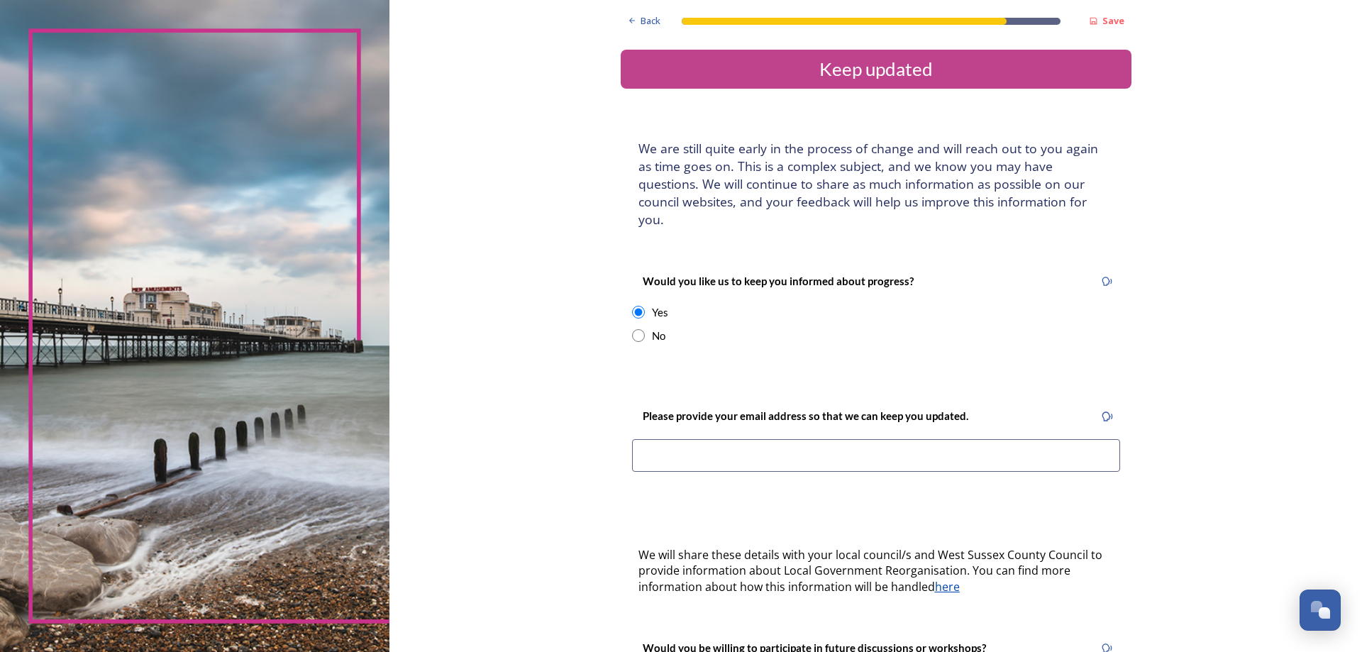
click at [802, 443] on input at bounding box center [876, 455] width 488 height 33
type input "c.doidge@btinternet.com"
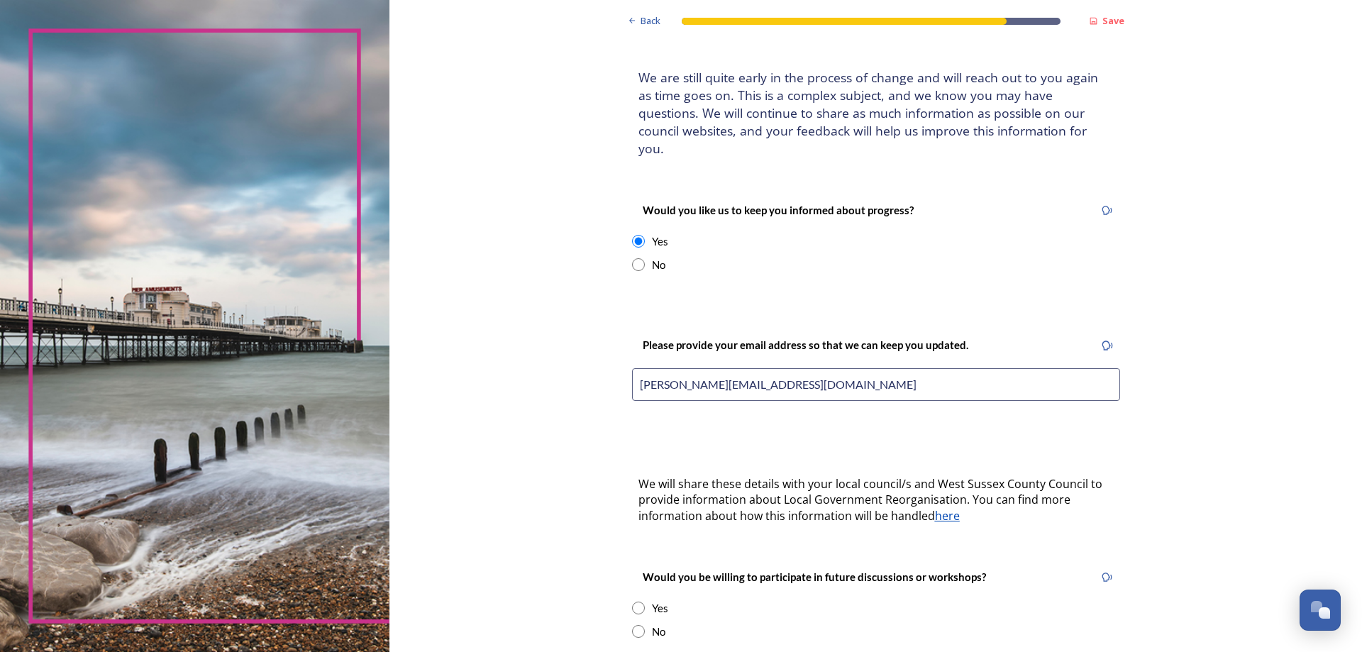
scroll to position [142, 0]
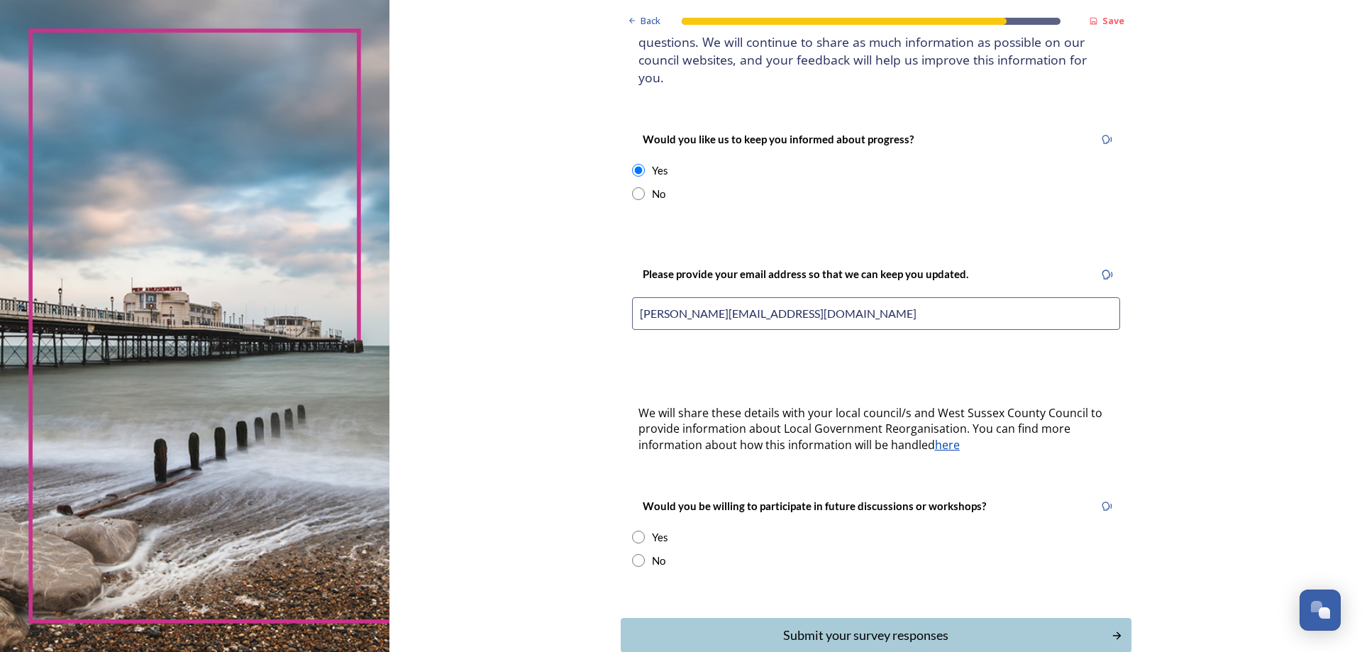
click at [632, 531] on input "radio" at bounding box center [638, 537] width 13 height 13
radio input "true"
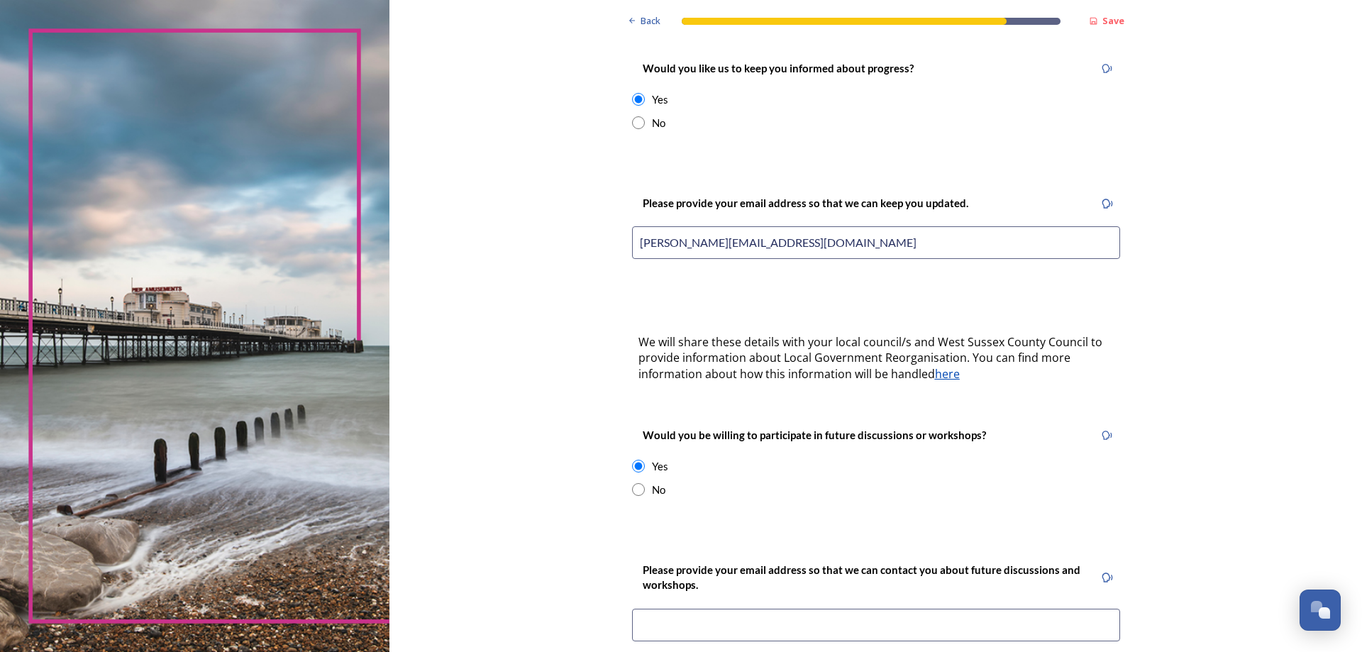
scroll to position [284, 0]
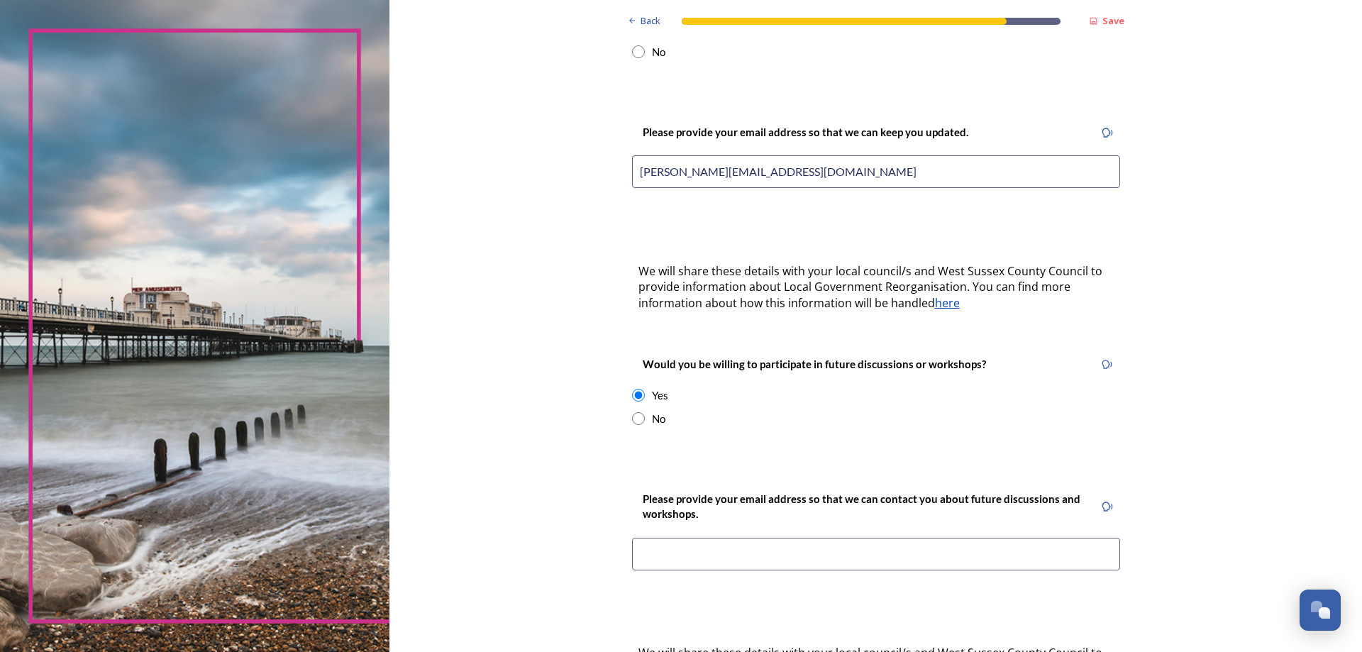
click at [781, 538] on input at bounding box center [876, 554] width 488 height 33
type input "c.doidge@btinternet.com"
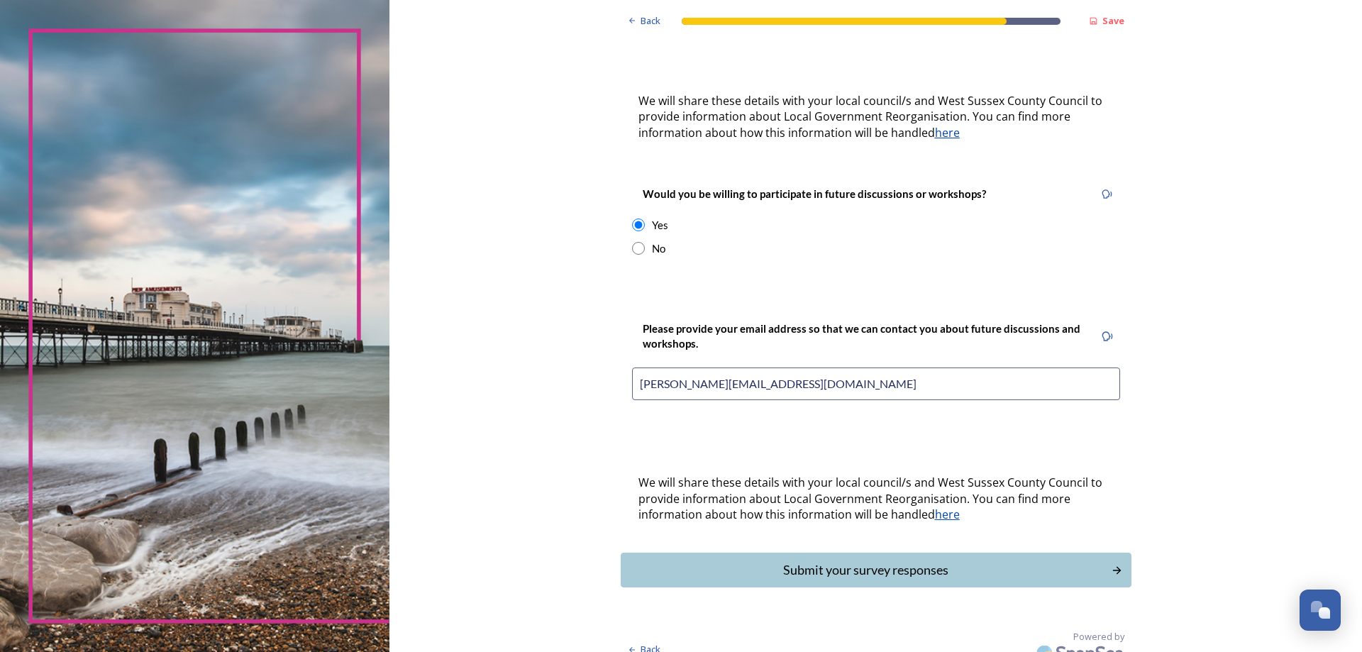
scroll to position [383, 0]
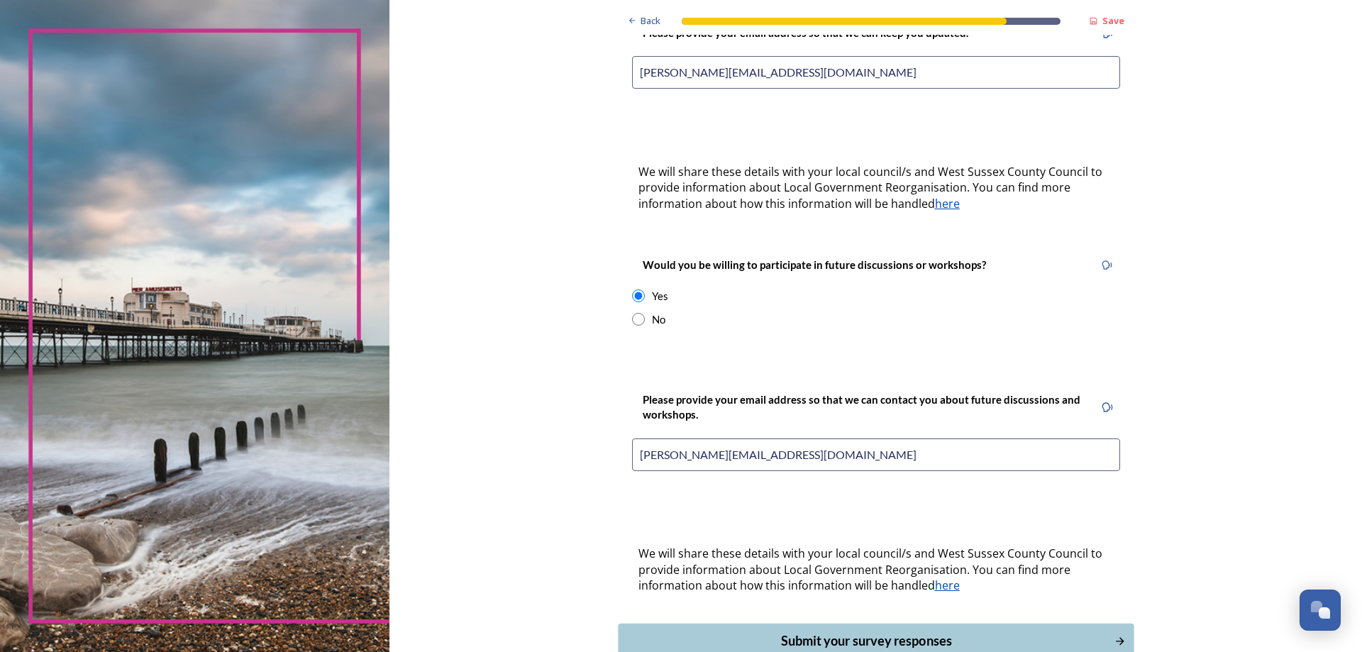
click at [851, 632] on div "Submit your survey responses" at bounding box center [866, 641] width 480 height 19
